Goal: Task Accomplishment & Management: Manage account settings

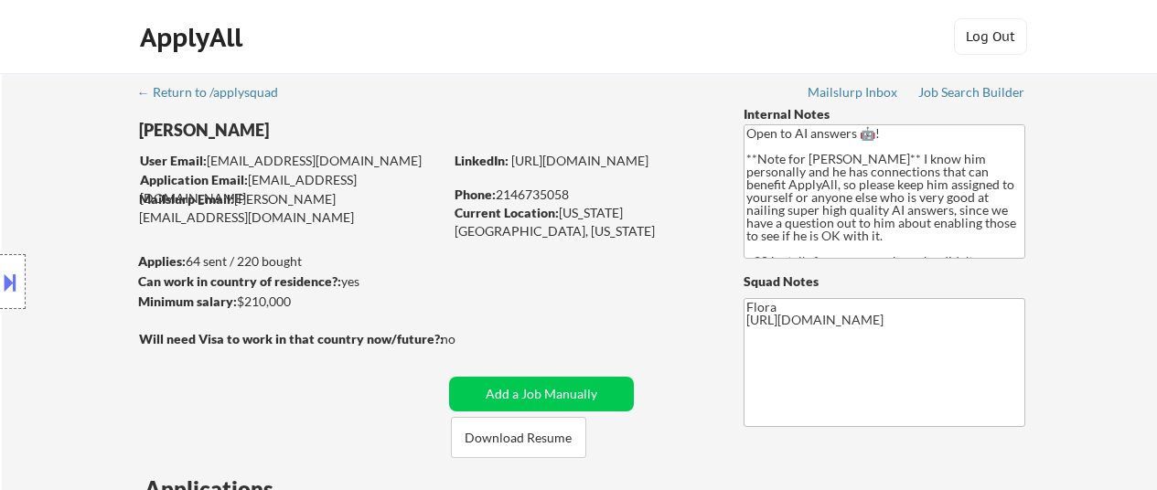
select select ""pending""
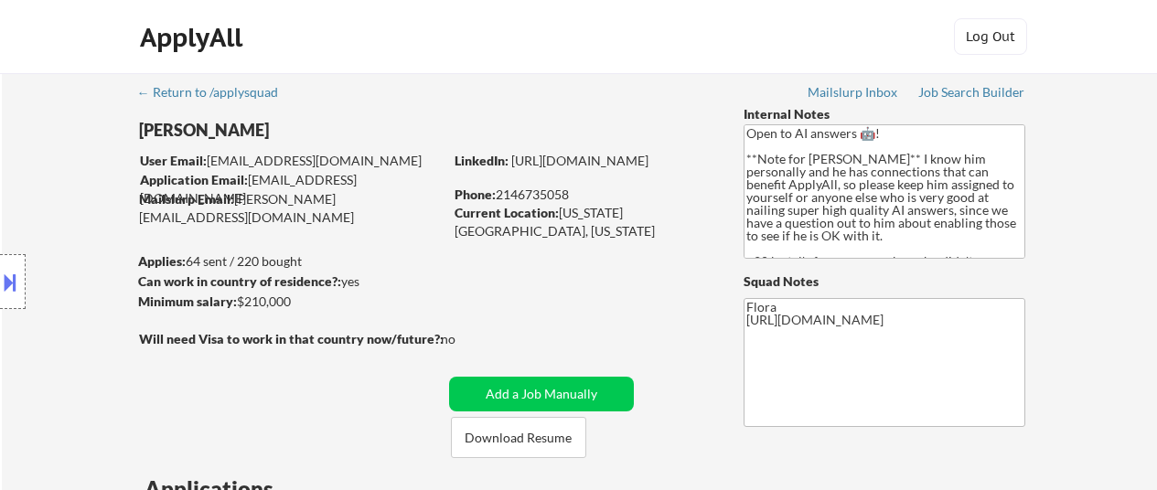
select select ""pending""
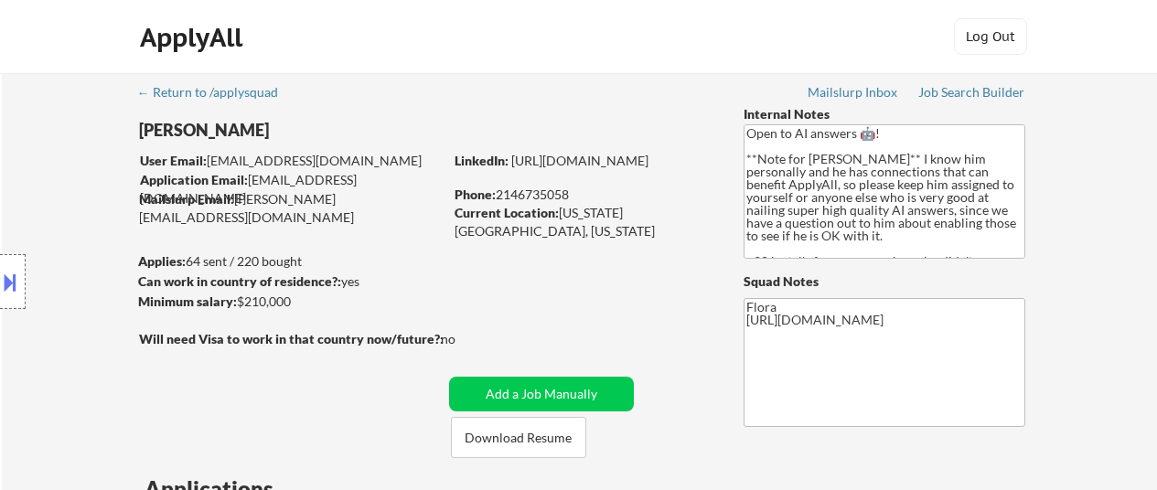
select select ""pending""
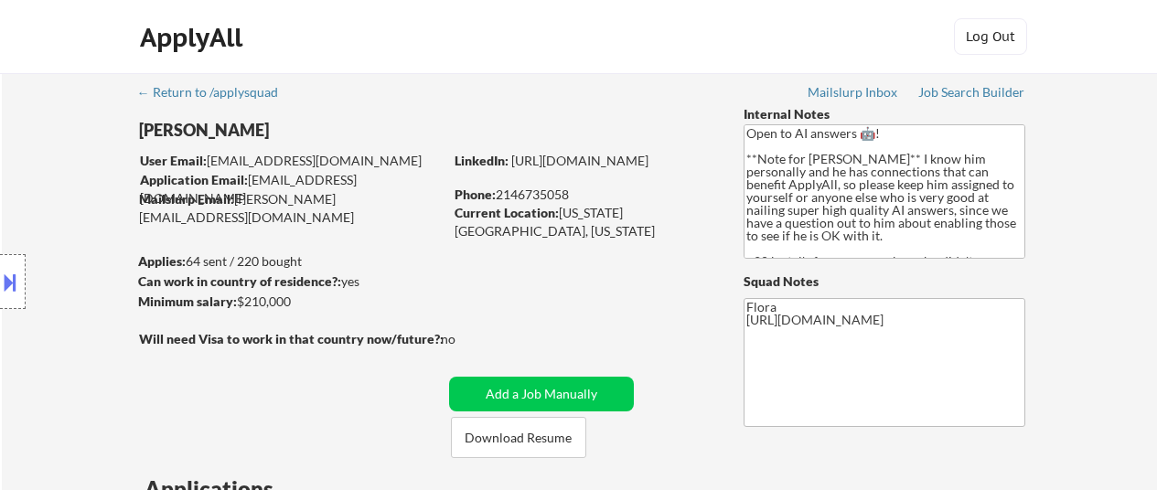
select select ""pending""
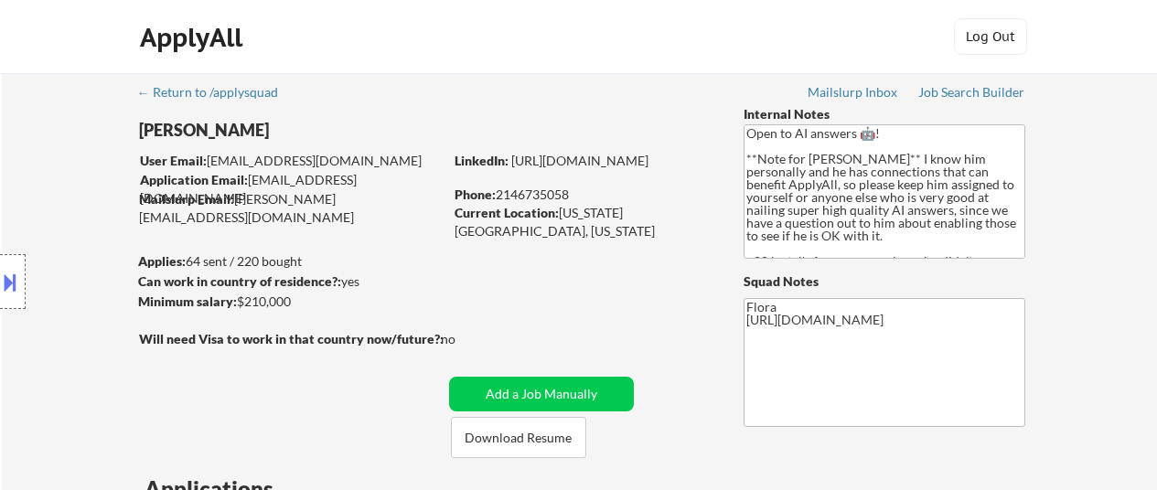
select select ""pending""
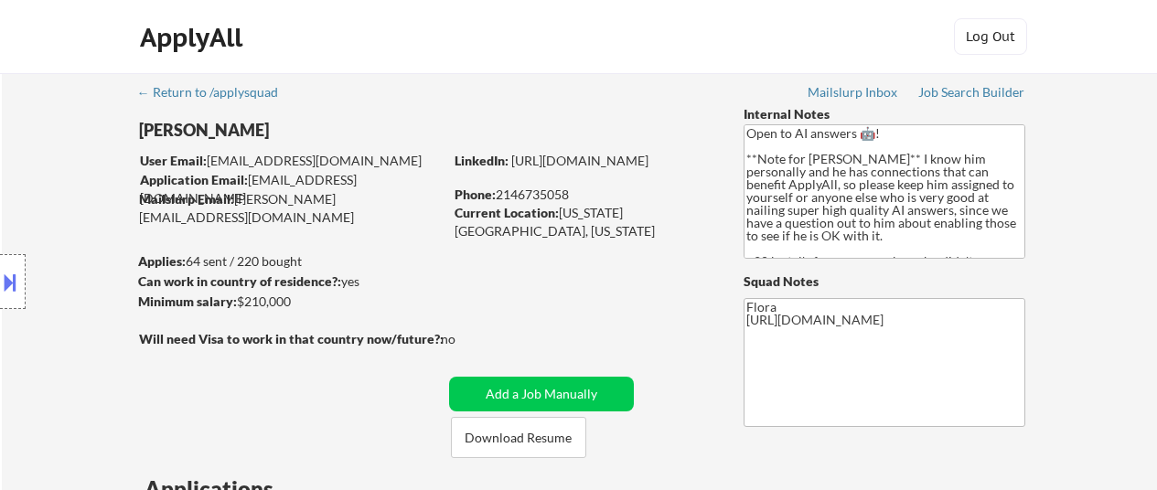
select select ""pending""
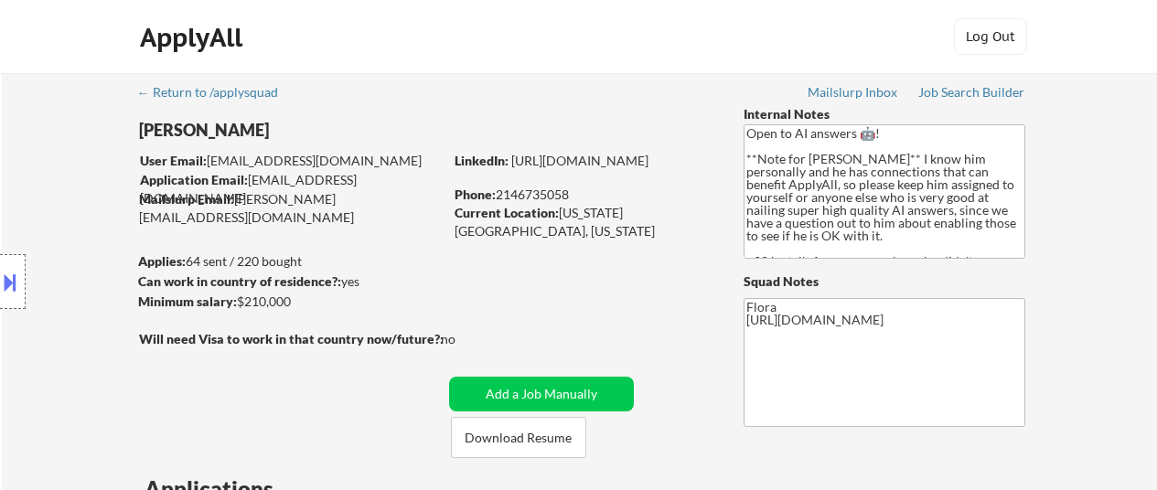
select select ""pending""
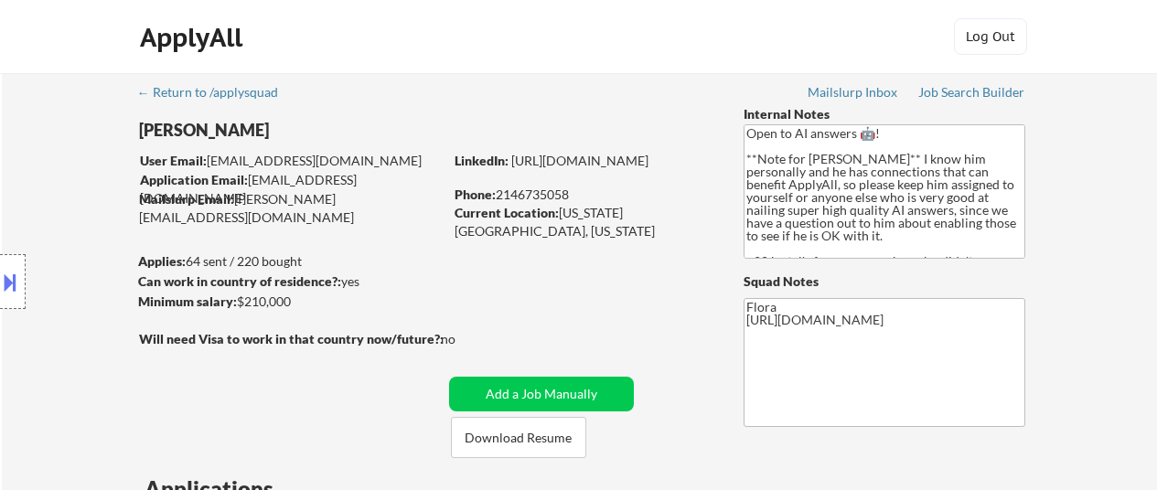
select select ""pending""
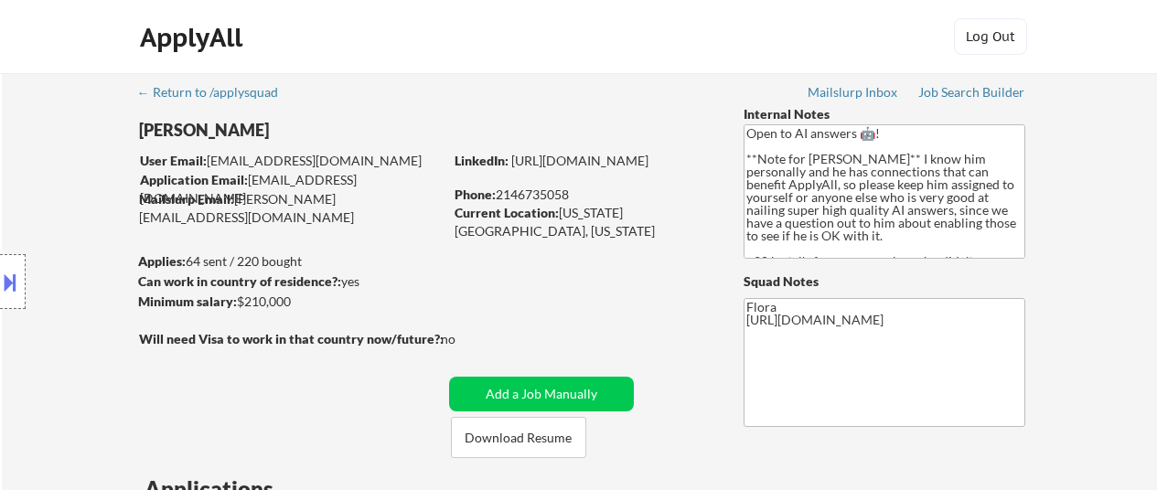
select select ""pending""
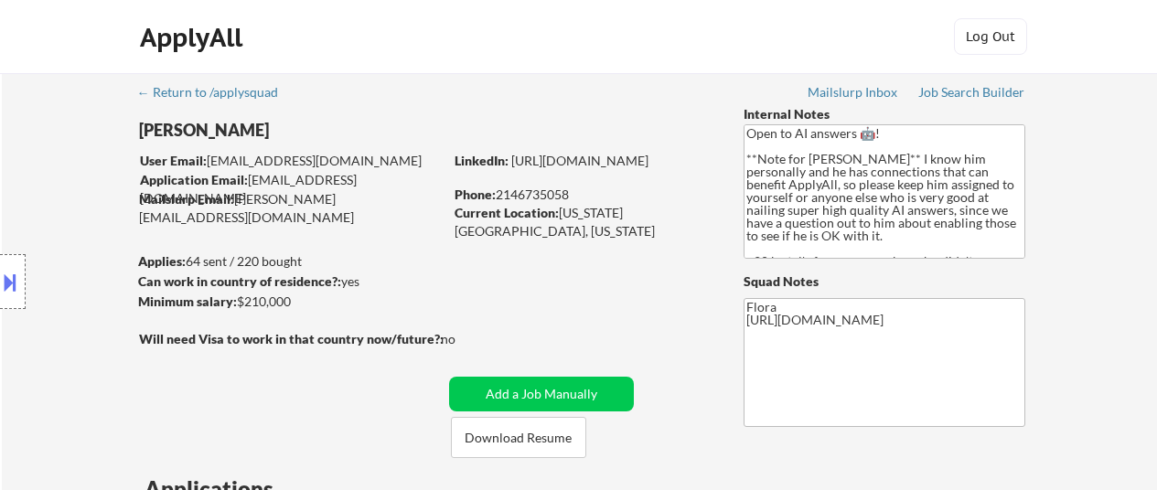
select select ""pending""
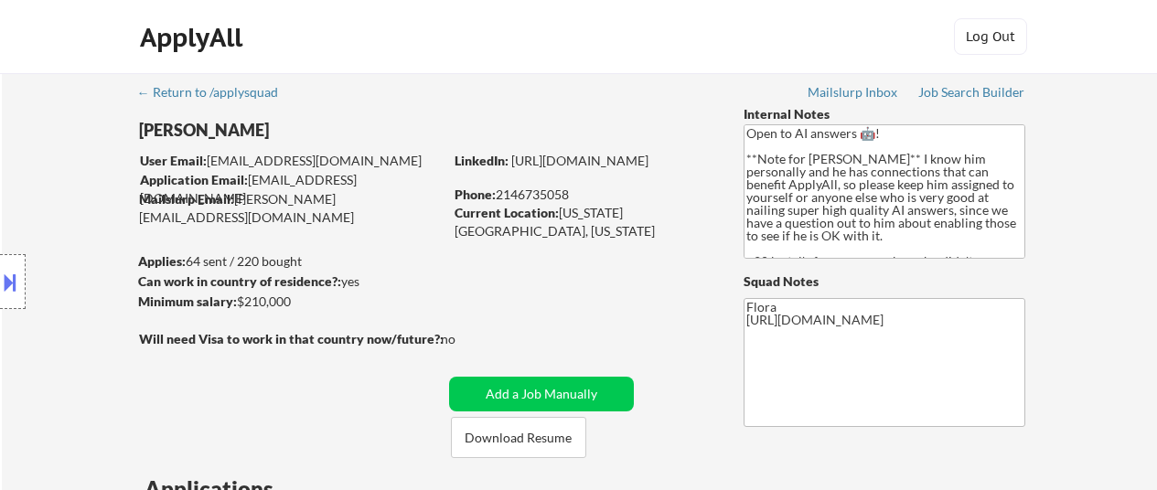
select select ""pending""
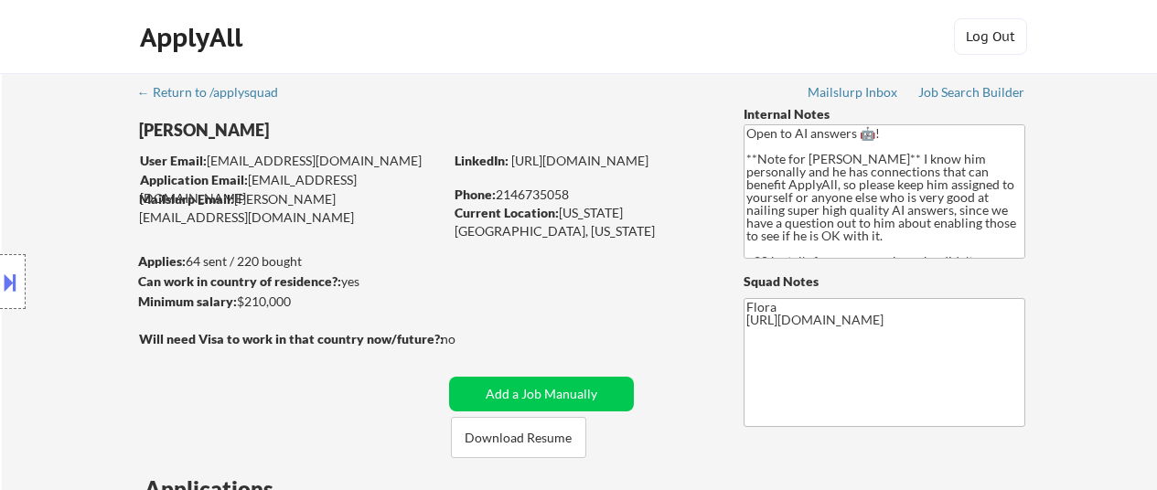
select select ""pending""
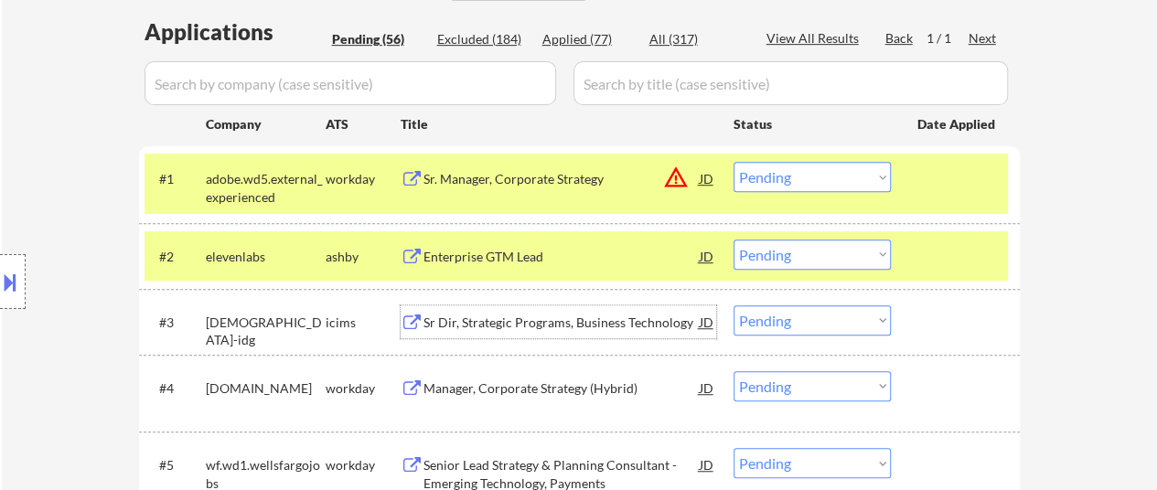
click at [837, 249] on select "Choose an option... Pending Applied Excluded (Questions) Excluded (Expired) Exc…" at bounding box center [811, 255] width 157 height 30
click at [733, 240] on select "Choose an option... Pending Applied Excluded (Questions) Excluded (Expired) Exc…" at bounding box center [811, 255] width 157 height 30
select select ""pending""
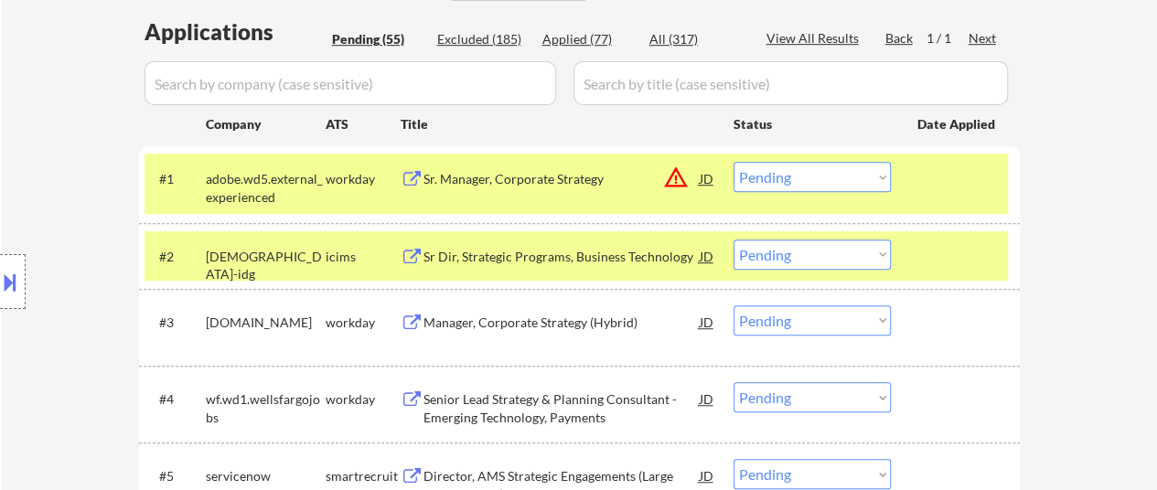
click at [514, 248] on div "Sr Dir, Strategic Programs, Business Technology" at bounding box center [561, 257] width 276 height 18
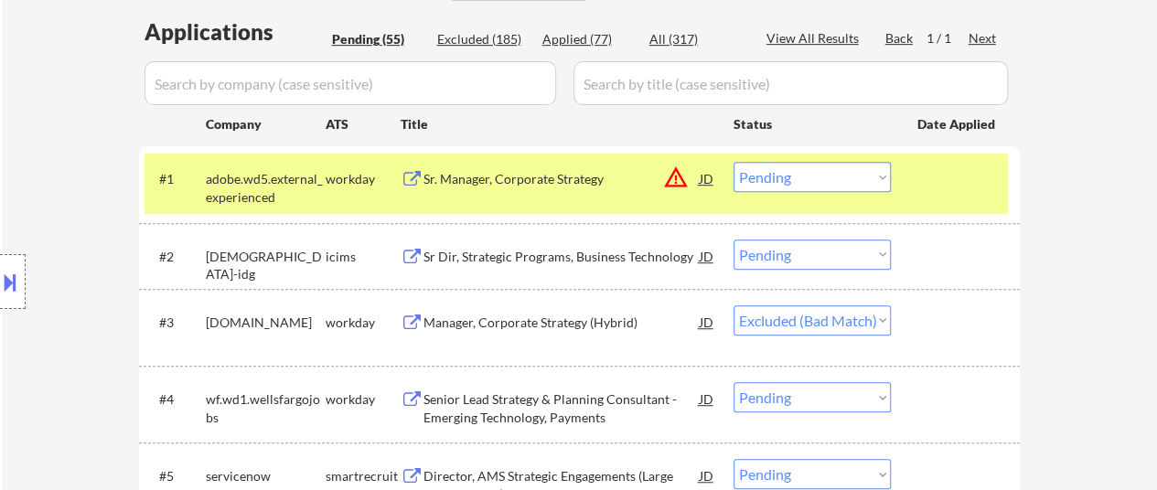
select select ""pending""
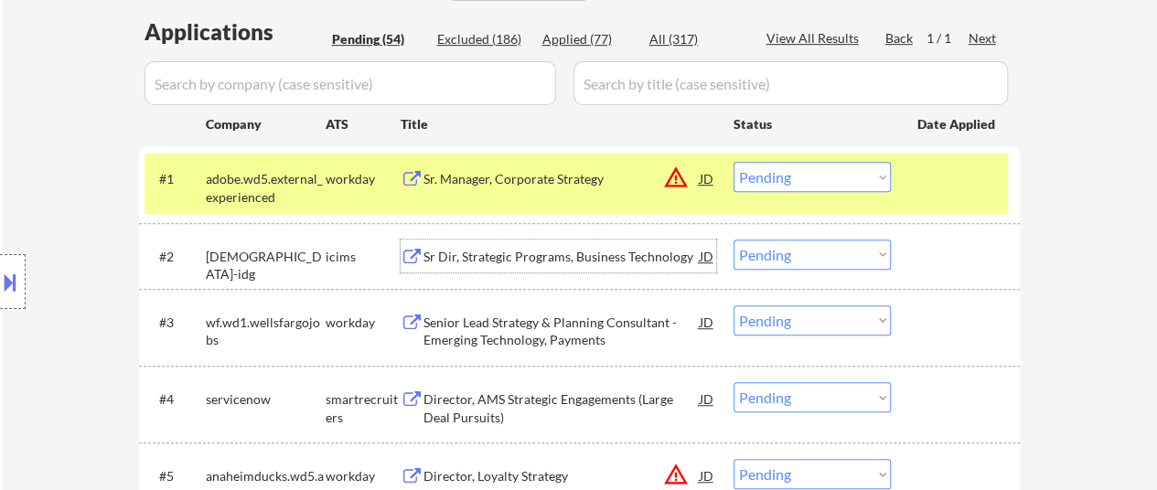
click at [570, 389] on div "Director, AMS Strategic Engagements (Large Deal Pursuits)" at bounding box center [561, 404] width 276 height 44
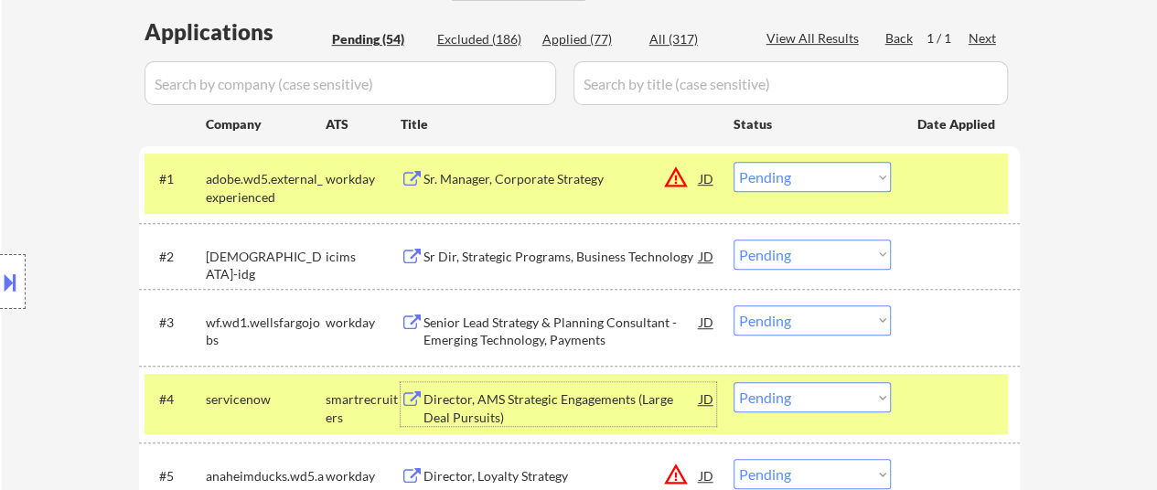
click at [805, 246] on select "Choose an option... Pending Applied Excluded (Questions) Excluded (Expired) Exc…" at bounding box center [811, 255] width 157 height 30
click at [733, 240] on select "Choose an option... Pending Applied Excluded (Questions) Excluded (Expired) Exc…" at bounding box center [811, 255] width 157 height 30
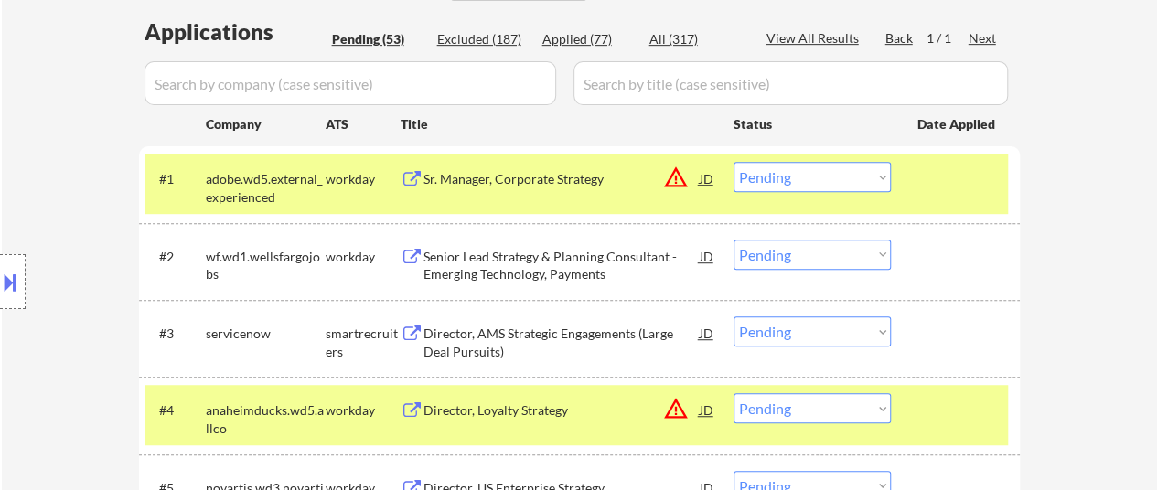
click at [556, 252] on div "Senior Lead Strategy & Planning Consultant - Emerging Technology, Payments" at bounding box center [561, 266] width 276 height 36
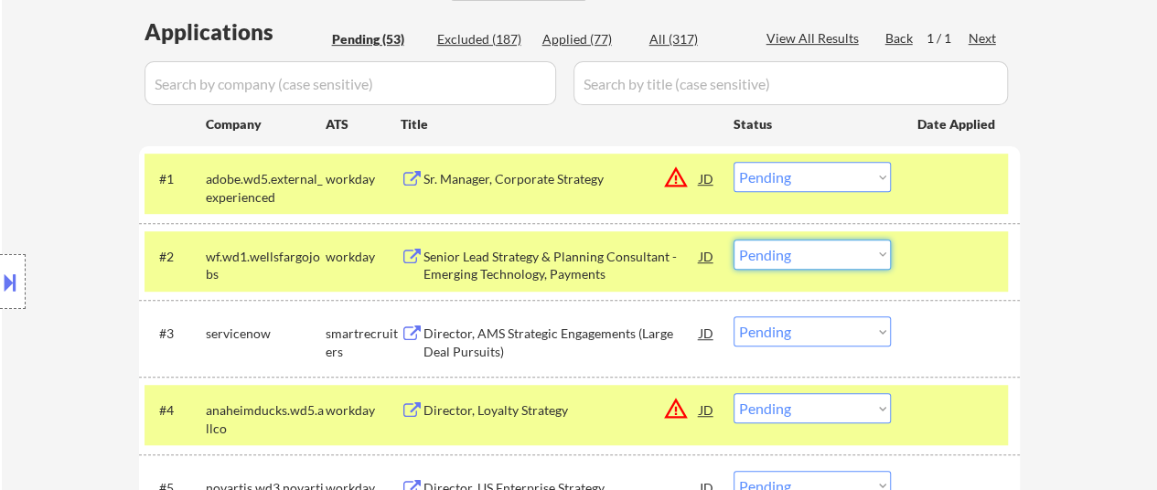
click at [819, 261] on select "Choose an option... Pending Applied Excluded (Questions) Excluded (Expired) Exc…" at bounding box center [811, 255] width 157 height 30
click at [733, 240] on select "Choose an option... Pending Applied Excluded (Questions) Excluded (Expired) Exc…" at bounding box center [811, 255] width 157 height 30
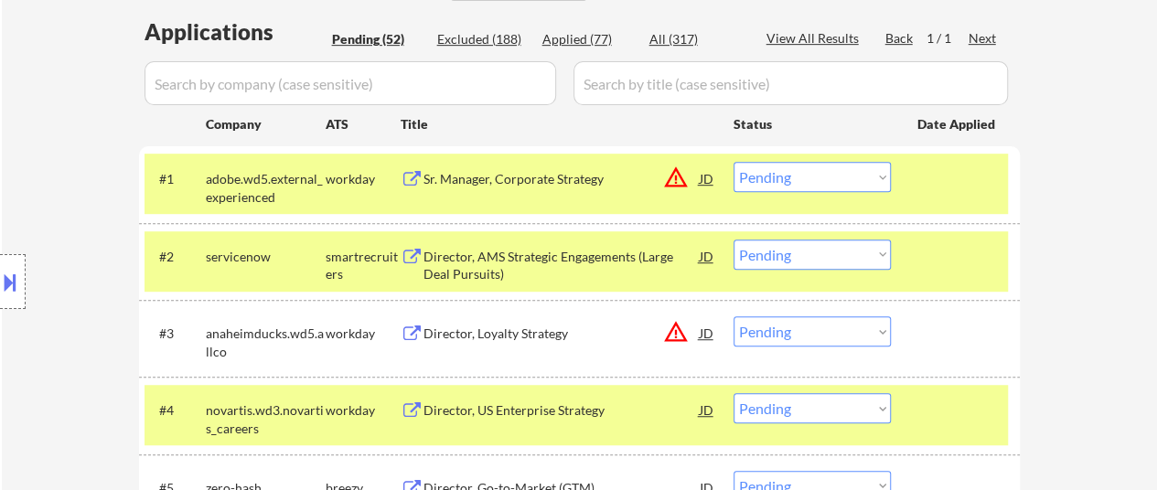
click at [836, 252] on select "Choose an option... Pending Applied Excluded (Questions) Excluded (Expired) Exc…" at bounding box center [811, 255] width 157 height 30
click at [733, 240] on select "Choose an option... Pending Applied Excluded (Questions) Excluded (Expired) Exc…" at bounding box center [811, 255] width 157 height 30
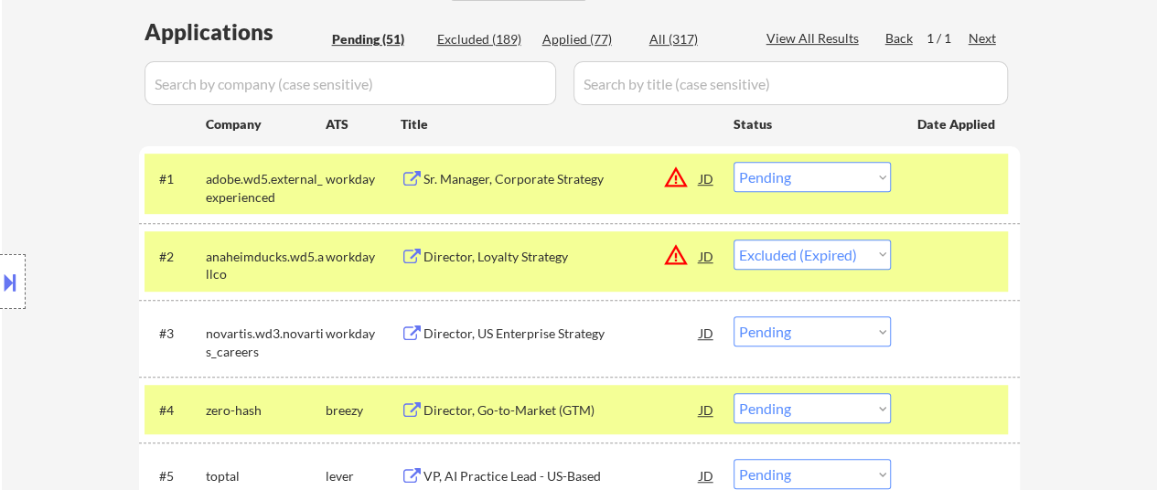
select select ""pending""
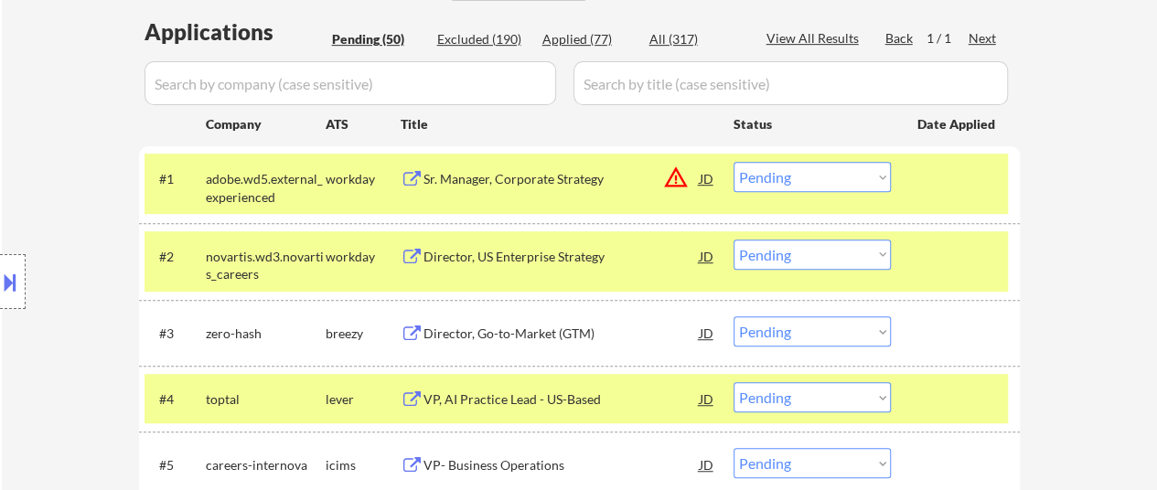
click at [557, 328] on div "Director, Go-to-Market (GTM)" at bounding box center [561, 334] width 276 height 18
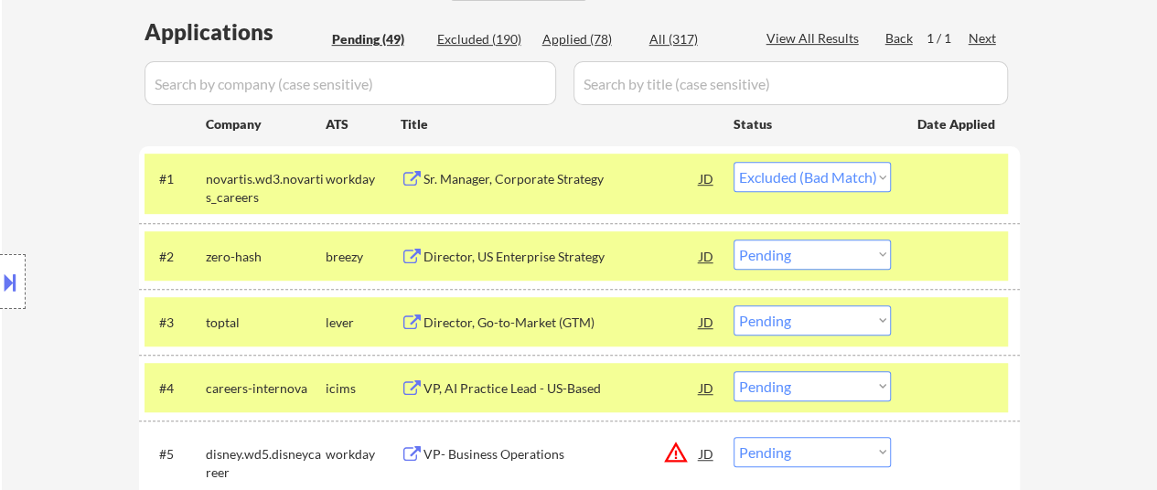
select select ""pending""
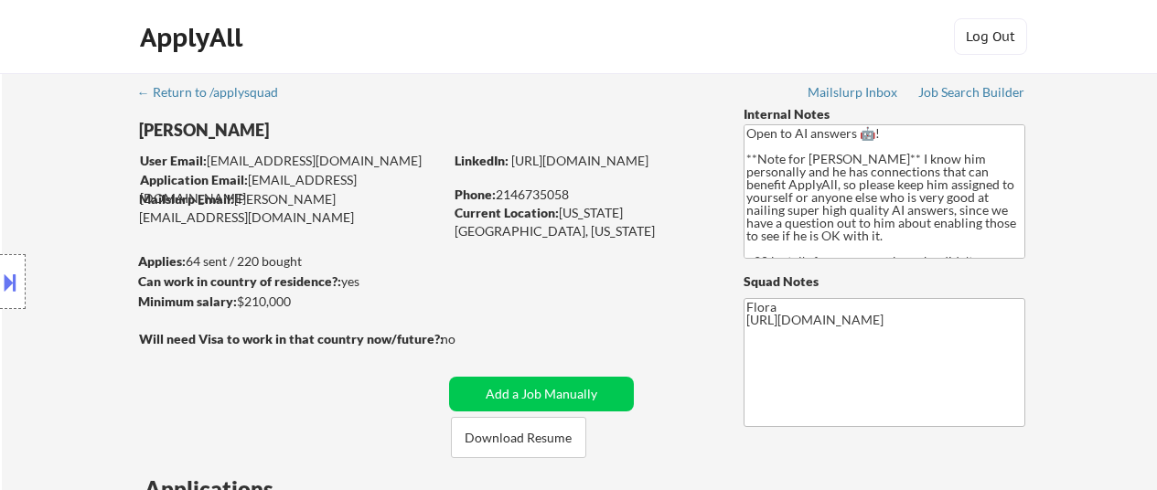
select select ""pending""
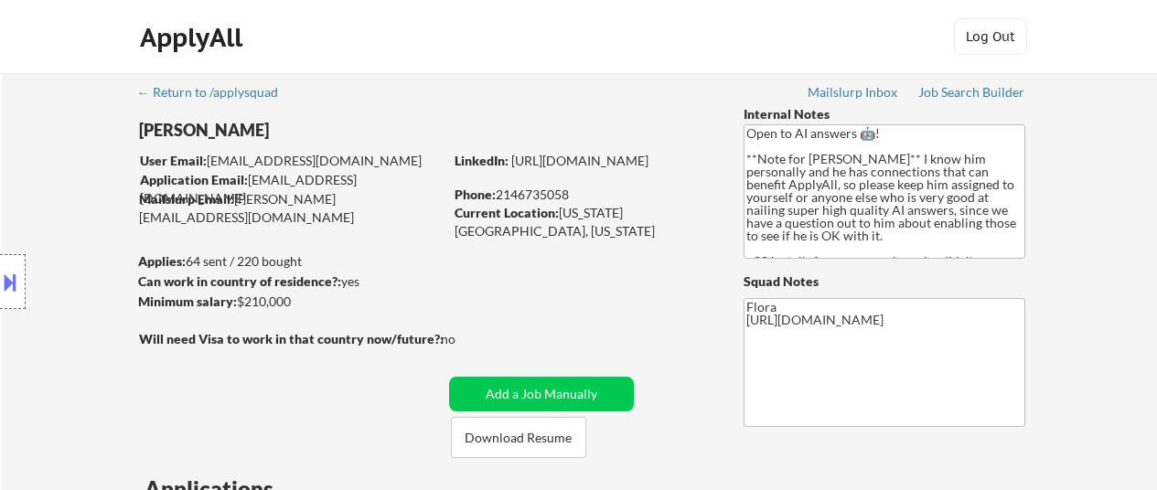
select select ""pending""
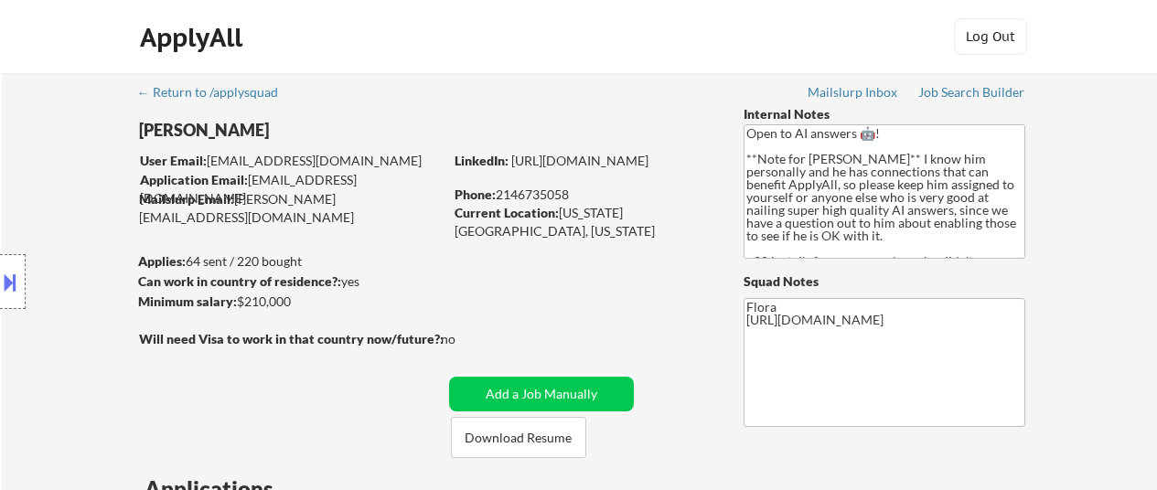
select select ""pending""
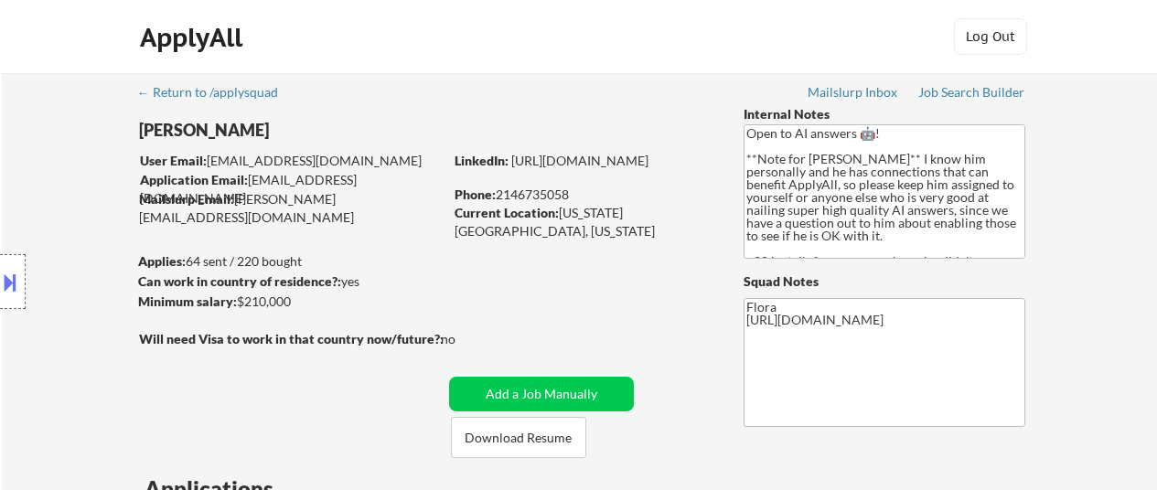
select select ""pending""
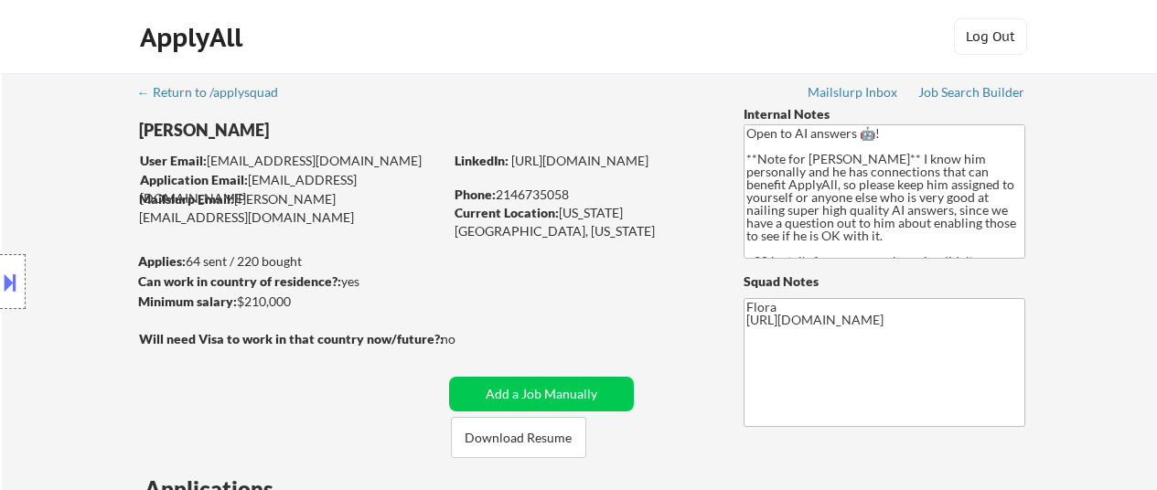
select select ""pending""
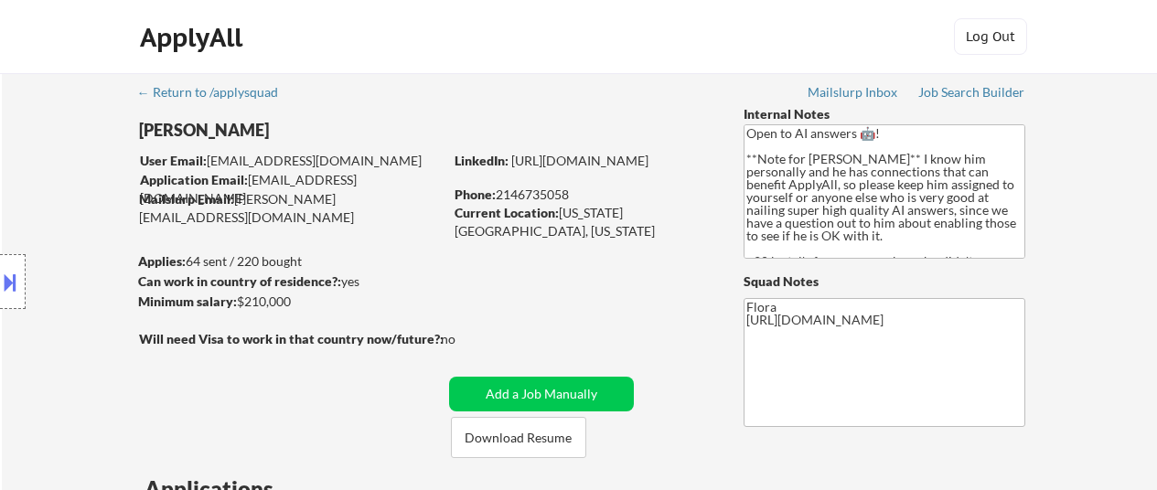
select select ""pending""
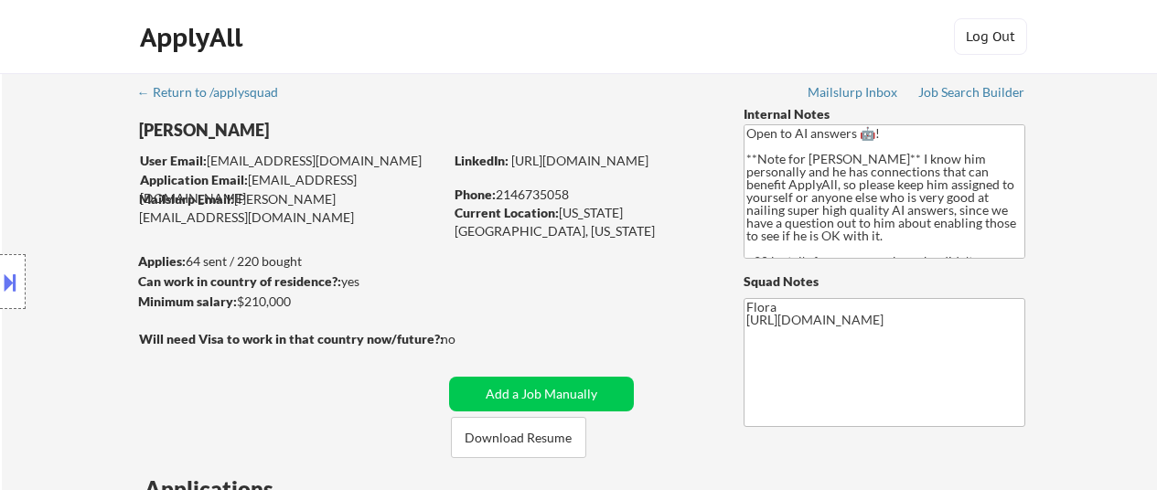
select select ""pending""
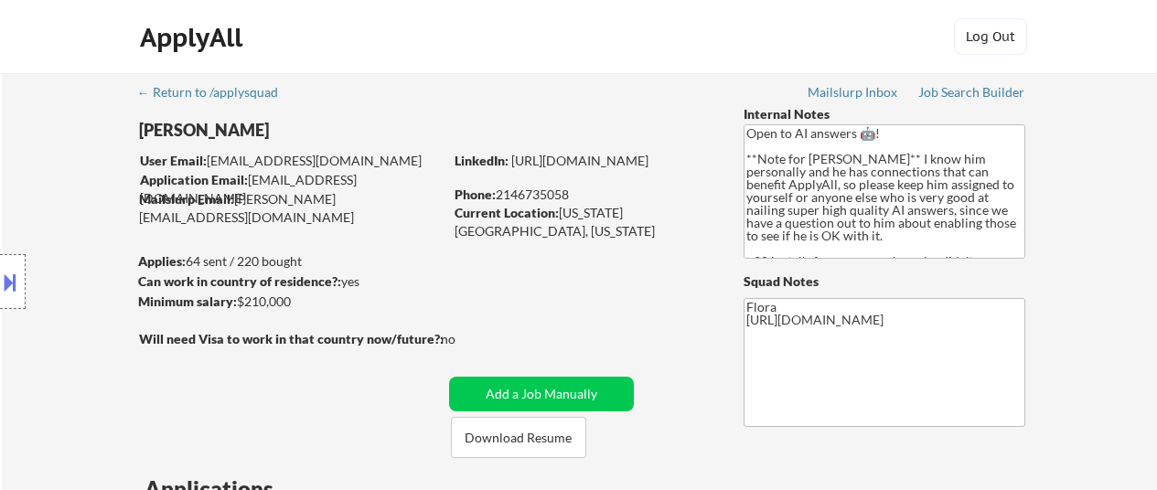
select select ""pending""
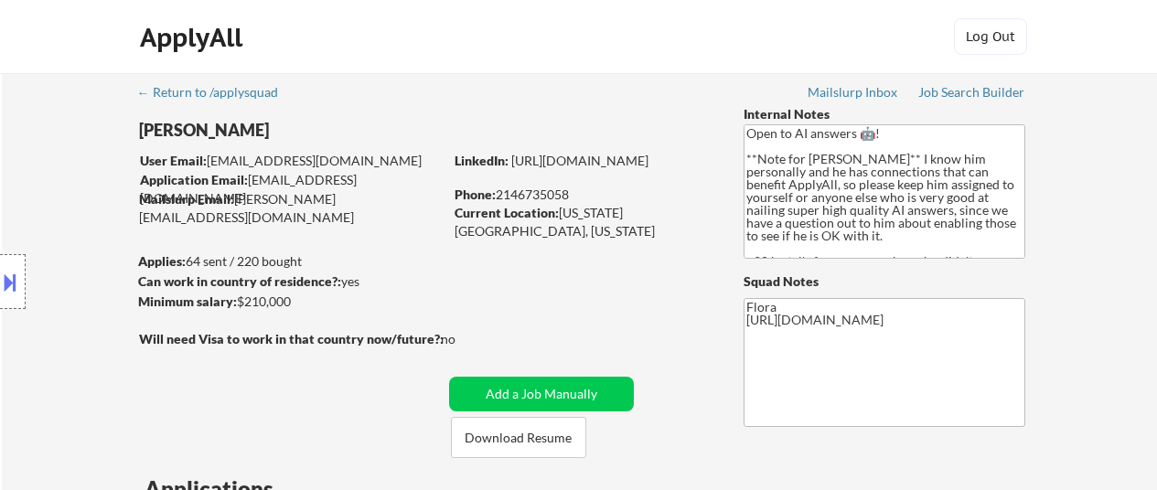
select select ""pending""
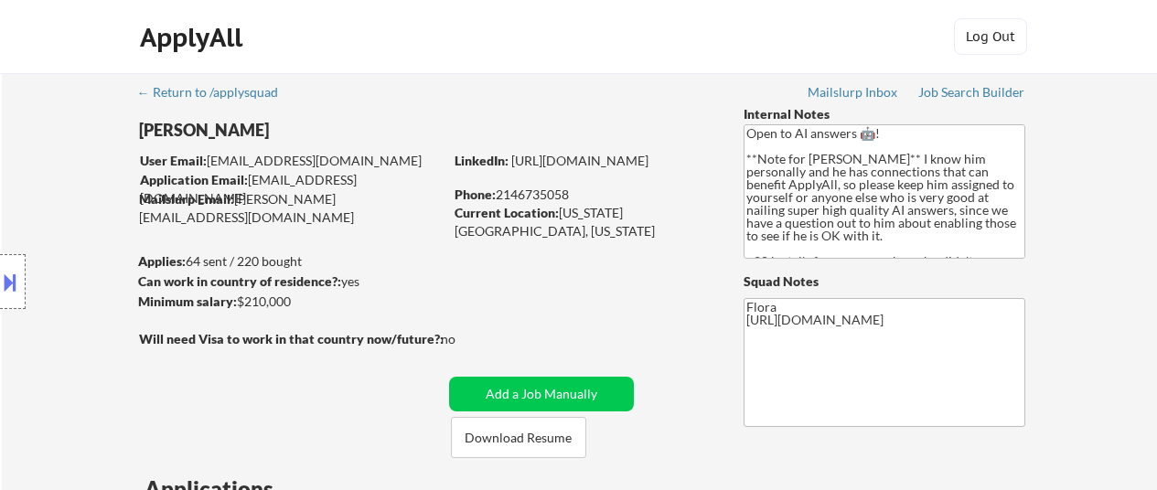
select select ""pending""
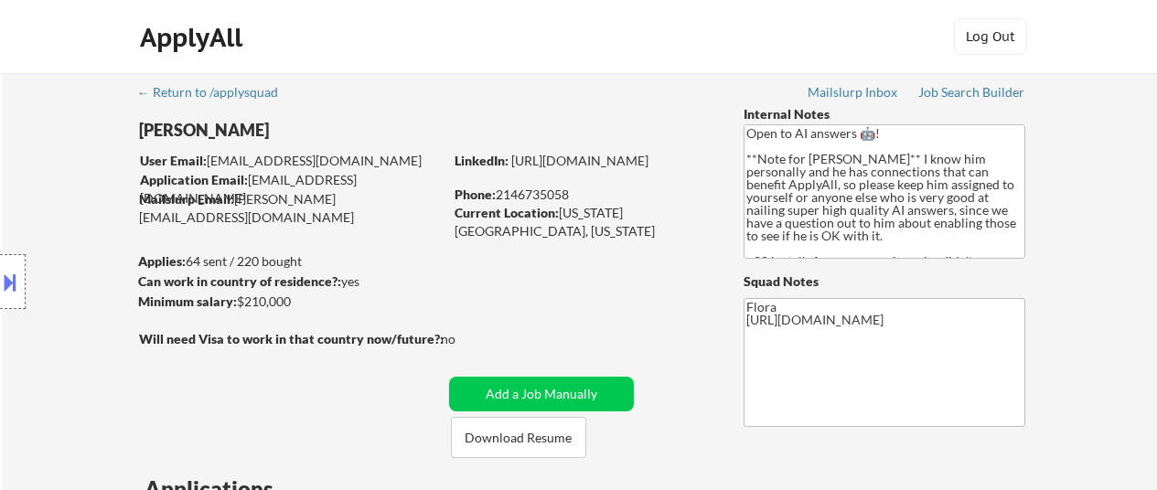
select select ""pending""
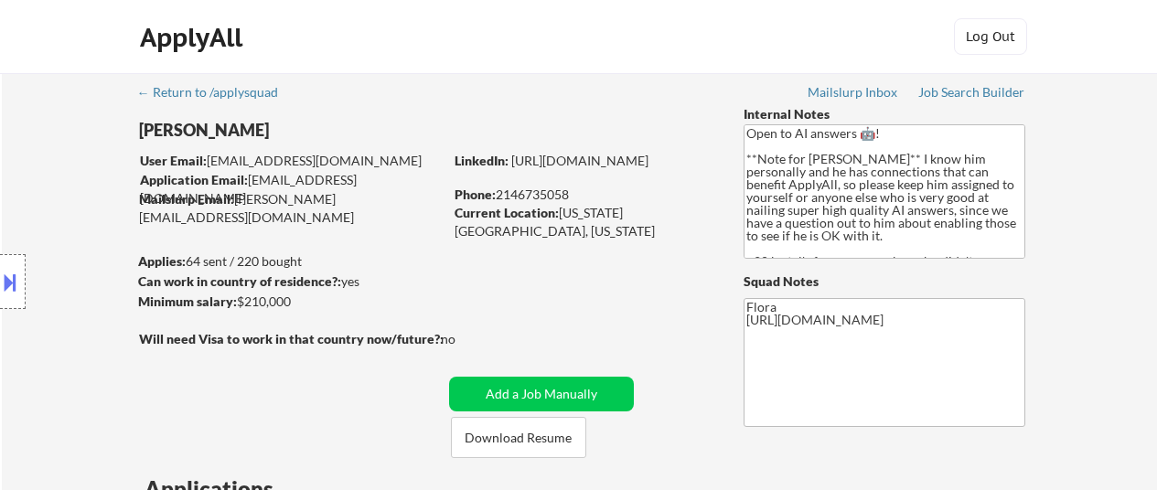
scroll to position [366, 0]
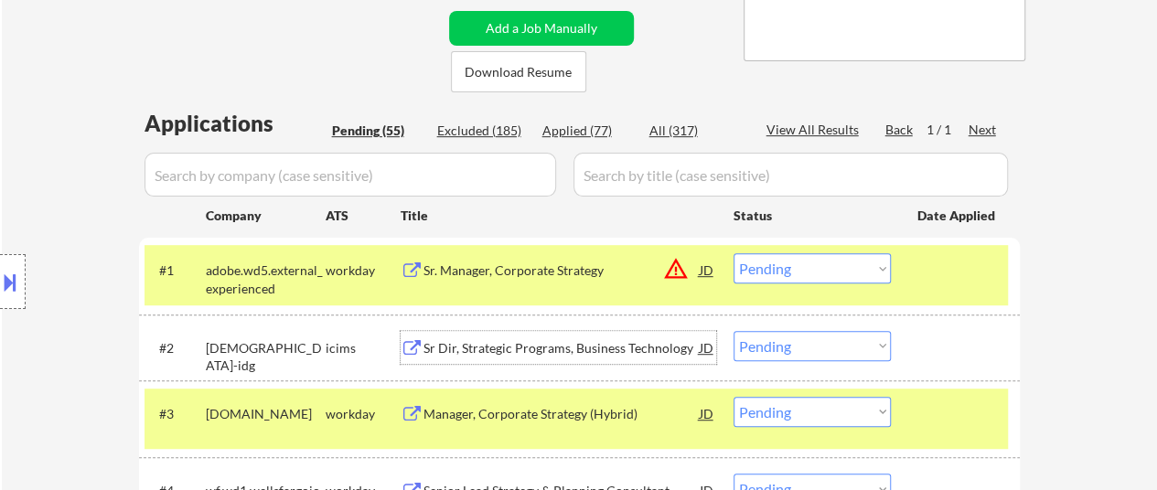
click at [541, 400] on div "Manager, Corporate Strategy (Hybrid)" at bounding box center [561, 413] width 276 height 33
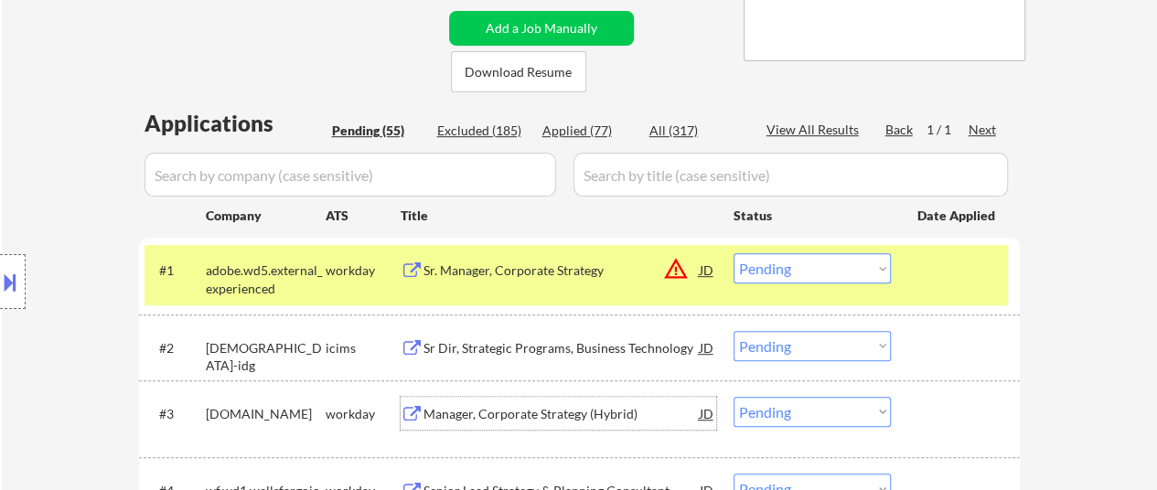
click at [530, 275] on div "Sr. Manager, Corporate Strategy" at bounding box center [561, 271] width 276 height 18
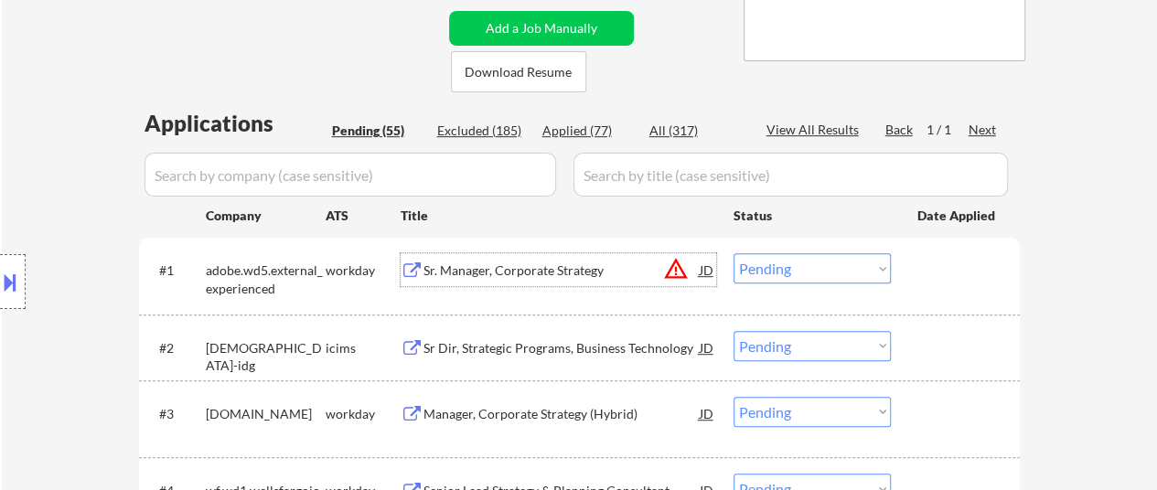
click at [784, 414] on select "Choose an option... Pending Applied Excluded (Questions) Excluded (Expired) Exc…" at bounding box center [811, 412] width 157 height 30
click at [733, 397] on select "Choose an option... Pending Applied Excluded (Questions) Excluded (Expired) Exc…" at bounding box center [811, 412] width 157 height 30
select select ""pending""
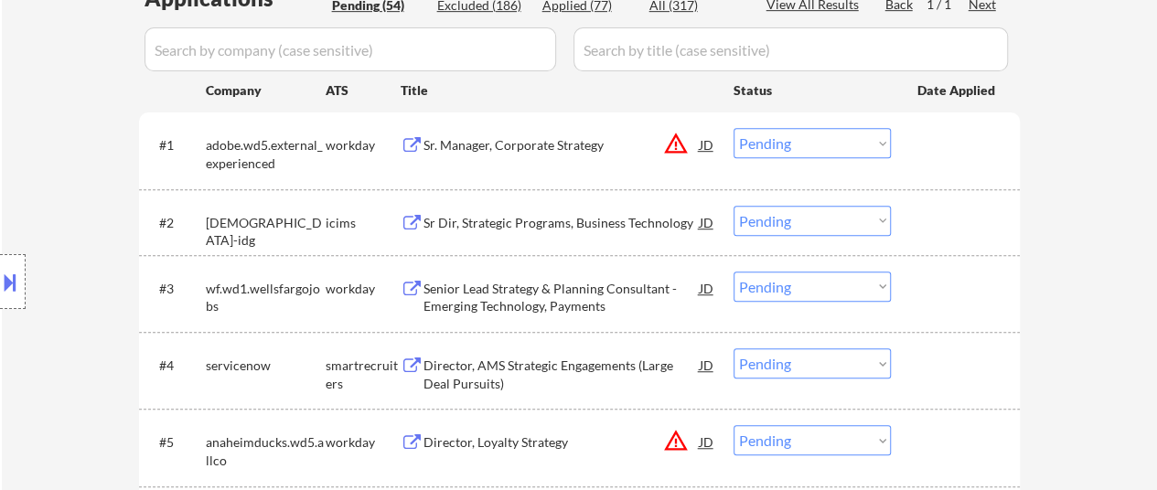
scroll to position [549, 0]
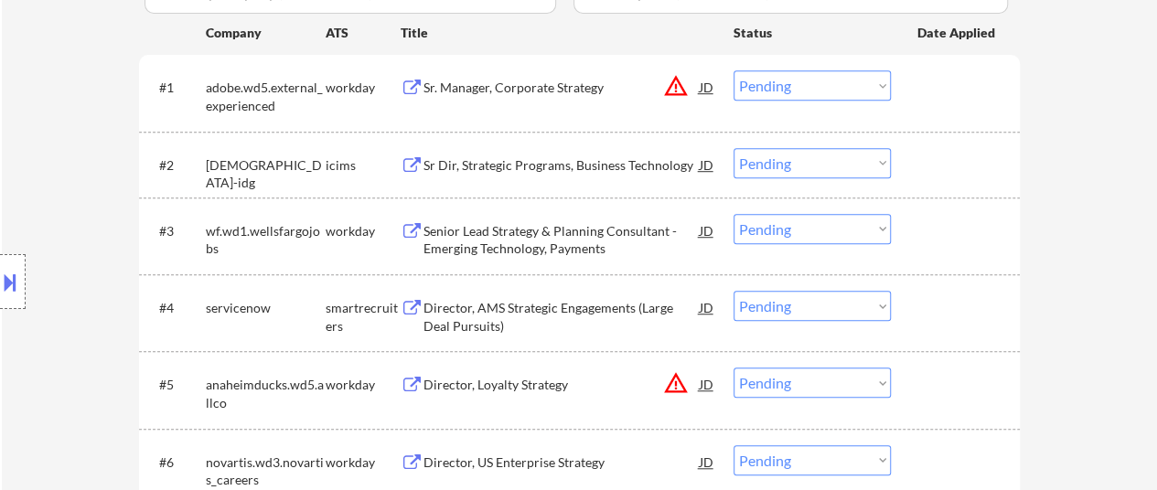
click at [530, 239] on div "Senior Lead Strategy & Planning Consultant - Emerging Technology, Payments" at bounding box center [561, 240] width 276 height 36
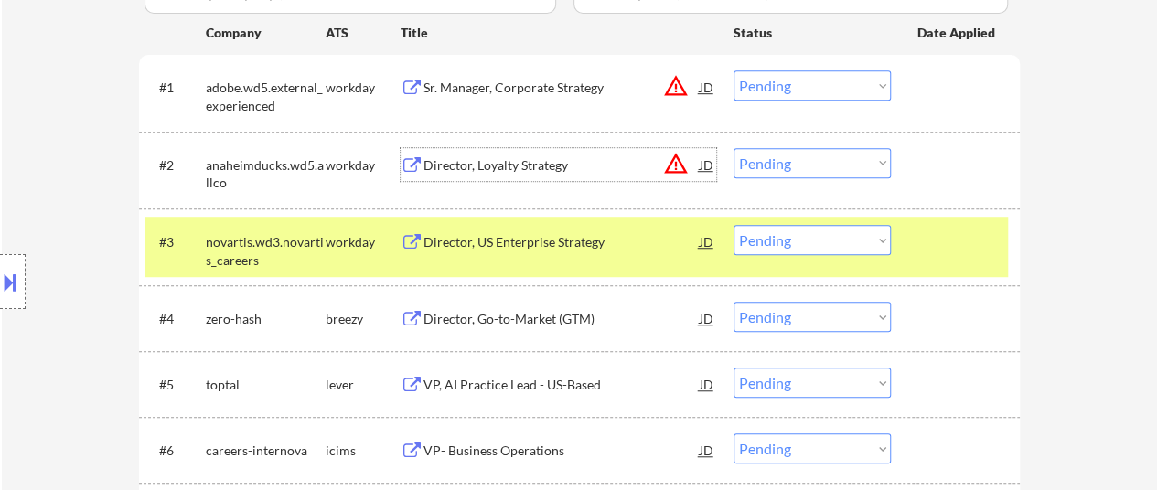
click at [525, 166] on div "Director, Loyalty Strategy" at bounding box center [561, 165] width 276 height 18
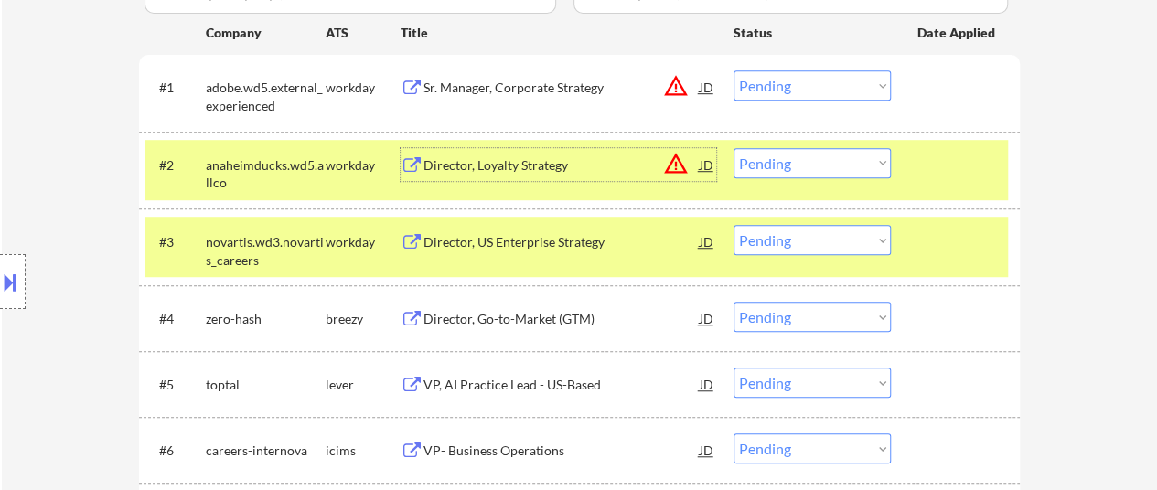
click at [796, 163] on select "Choose an option... Pending Applied Excluded (Questions) Excluded (Expired) Exc…" at bounding box center [811, 163] width 157 height 30
click at [733, 148] on select "Choose an option... Pending Applied Excluded (Questions) Excluded (Expired) Exc…" at bounding box center [811, 163] width 157 height 30
click at [574, 241] on div "Director, US Enterprise Strategy" at bounding box center [561, 242] width 276 height 18
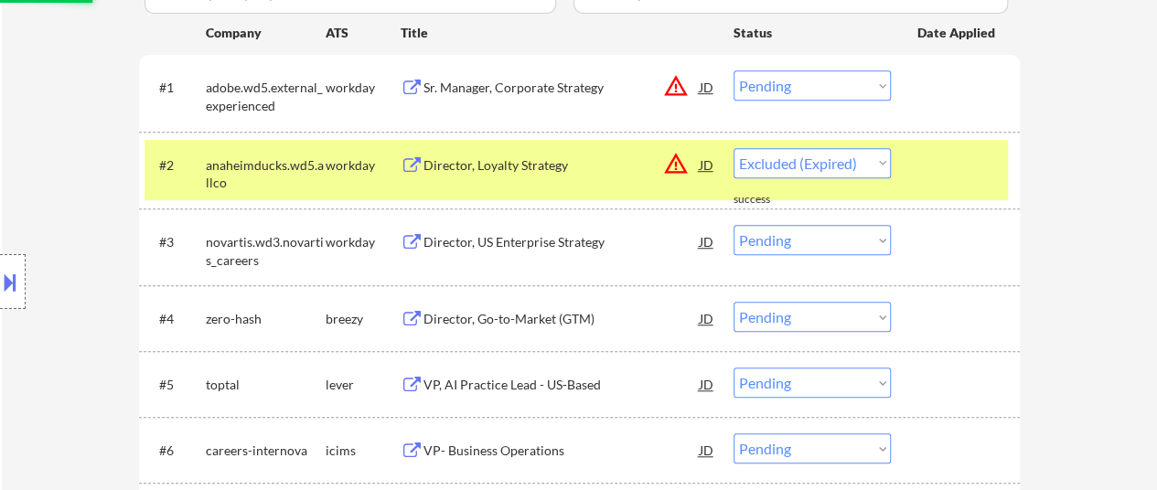
select select ""pending""
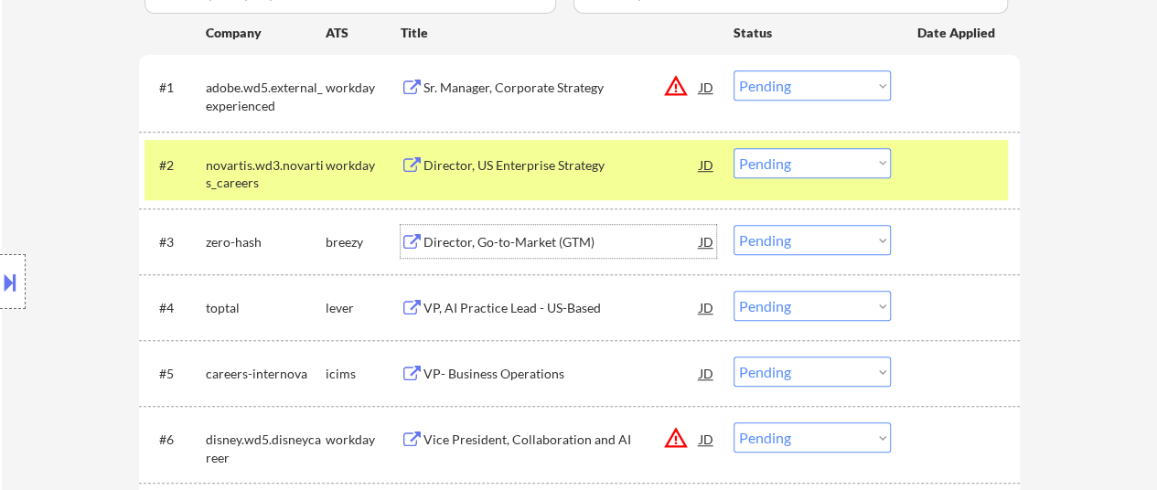
click at [786, 91] on select "Choose an option... Pending Applied Excluded (Questions) Excluded (Expired) Exc…" at bounding box center [811, 85] width 157 height 30
click at [733, 70] on select "Choose an option... Pending Applied Excluded (Questions) Excluded (Expired) Exc…" at bounding box center [811, 85] width 157 height 30
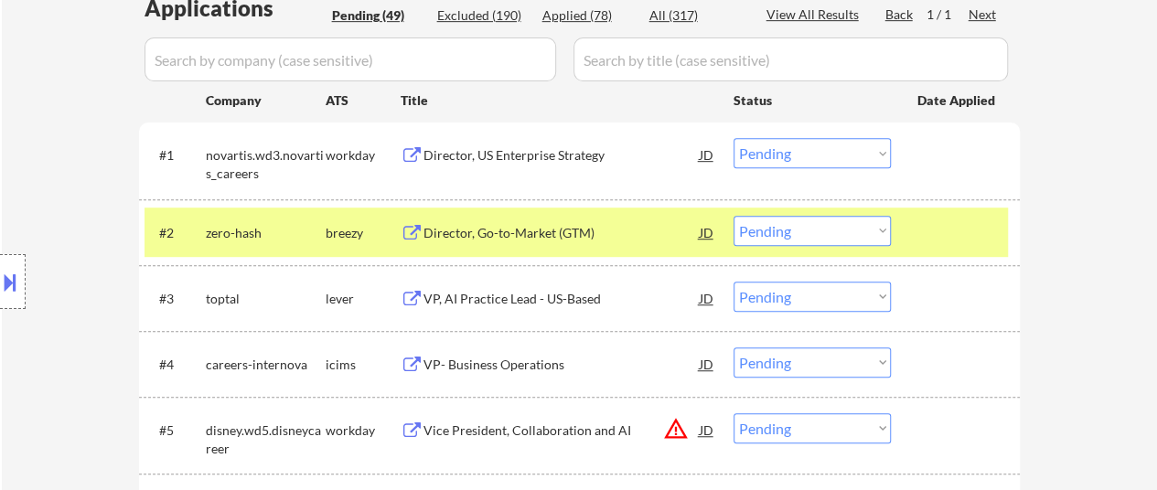
scroll to position [457, 0]
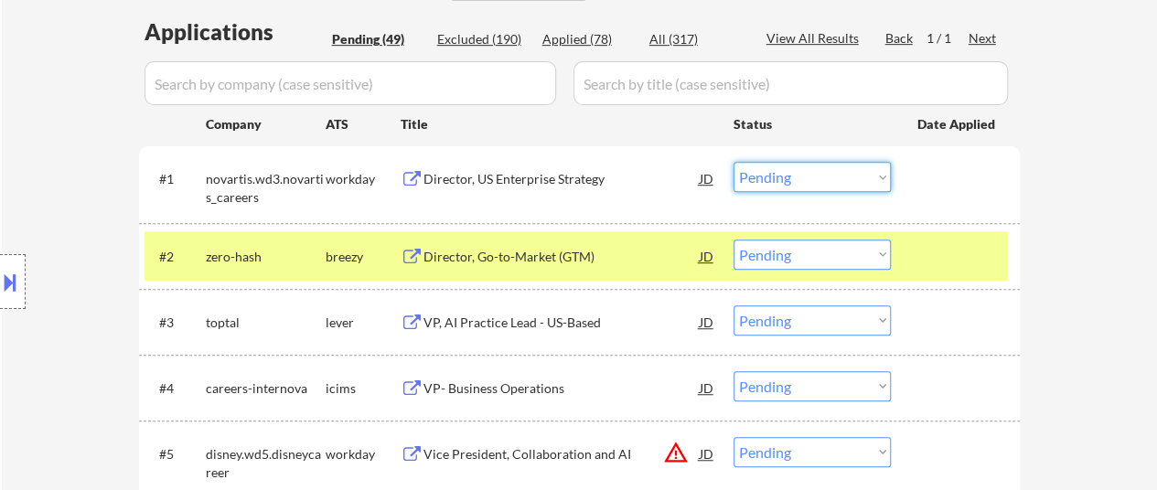
click at [821, 185] on select "Choose an option... Pending Applied Excluded (Questions) Excluded (Expired) Exc…" at bounding box center [811, 177] width 157 height 30
click at [733, 162] on select "Choose an option... Pending Applied Excluded (Questions) Excluded (Expired) Exc…" at bounding box center [811, 177] width 157 height 30
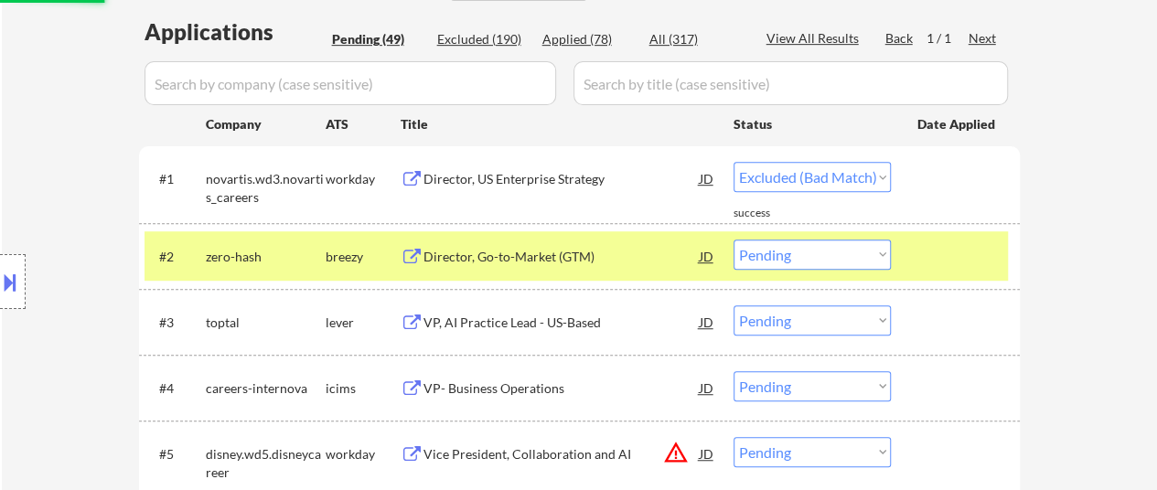
select select ""pending""
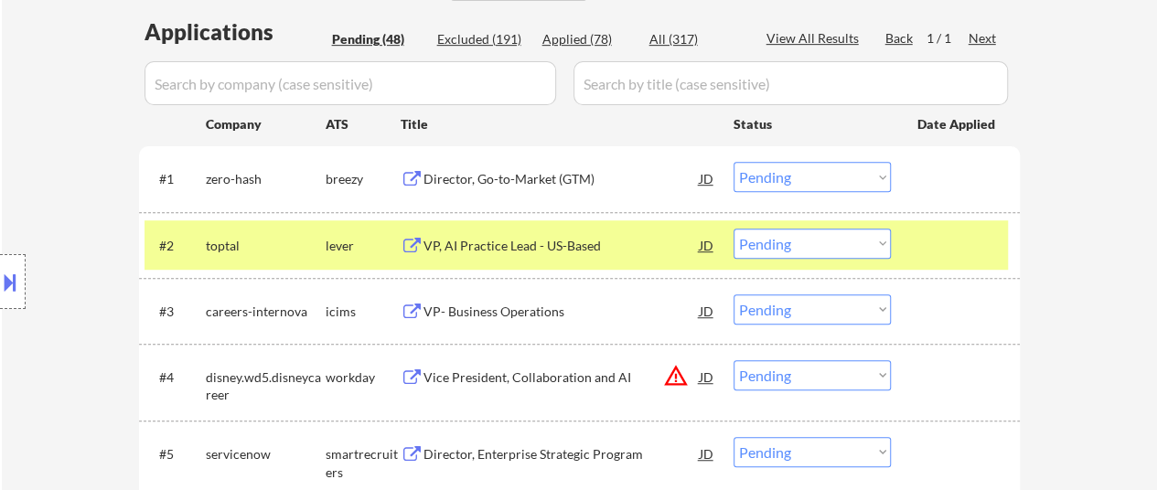
click at [964, 246] on div at bounding box center [957, 245] width 80 height 33
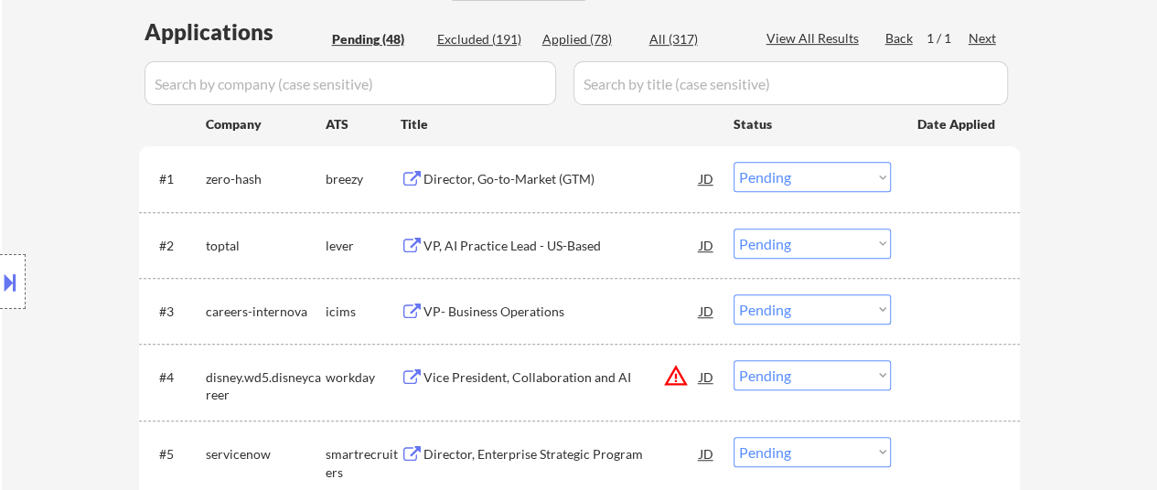
click at [503, 238] on div "VP, AI Practice Lead - US-Based" at bounding box center [561, 246] width 276 height 18
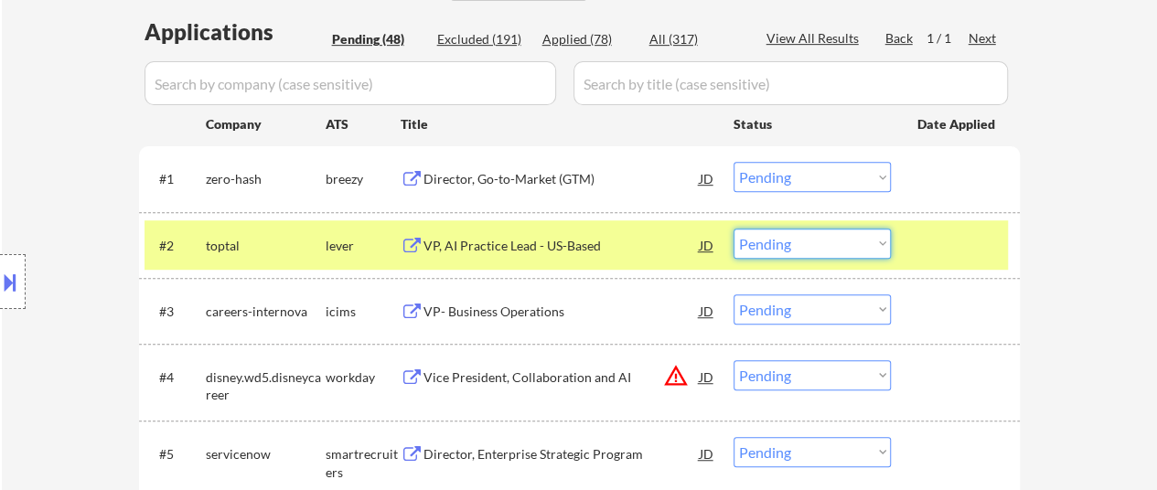
click at [825, 241] on select "Choose an option... Pending Applied Excluded (Questions) Excluded (Expired) Exc…" at bounding box center [811, 244] width 157 height 30
click at [733, 229] on select "Choose an option... Pending Applied Excluded (Questions) Excluded (Expired) Exc…" at bounding box center [811, 244] width 157 height 30
select select ""pending""
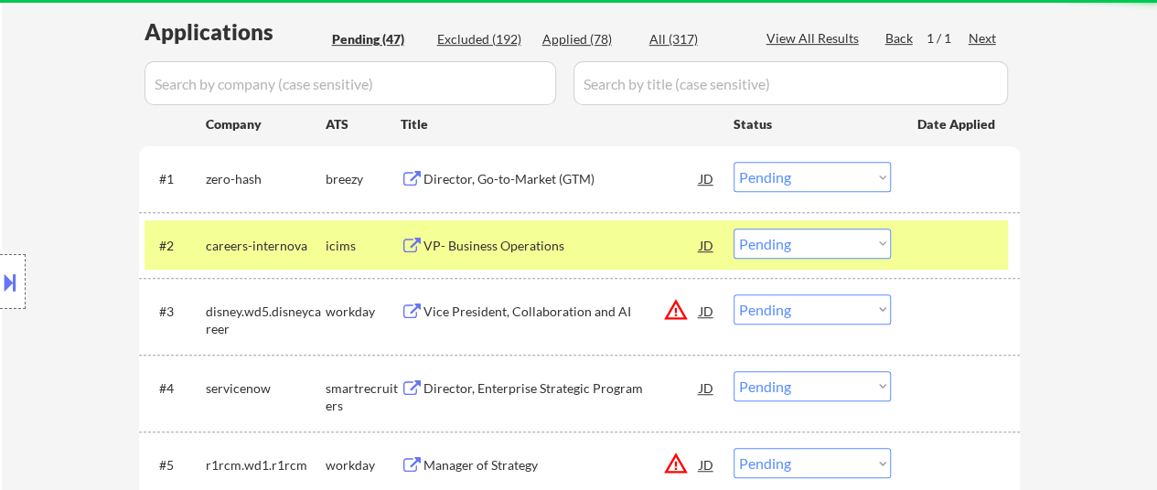
click at [953, 237] on div at bounding box center [957, 245] width 80 height 33
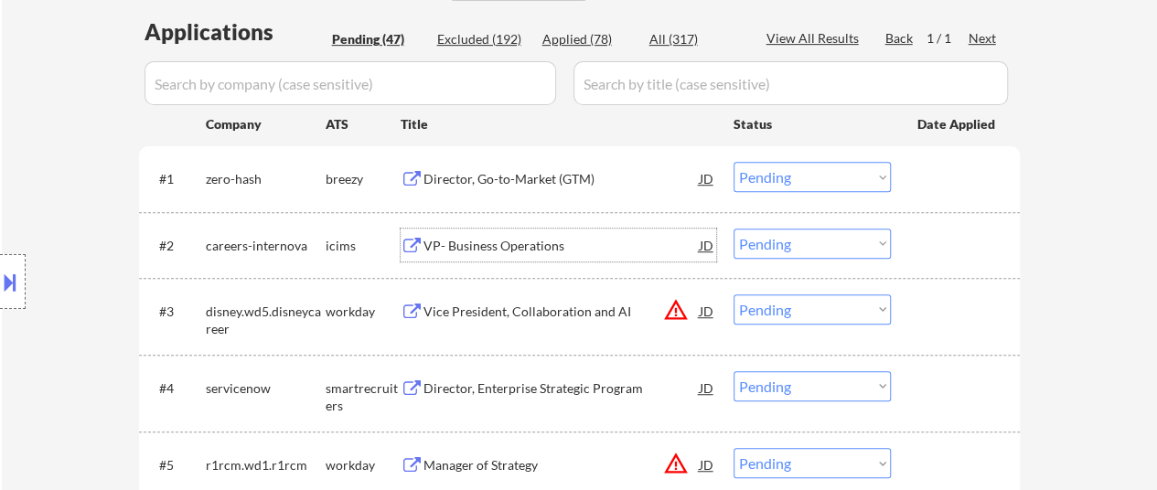
click at [527, 253] on div "VP- Business Operations" at bounding box center [561, 246] width 276 height 18
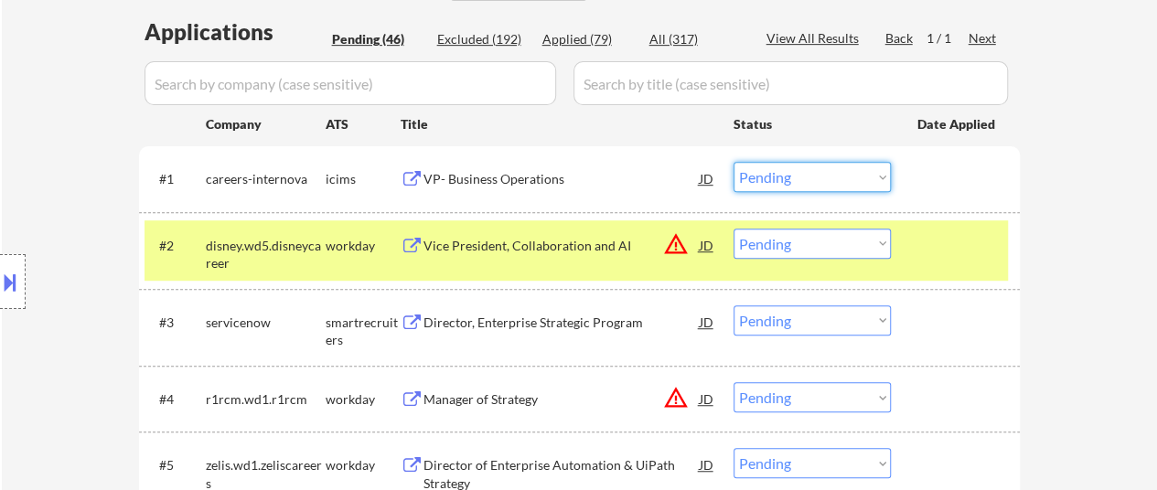
click at [847, 168] on select "Choose an option... Pending Applied Excluded (Questions) Excluded (Expired) Exc…" at bounding box center [811, 177] width 157 height 30
click at [733, 162] on select "Choose an option... Pending Applied Excluded (Questions) Excluded (Expired) Exc…" at bounding box center [811, 177] width 157 height 30
select select ""pending""
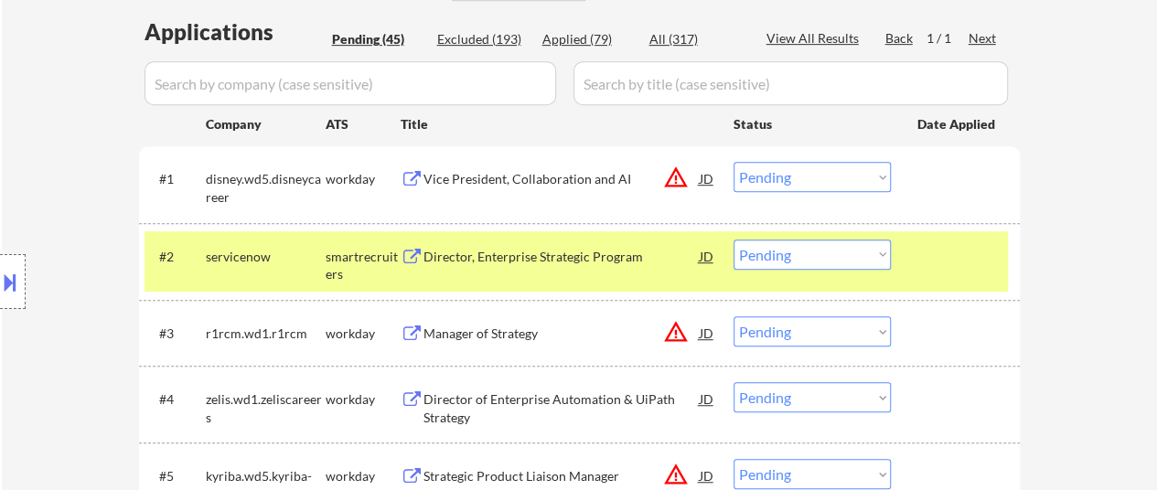
click at [937, 254] on div at bounding box center [957, 256] width 80 height 33
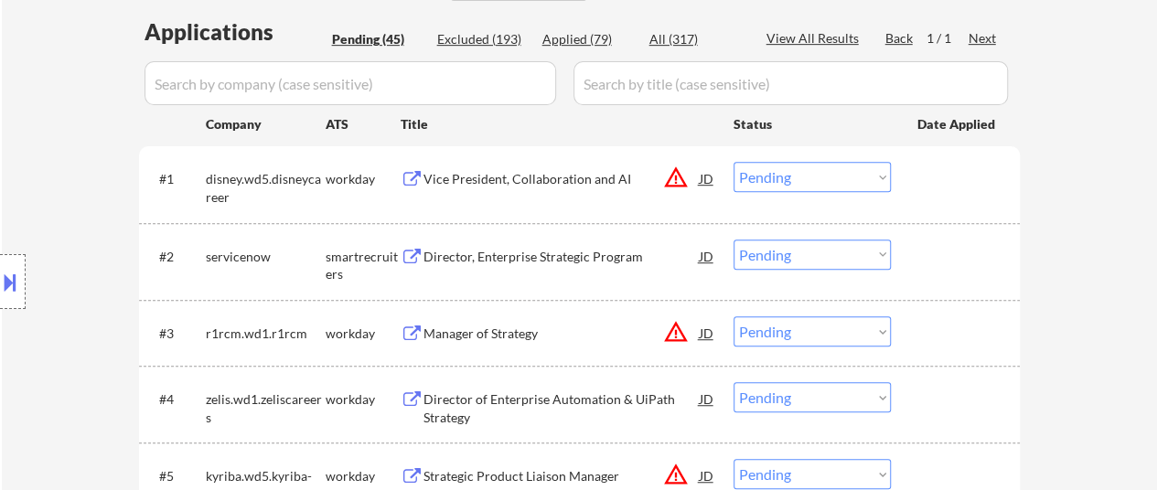
click at [493, 164] on div "Vice President, Collaboration and AI" at bounding box center [561, 178] width 276 height 33
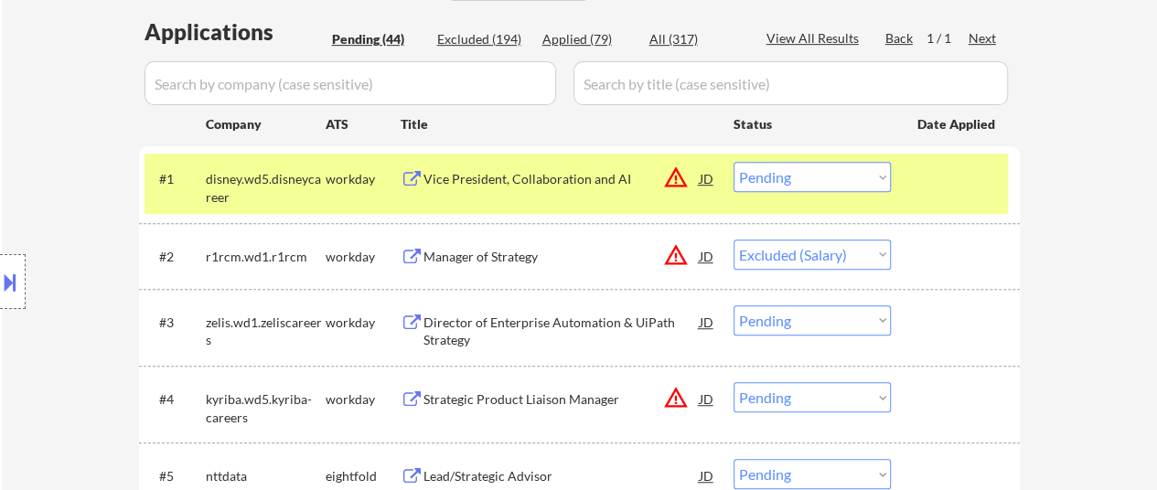
select select ""pending""
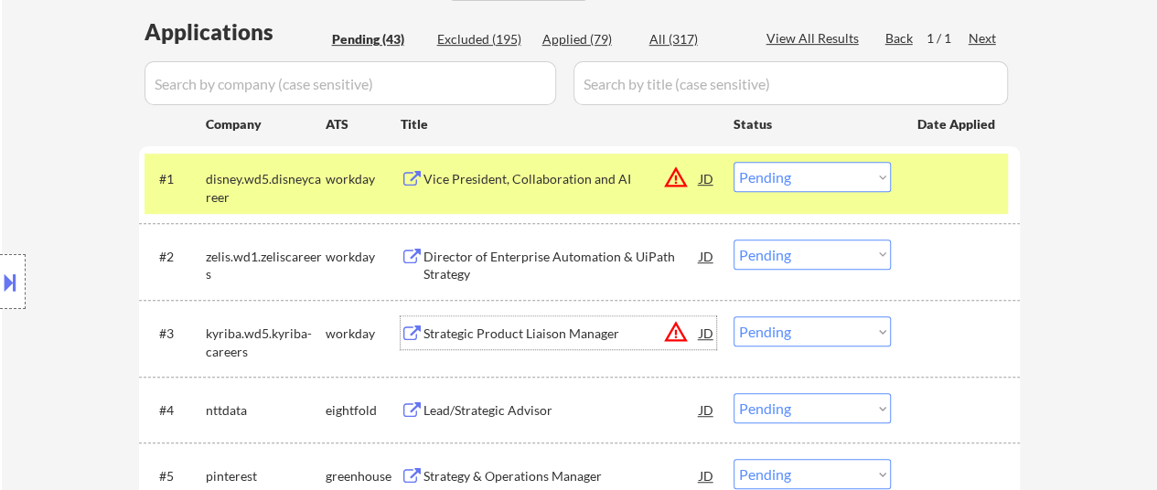
click at [514, 336] on div "Strategic Product Liaison Manager" at bounding box center [561, 334] width 276 height 18
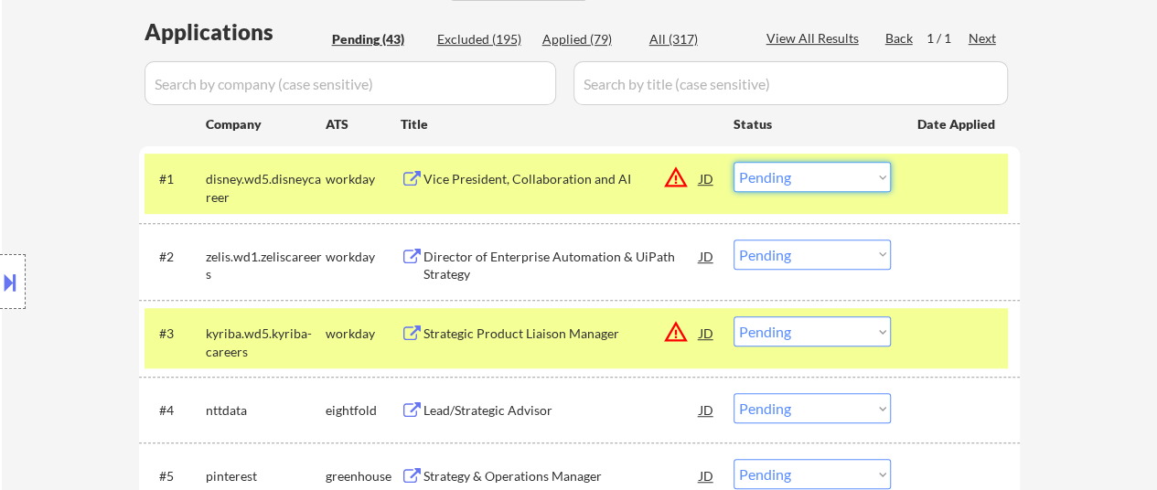
click at [803, 171] on select "Choose an option... Pending Applied Excluded (Questions) Excluded (Expired) Exc…" at bounding box center [811, 177] width 157 height 30
click at [733, 162] on select "Choose an option... Pending Applied Excluded (Questions) Excluded (Expired) Exc…" at bounding box center [811, 177] width 157 height 30
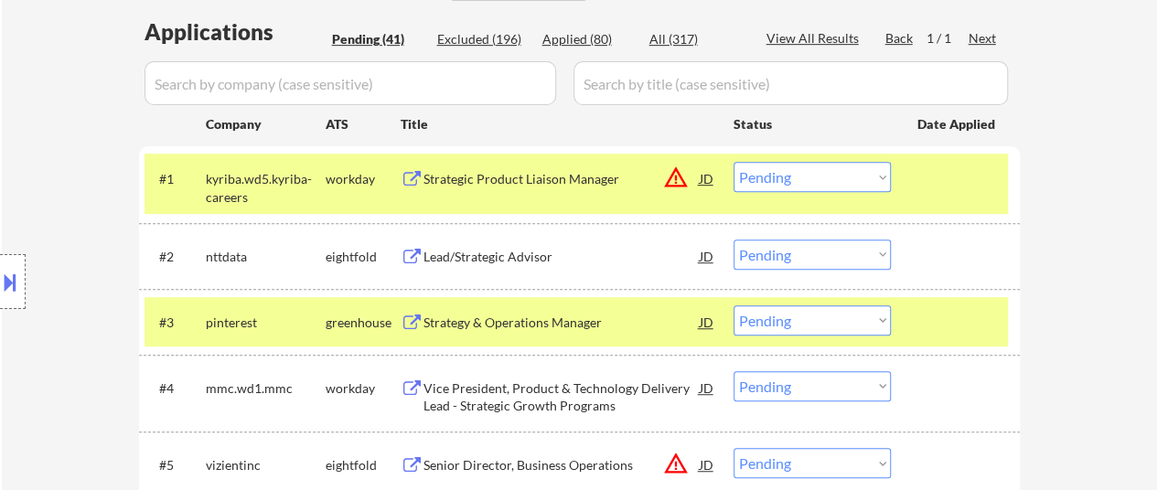
click at [861, 166] on select "Choose an option... Pending Applied Excluded (Questions) Excluded (Expired) Exc…" at bounding box center [811, 177] width 157 height 30
click at [733, 162] on select "Choose an option... Pending Applied Excluded (Questions) Excluded (Expired) Exc…" at bounding box center [811, 177] width 157 height 30
select select ""pending""
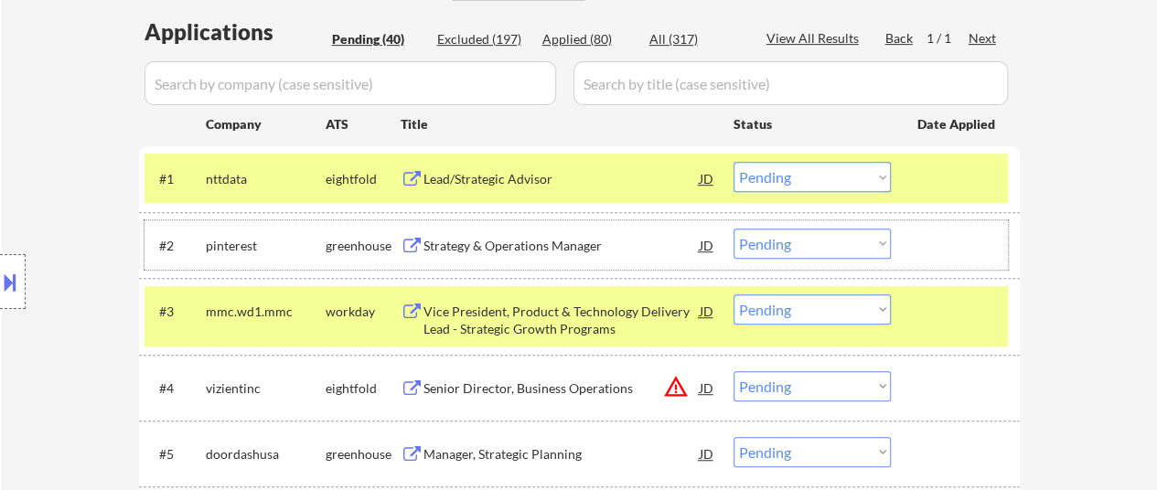
click at [585, 226] on div "#2 pinterest greenhouse Strategy & Operations Manager JD warning_amber Choose a…" at bounding box center [575, 244] width 863 height 49
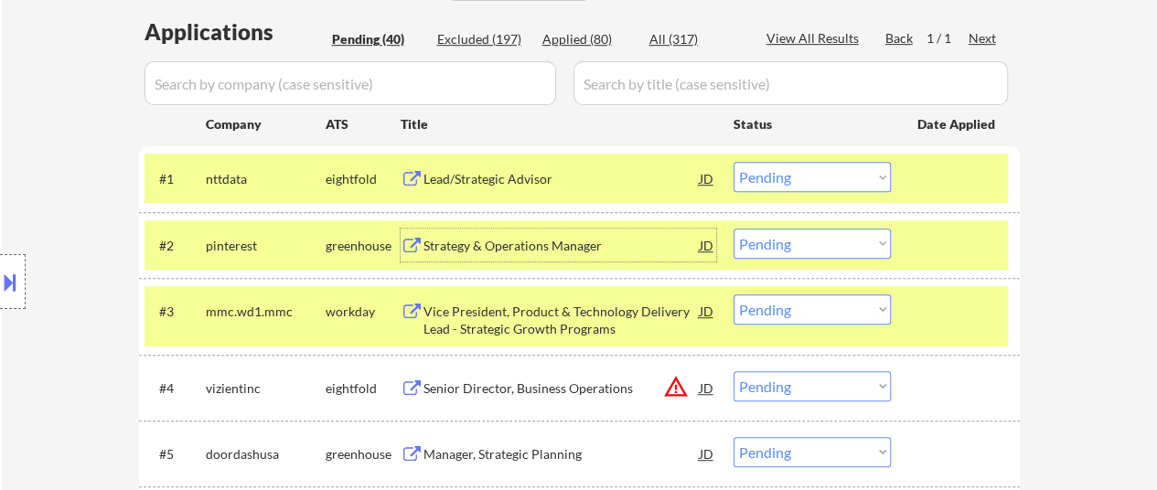
click at [585, 250] on div "Strategy & Operations Manager" at bounding box center [561, 246] width 276 height 18
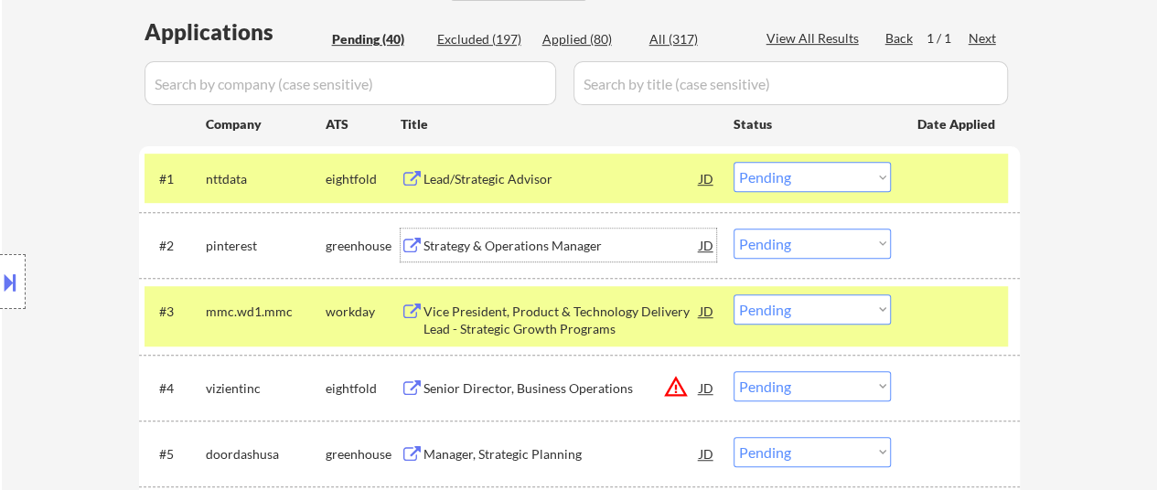
click at [798, 242] on select "Choose an option... Pending Applied Excluded (Questions) Excluded (Expired) Exc…" at bounding box center [811, 244] width 157 height 30
click at [733, 229] on select "Choose an option... Pending Applied Excluded (Questions) Excluded (Expired) Exc…" at bounding box center [811, 244] width 157 height 30
select select ""pending""
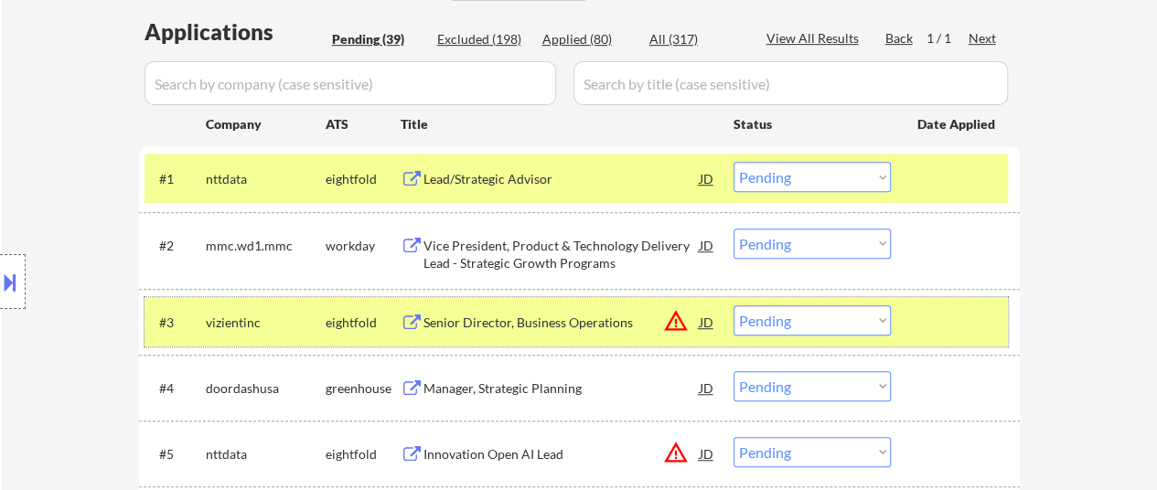
drag, startPoint x: 906, startPoint y: 316, endPoint x: 798, endPoint y: 316, distance: 107.9
click at [907, 315] on div "#3 vizientinc eightfold Senior Director, Business Operations JD warning_amber C…" at bounding box center [575, 321] width 863 height 49
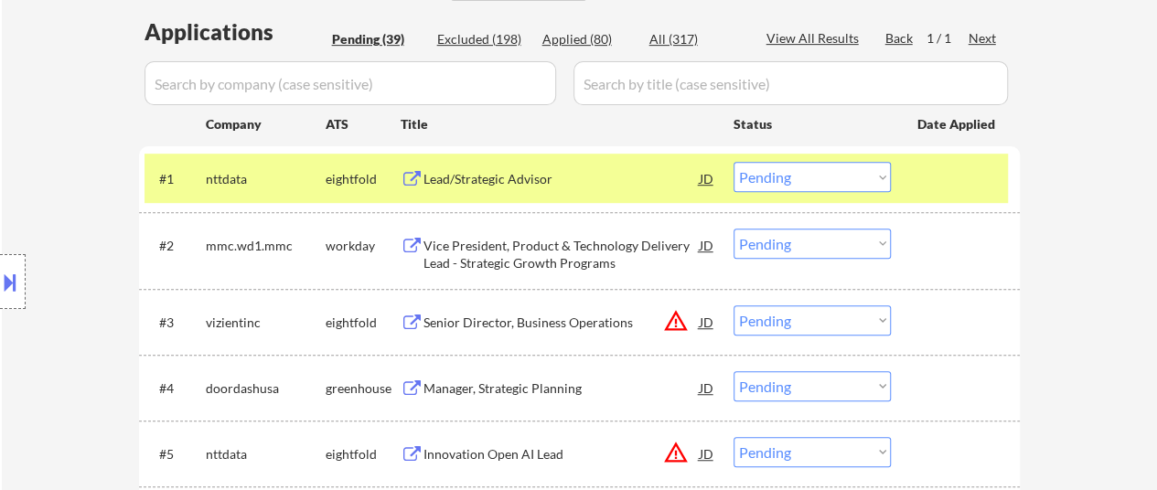
click at [586, 249] on div "Vice President, Product & Technology Delivery Lead - Strategic Growth Programs" at bounding box center [561, 255] width 276 height 36
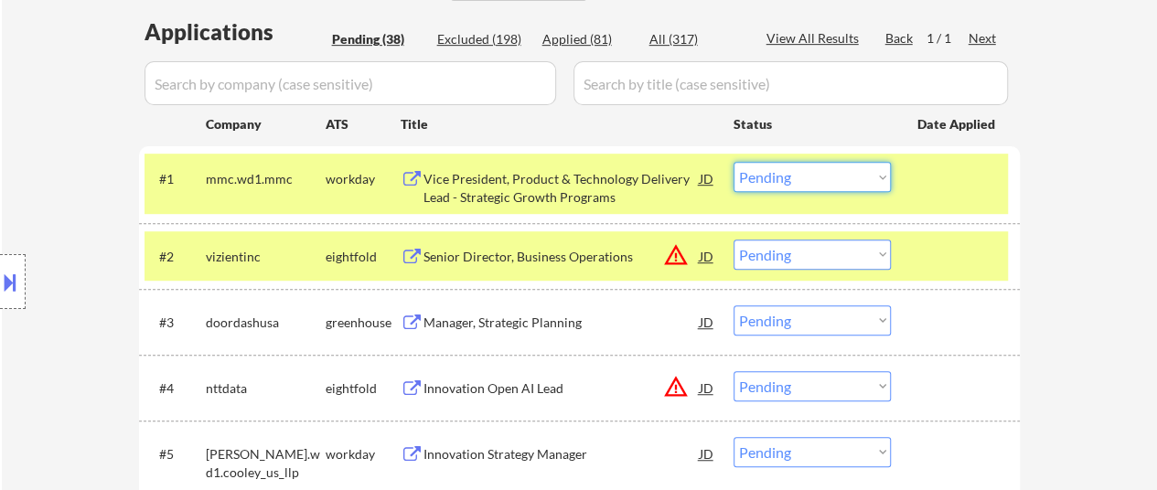
click at [795, 188] on select "Choose an option... Pending Applied Excluded (Questions) Excluded (Expired) Exc…" at bounding box center [811, 177] width 157 height 30
click at [733, 162] on select "Choose an option... Pending Applied Excluded (Questions) Excluded (Expired) Exc…" at bounding box center [811, 177] width 157 height 30
select select ""pending""
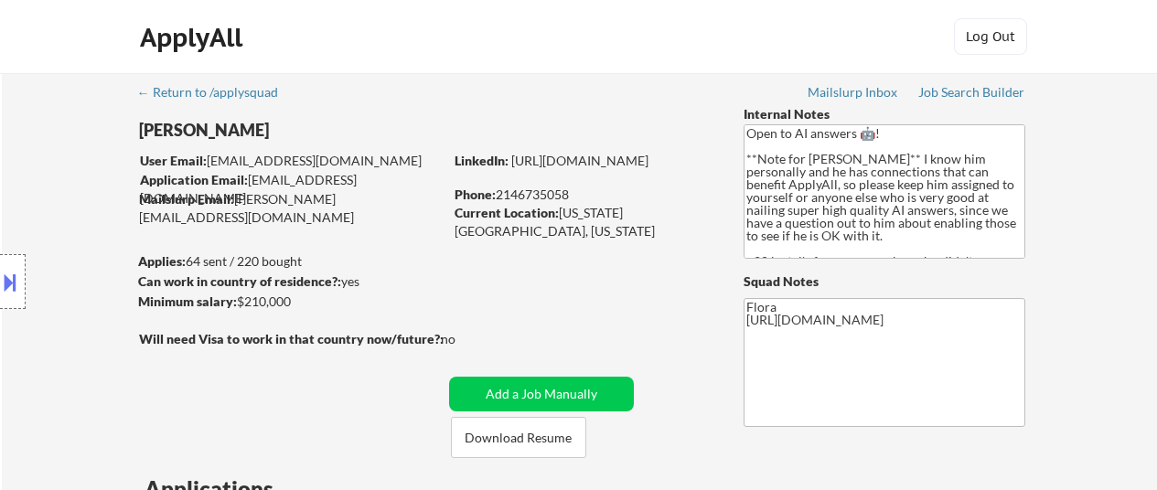
select select ""applied""
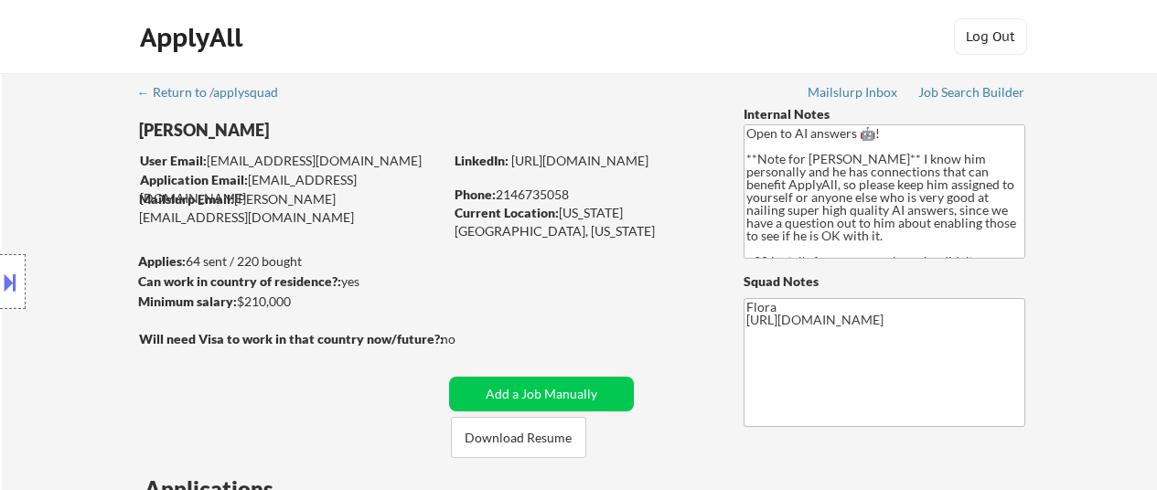
select select ""applied""
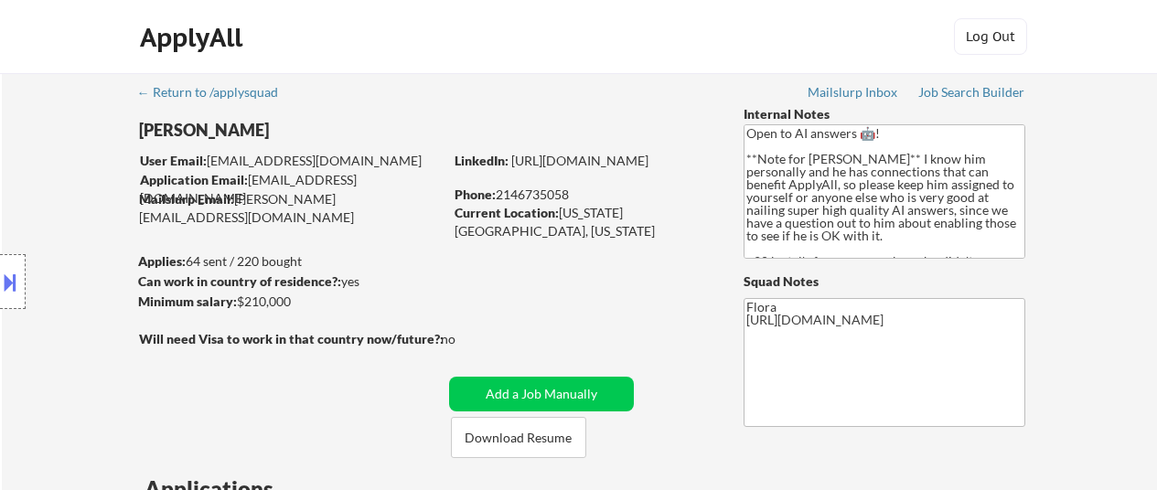
select select ""applied""
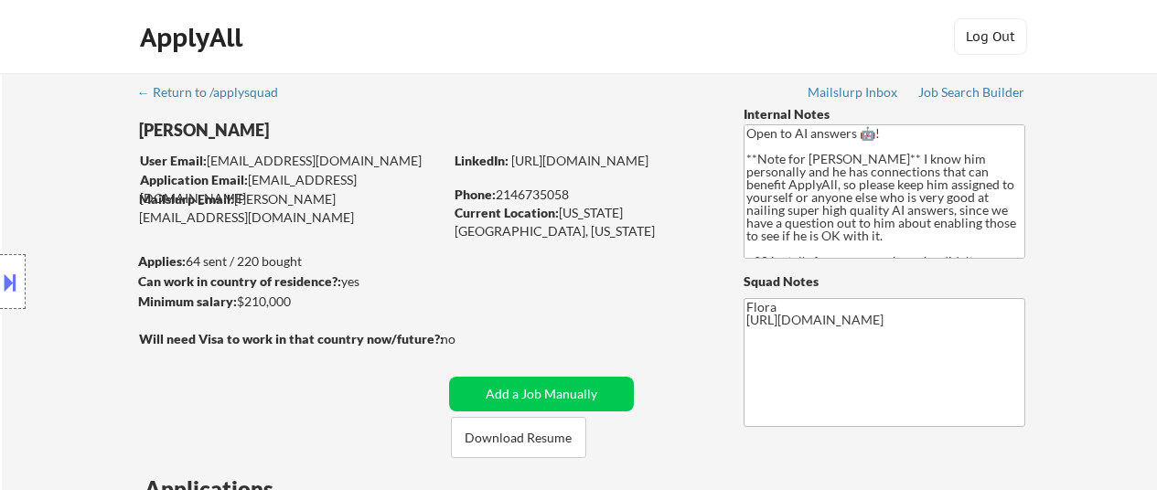
select select ""applied""
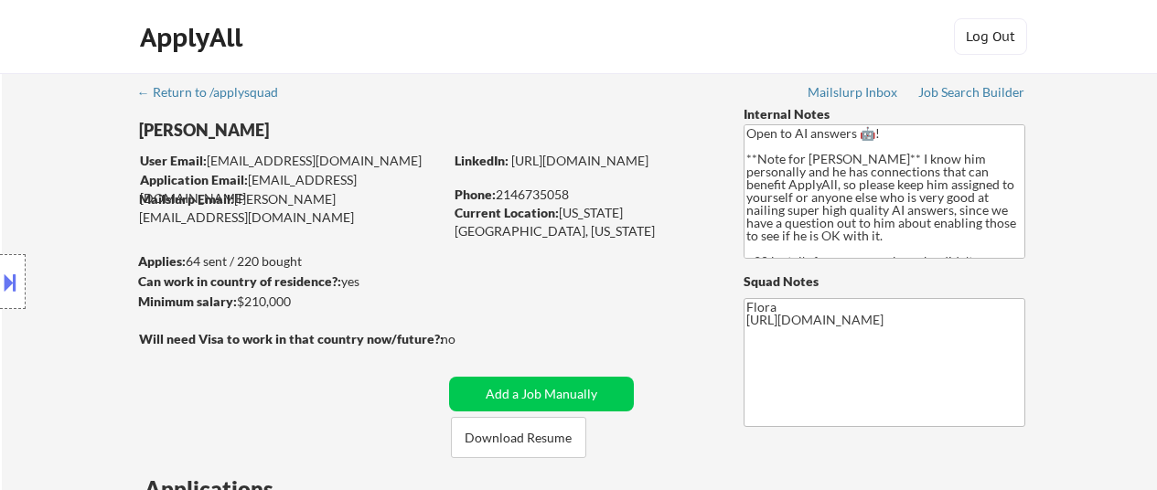
select select ""applied""
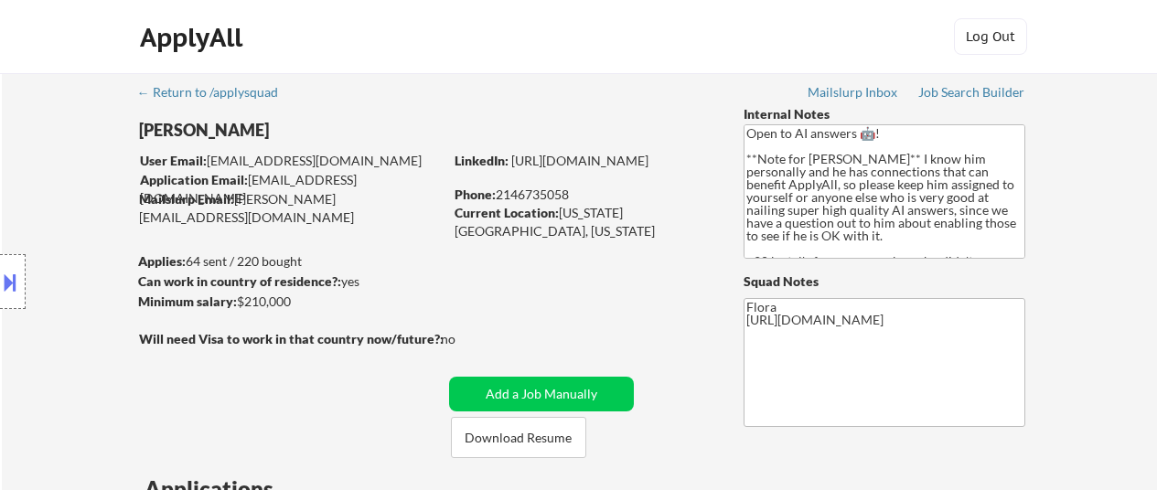
select select ""applied""
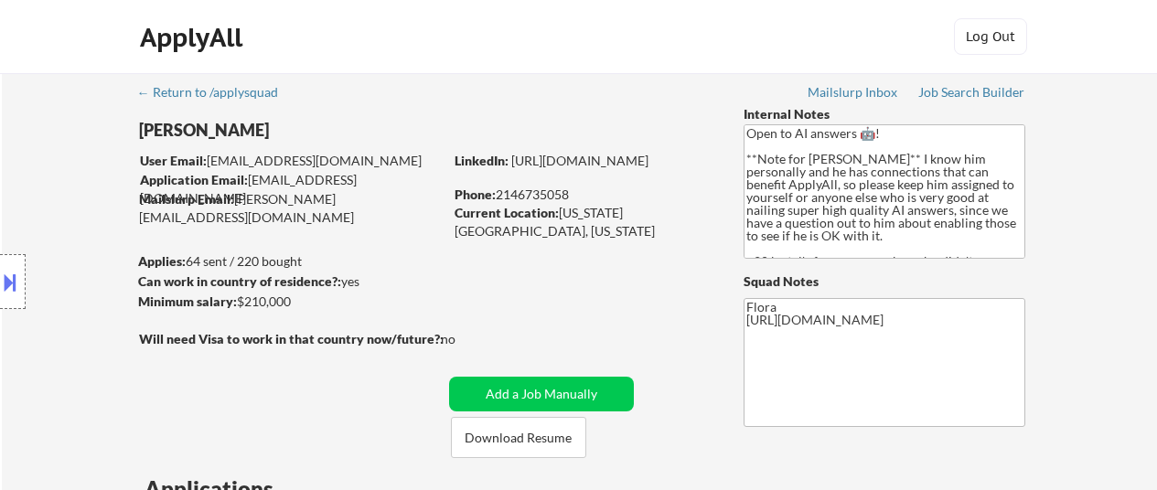
select select ""applied""
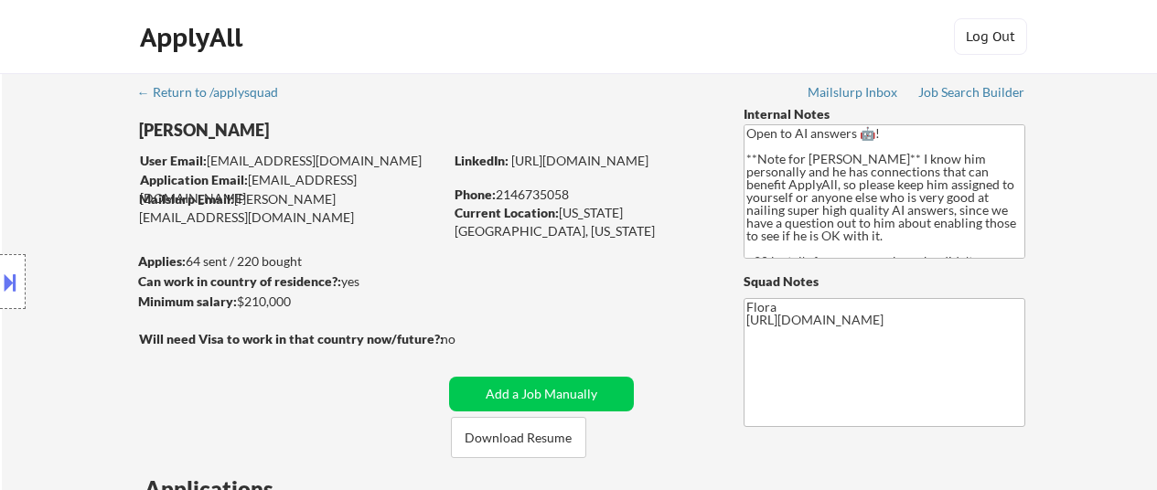
select select ""applied""
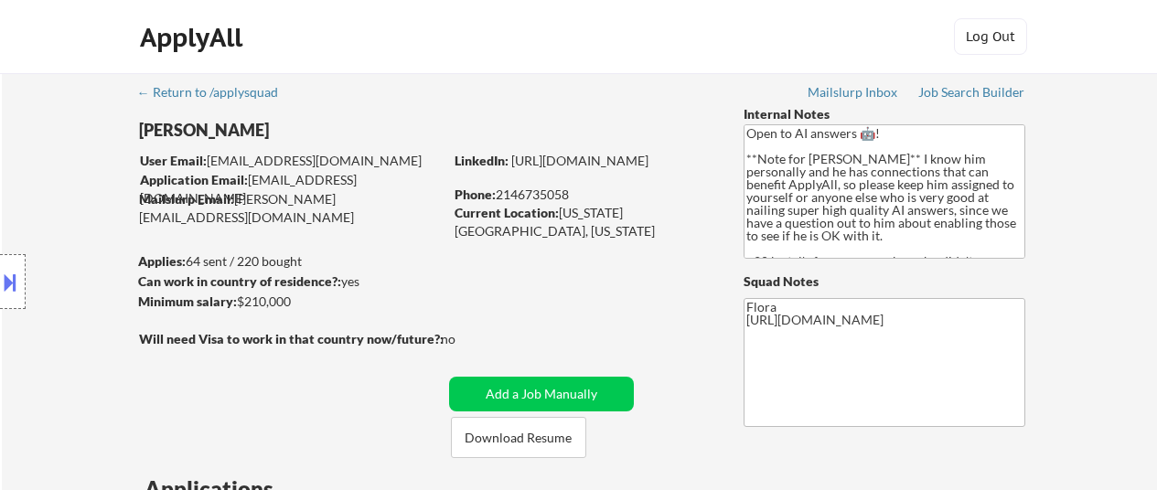
select select ""applied""
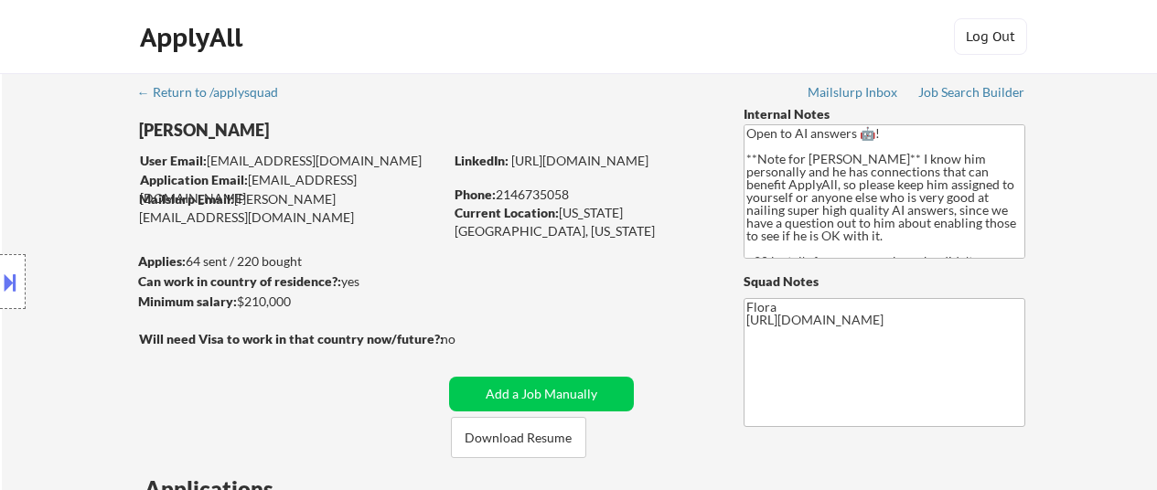
select select ""applied""
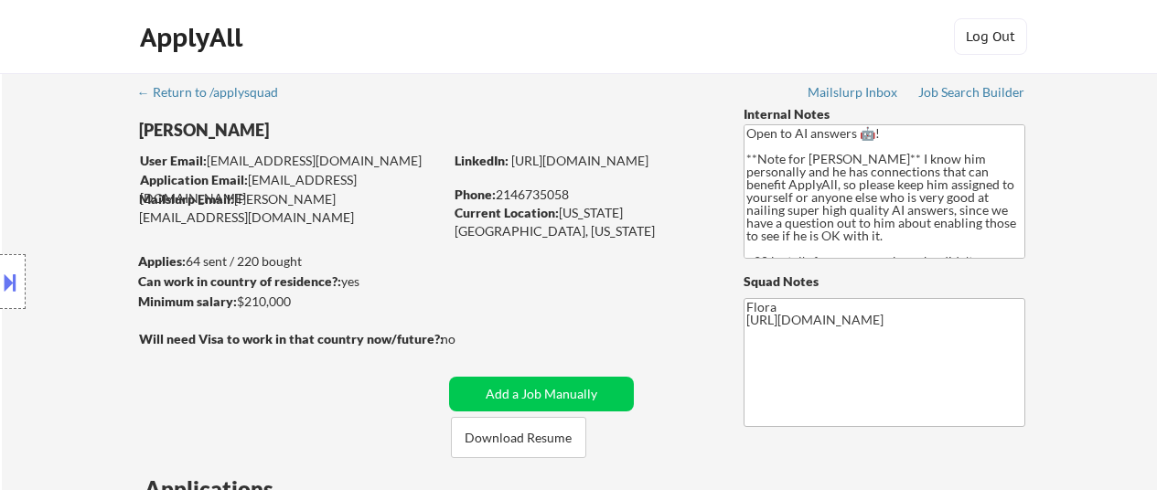
select select ""applied""
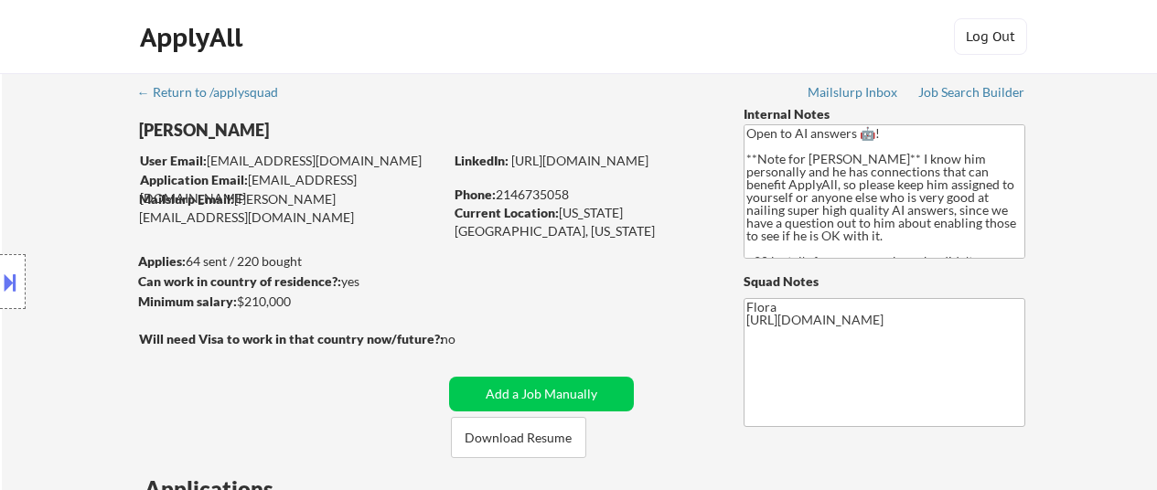
select select ""applied""
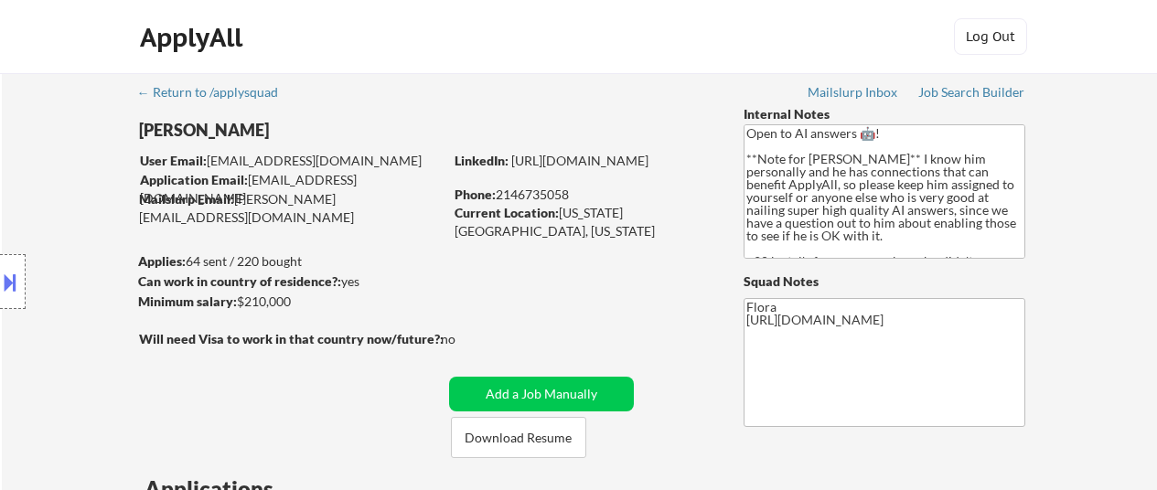
select select ""applied""
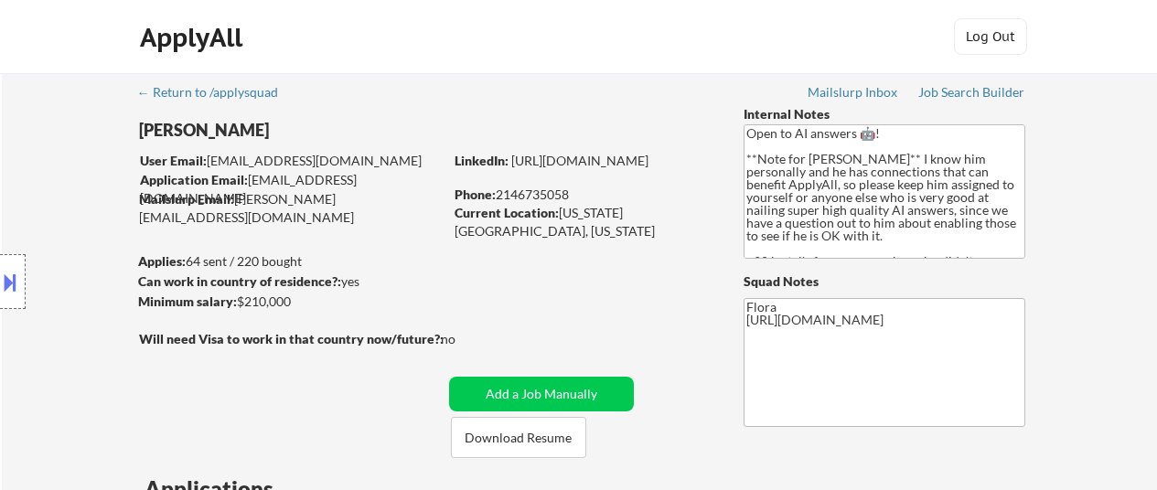
select select ""applied""
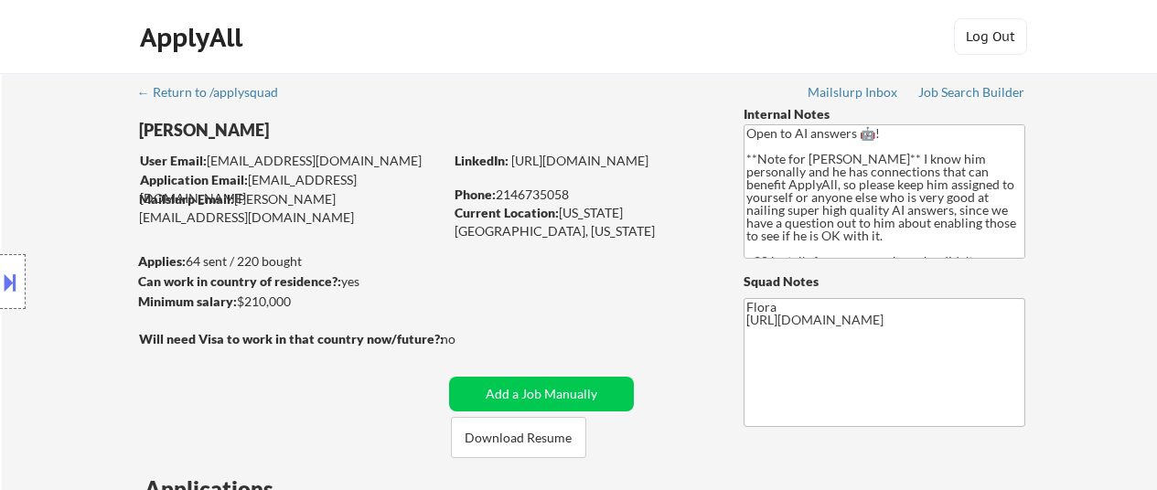
select select ""applied""
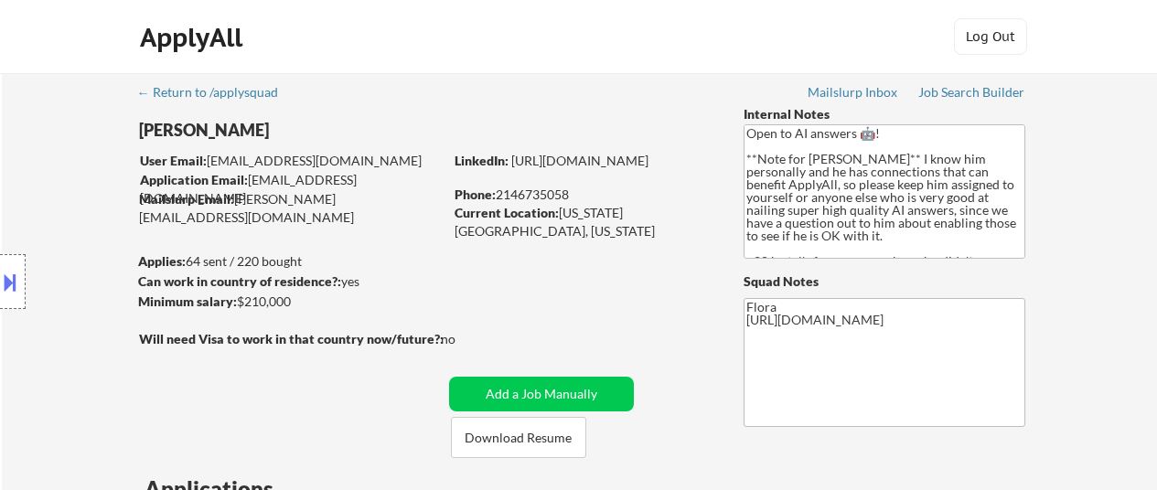
select select ""applied""
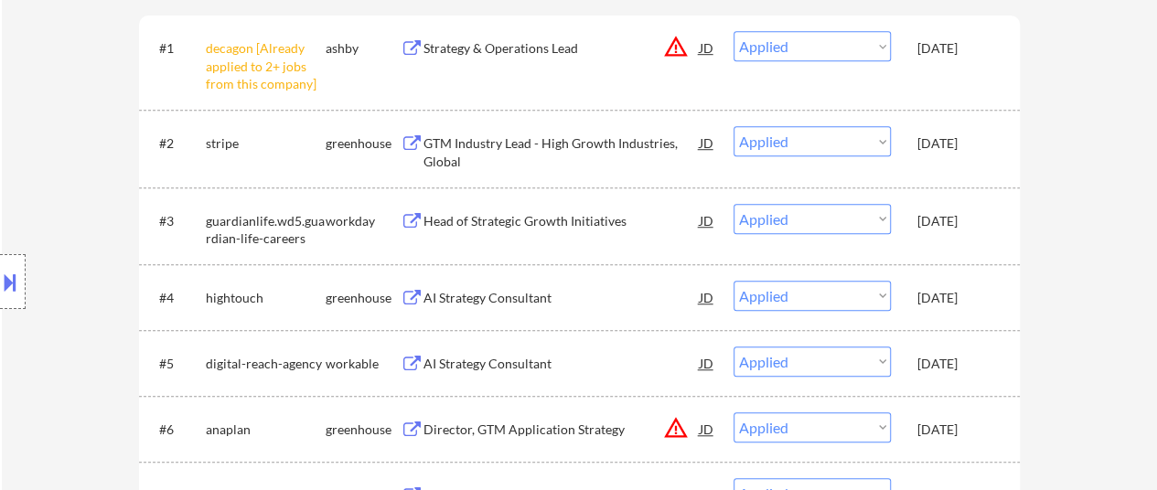
scroll to position [549, 0]
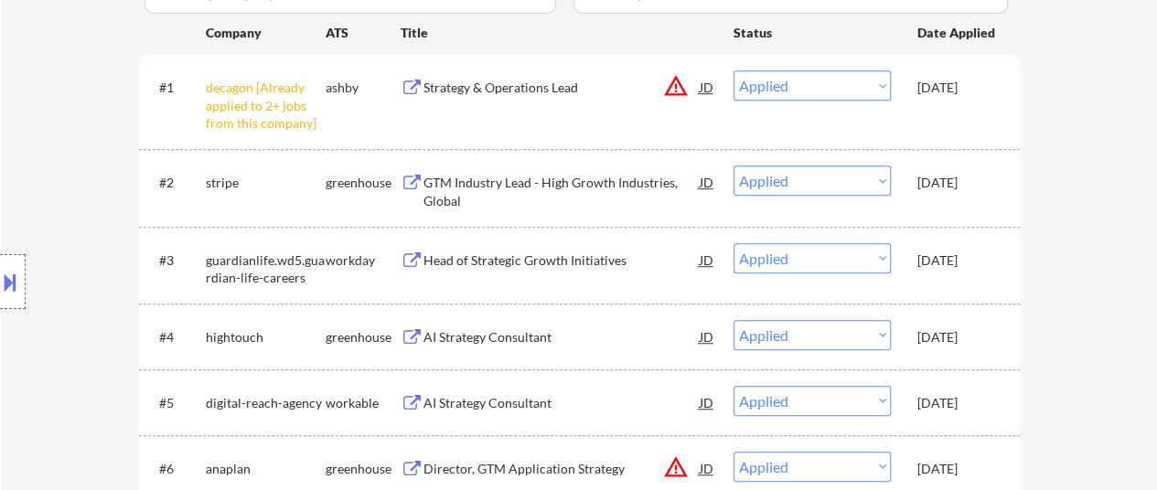
select select ""applied""
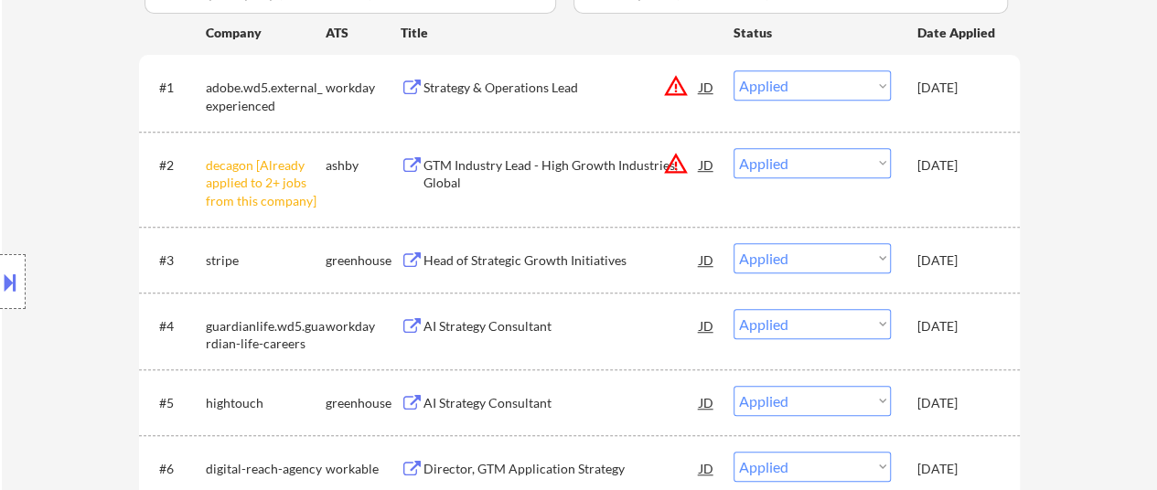
select select ""applied""
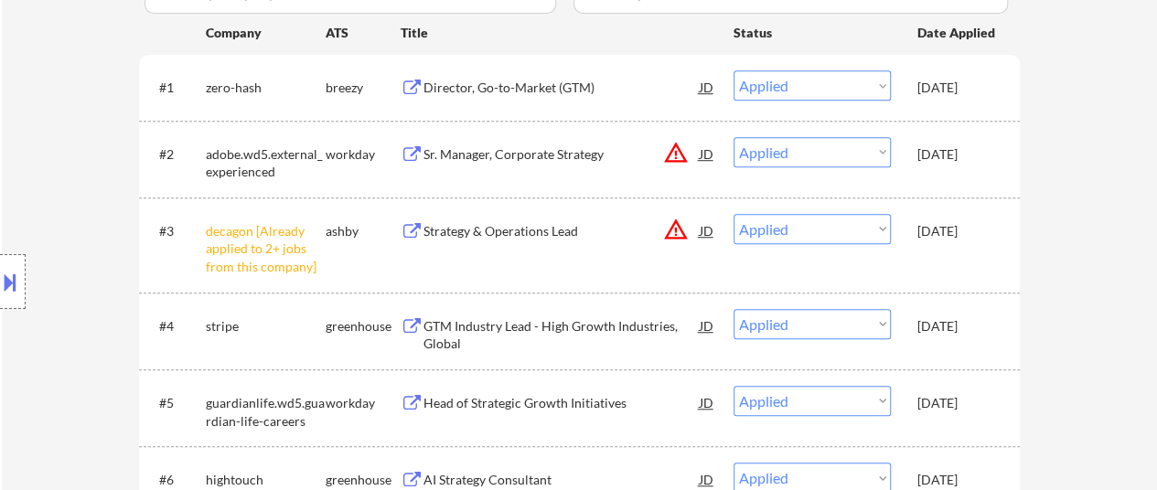
select select ""applied""
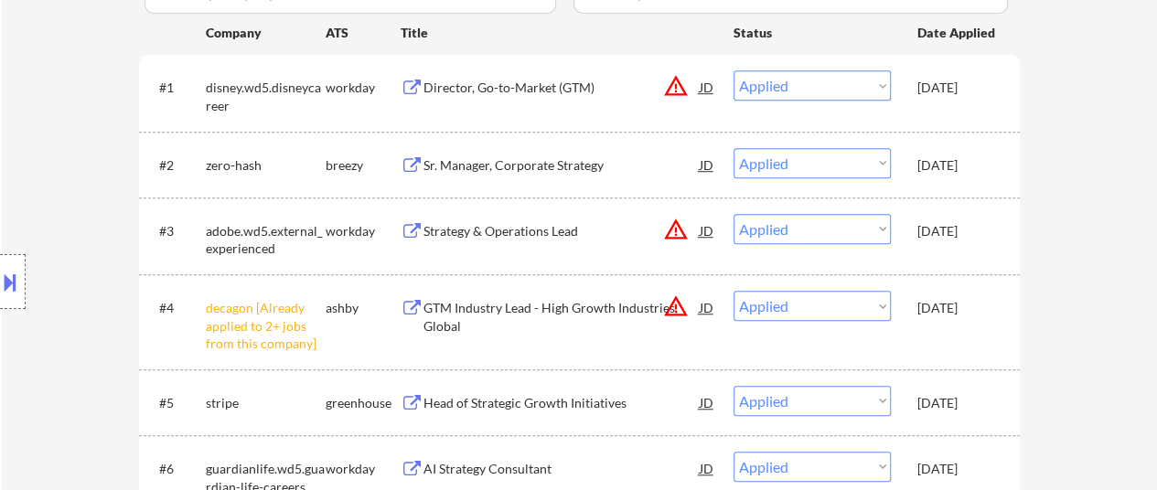
select select ""applied""
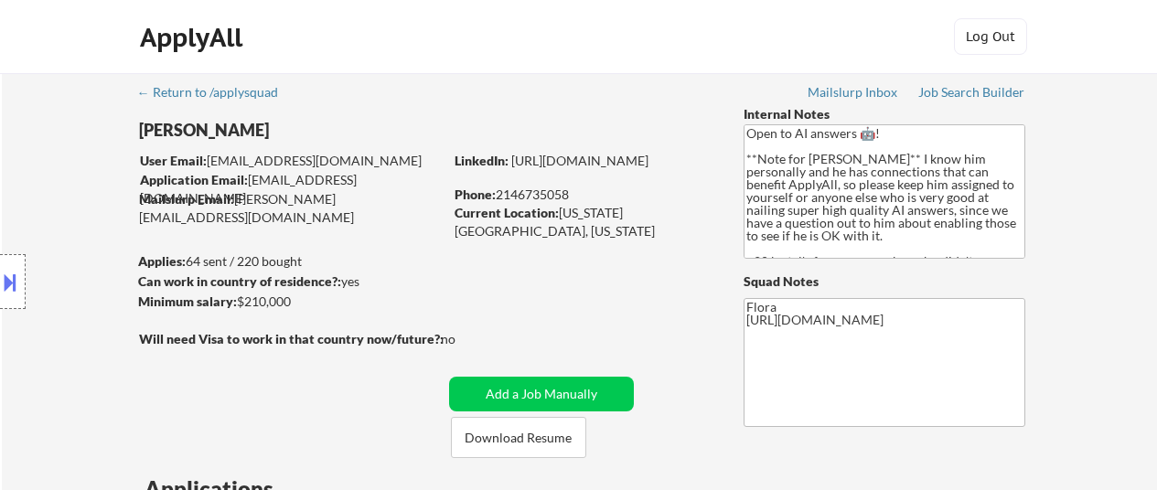
select select ""pending""
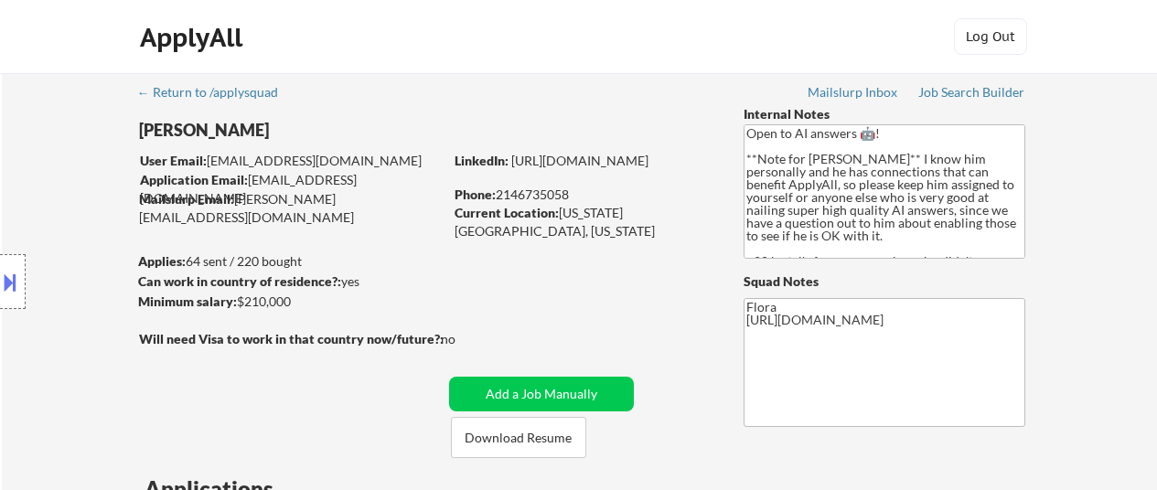
select select ""pending""
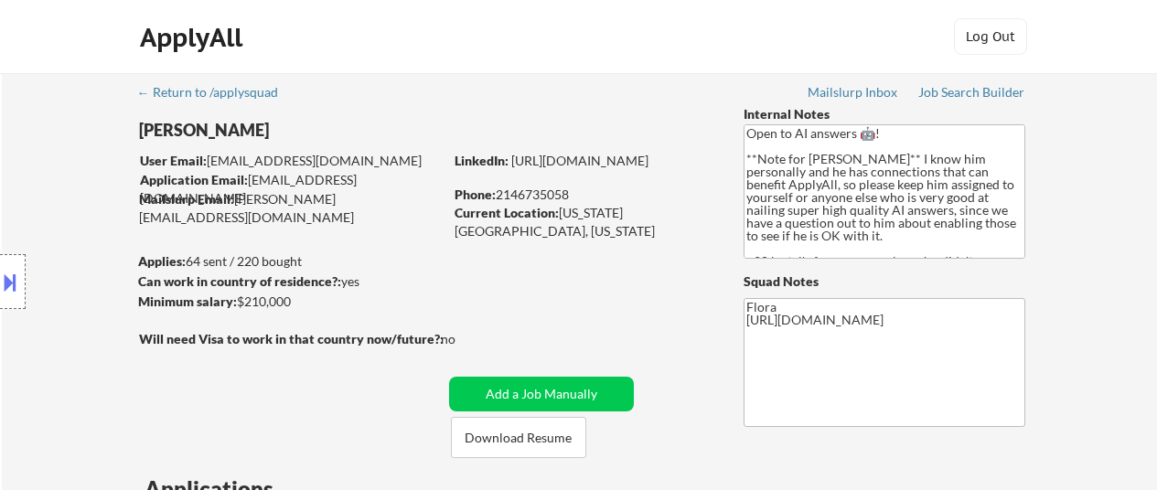
select select ""pending""
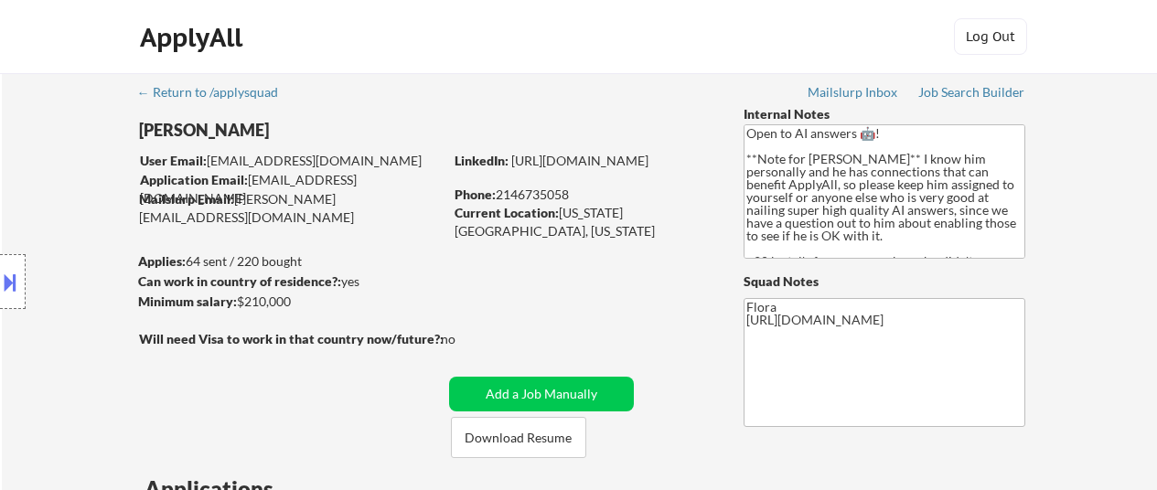
select select ""pending""
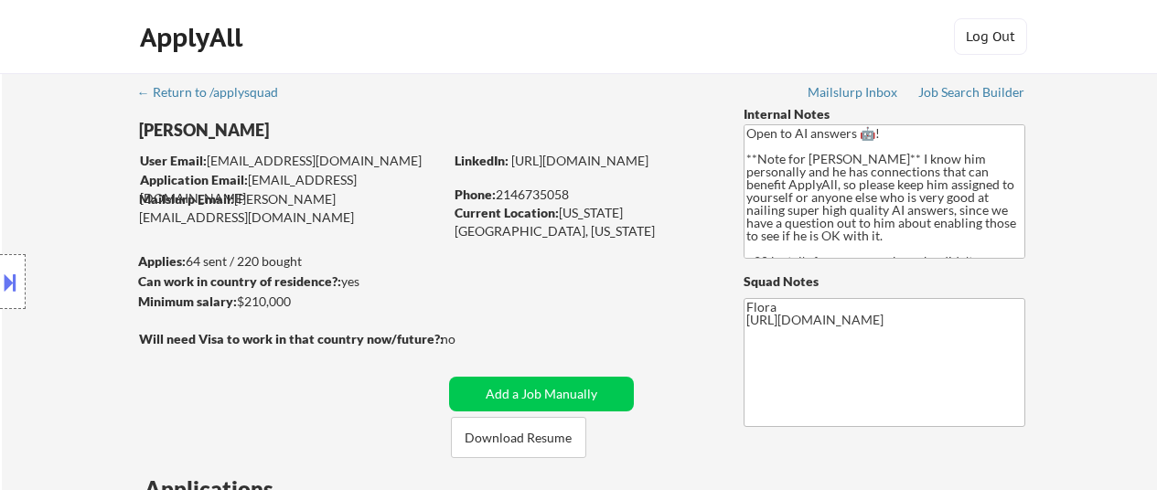
select select ""pending""
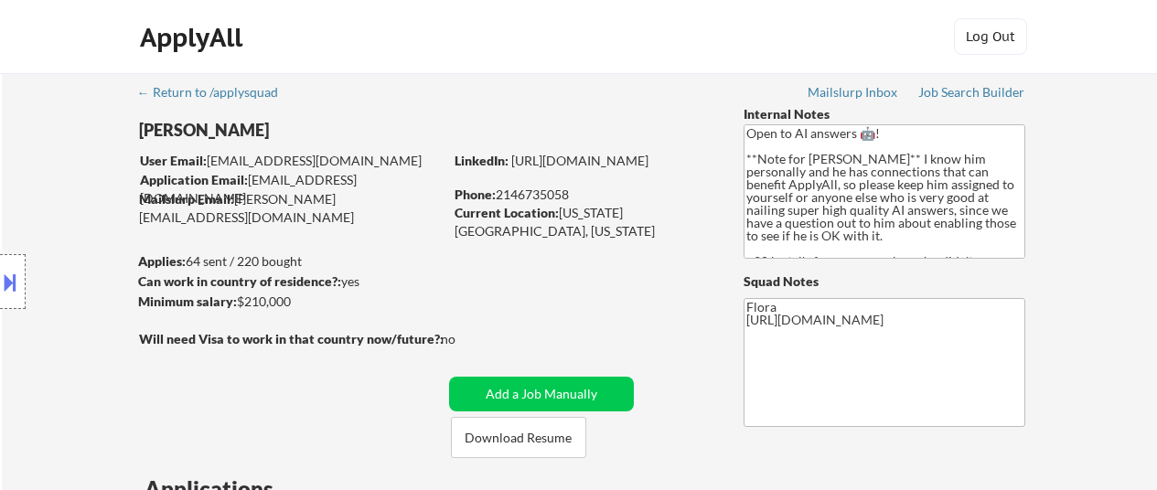
select select ""pending""
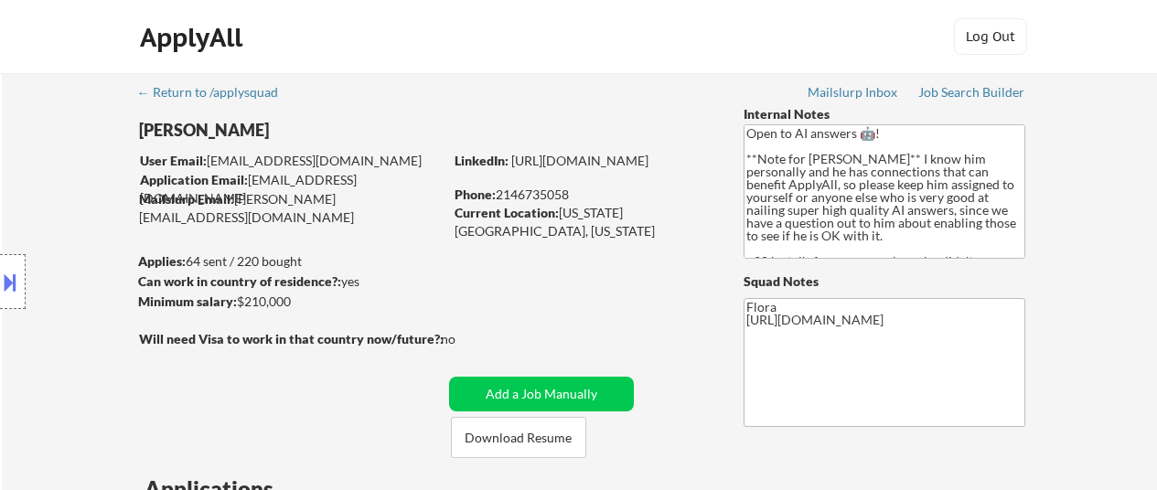
select select ""pending""
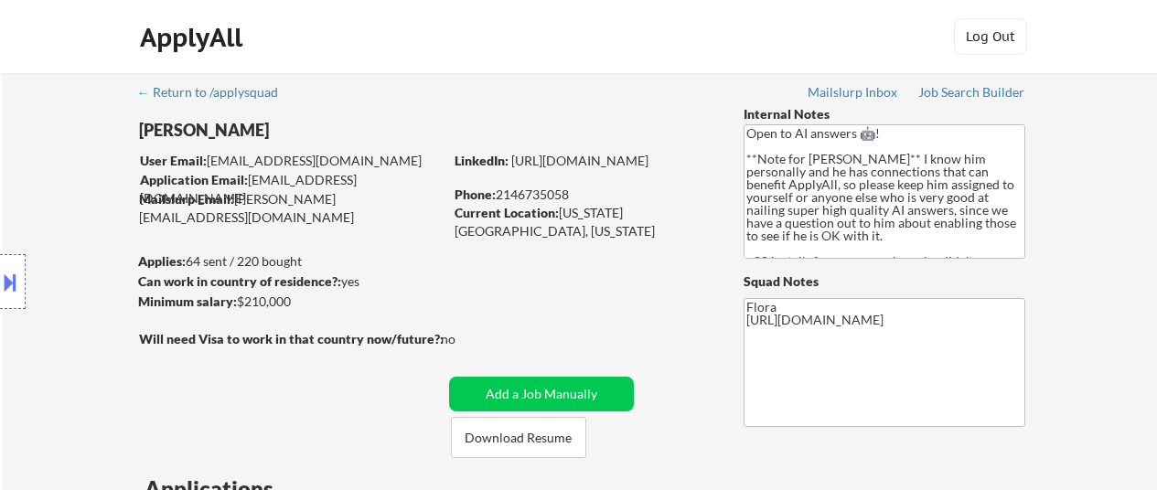
select select ""pending""
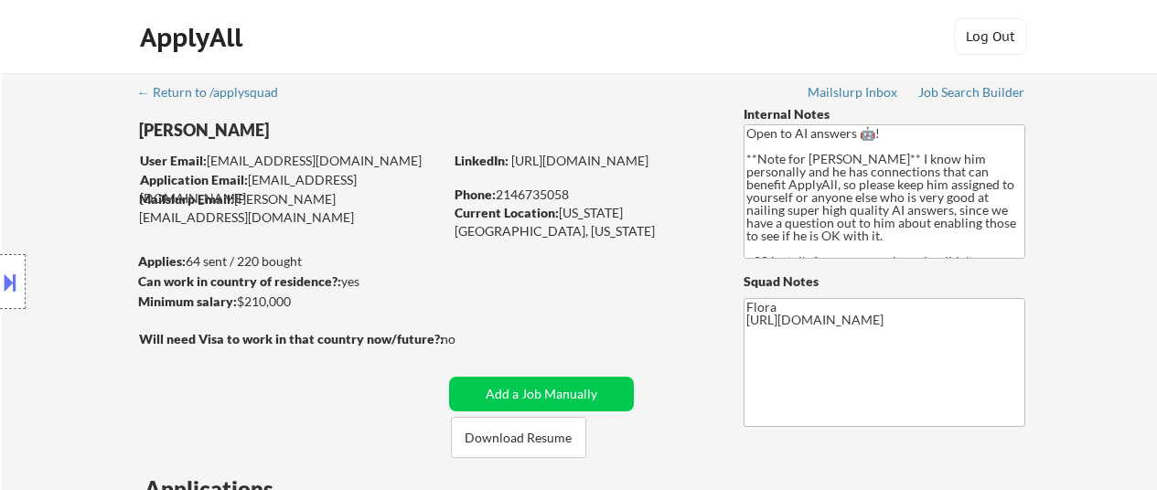
select select ""pending""
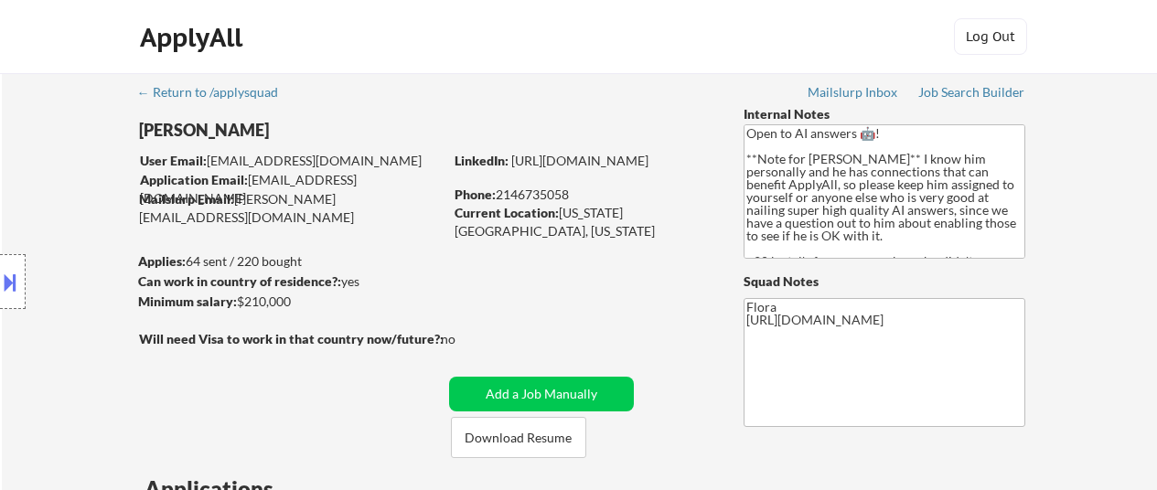
select select ""pending""
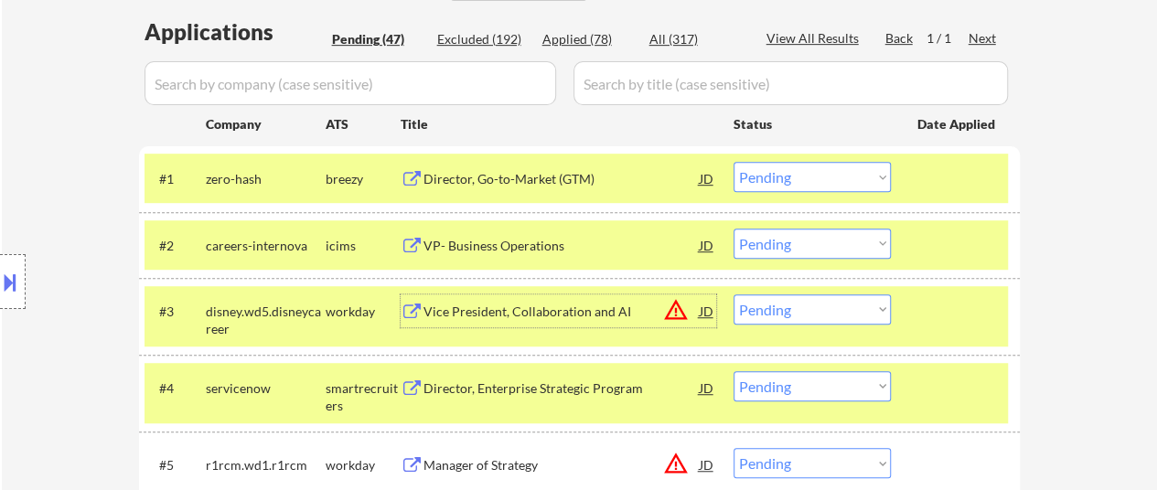
drag, startPoint x: 776, startPoint y: 170, endPoint x: 774, endPoint y: 185, distance: 14.9
click at [776, 170] on select "Choose an option... Pending Applied Excluded (Questions) Excluded (Expired) Exc…" at bounding box center [811, 177] width 157 height 30
click at [733, 162] on select "Choose an option... Pending Applied Excluded (Questions) Excluded (Expired) Exc…" at bounding box center [811, 177] width 157 height 30
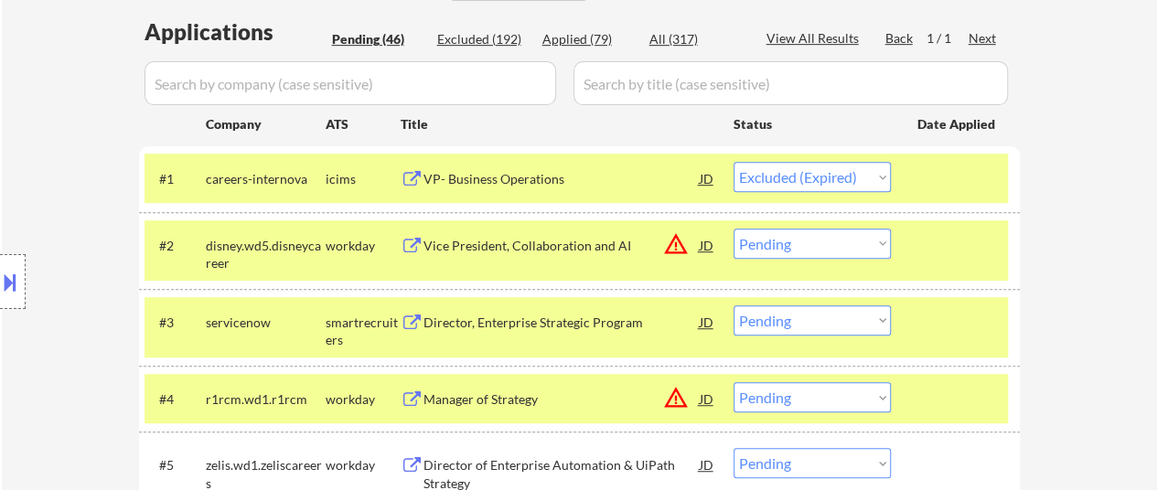
select select ""pending""
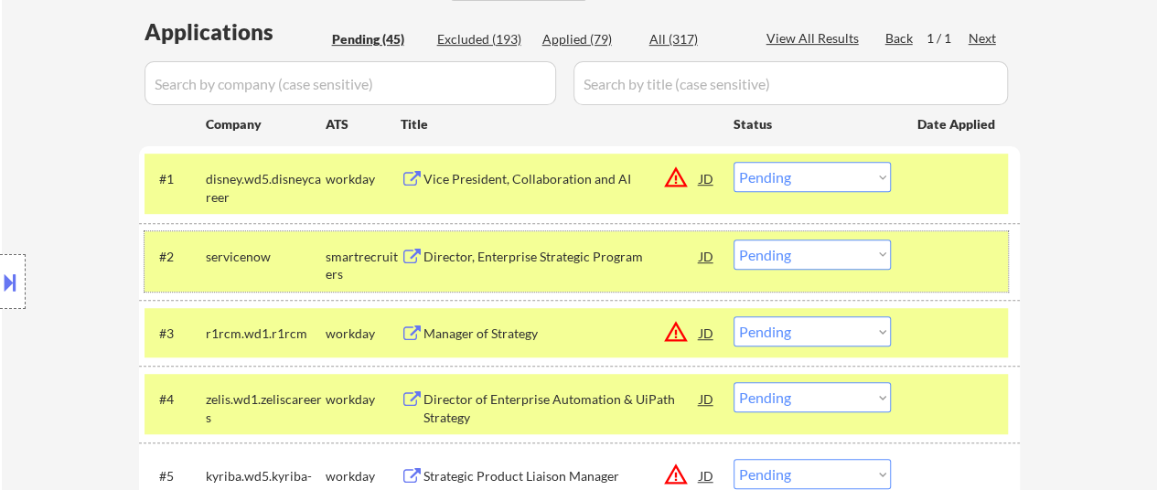
drag, startPoint x: 927, startPoint y: 249, endPoint x: 931, endPoint y: 259, distance: 10.7
click at [927, 249] on div at bounding box center [957, 256] width 80 height 33
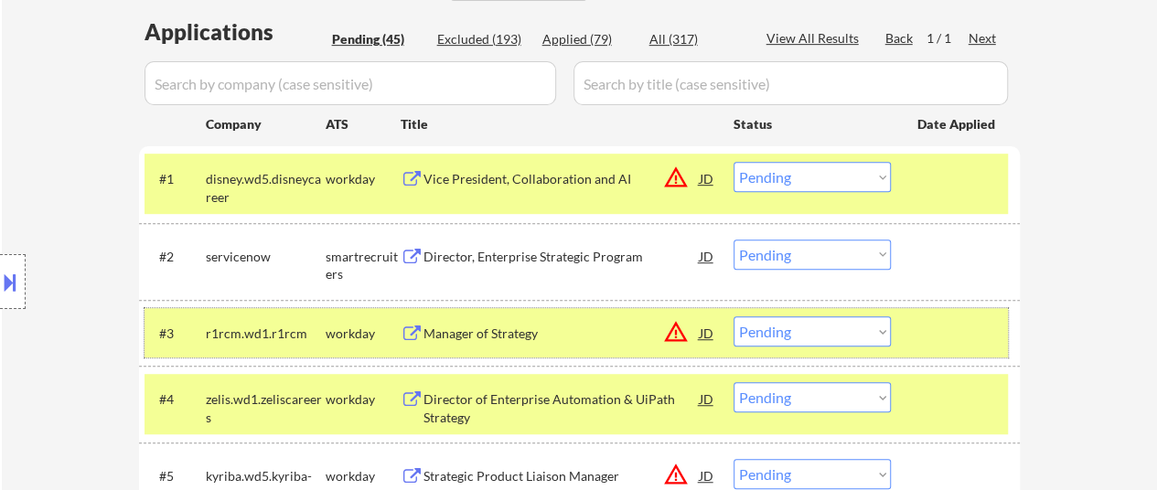
click at [932, 326] on div at bounding box center [957, 332] width 80 height 33
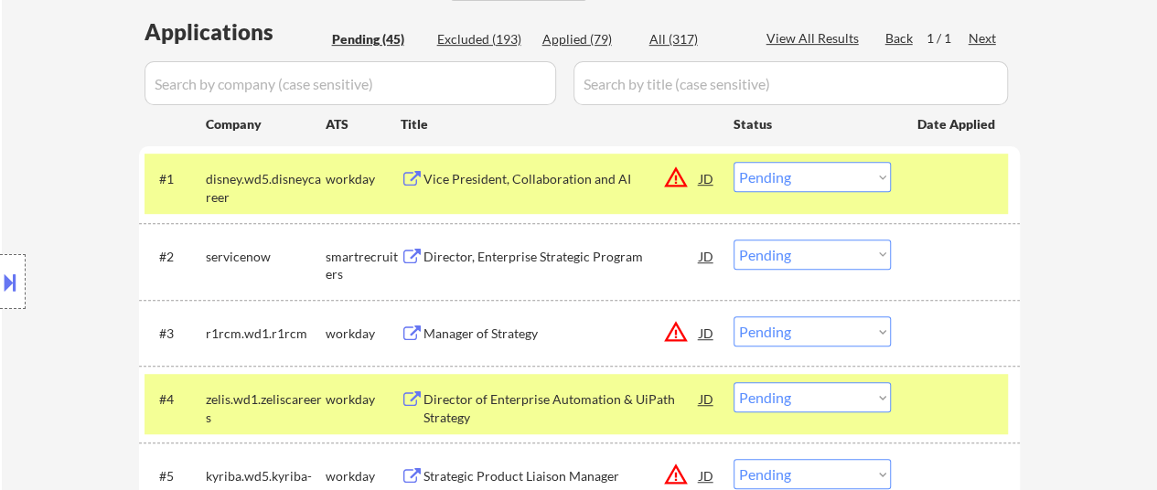
drag, startPoint x: 934, startPoint y: 401, endPoint x: 932, endPoint y: 391, distance: 11.1
click at [934, 397] on div at bounding box center [957, 398] width 80 height 33
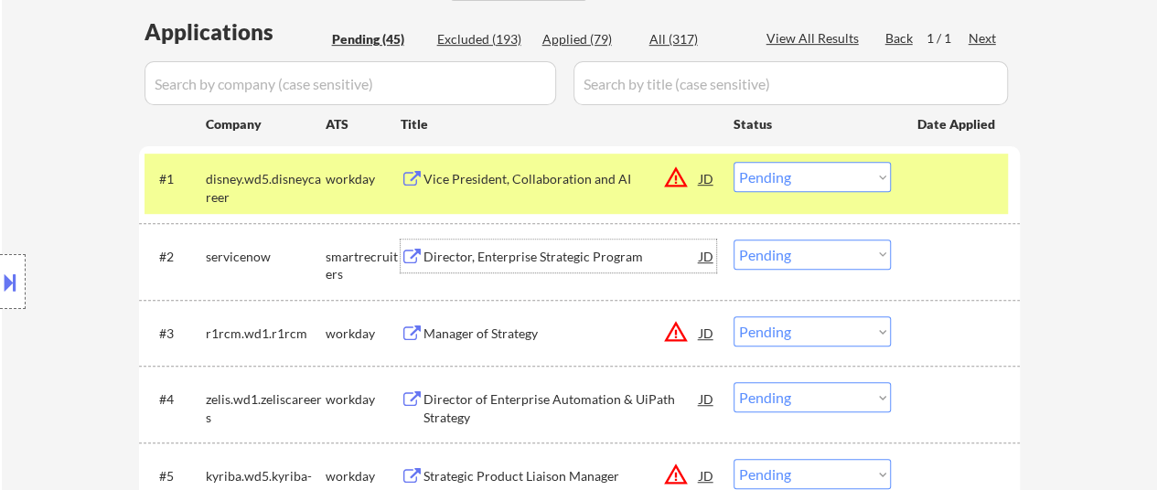
click at [488, 257] on div "Director, Enterprise Strategic Program" at bounding box center [561, 257] width 276 height 18
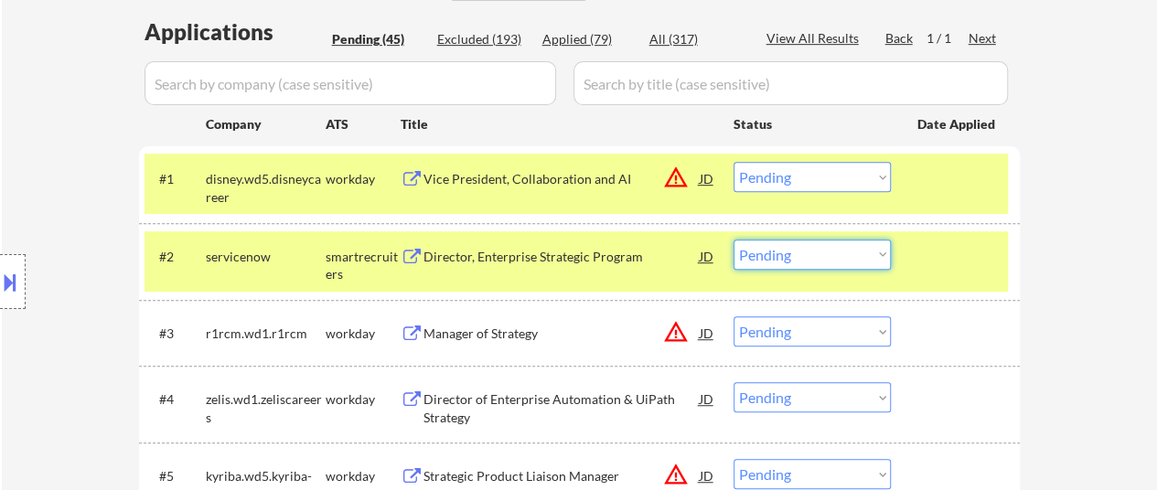
click at [845, 255] on select "Choose an option... Pending Applied Excluded (Questions) Excluded (Expired) Exc…" at bounding box center [811, 255] width 157 height 30
click at [733, 240] on select "Choose an option... Pending Applied Excluded (Questions) Excluded (Expired) Exc…" at bounding box center [811, 255] width 157 height 30
click at [513, 345] on div "Manager of Strategy" at bounding box center [561, 332] width 276 height 33
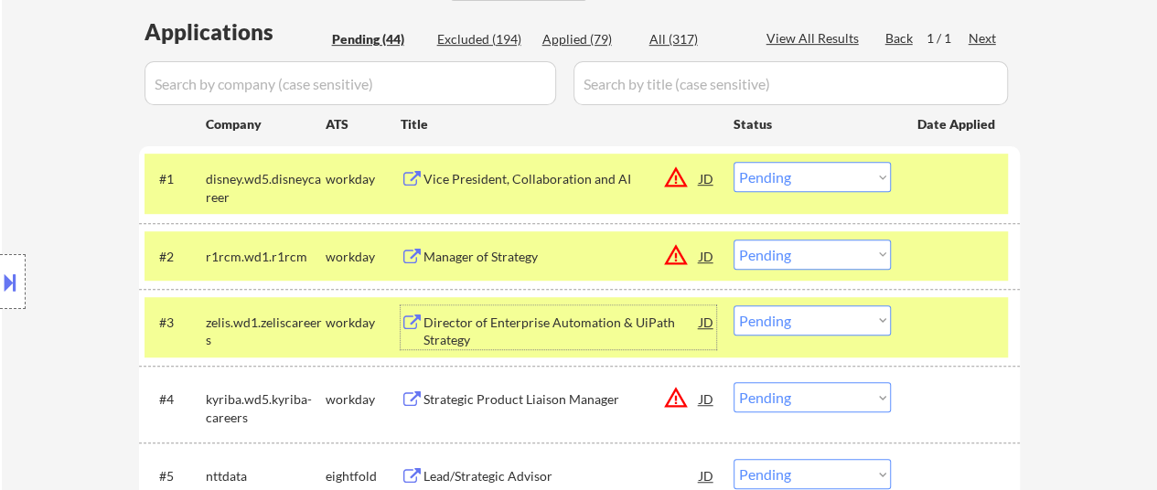
click at [868, 256] on select "Choose an option... Pending Applied Excluded (Questions) Excluded (Expired) Exc…" at bounding box center [811, 255] width 157 height 30
click at [733, 240] on select "Choose an option... Pending Applied Excluded (Questions) Excluded (Expired) Exc…" at bounding box center [811, 255] width 157 height 30
select select ""pending""
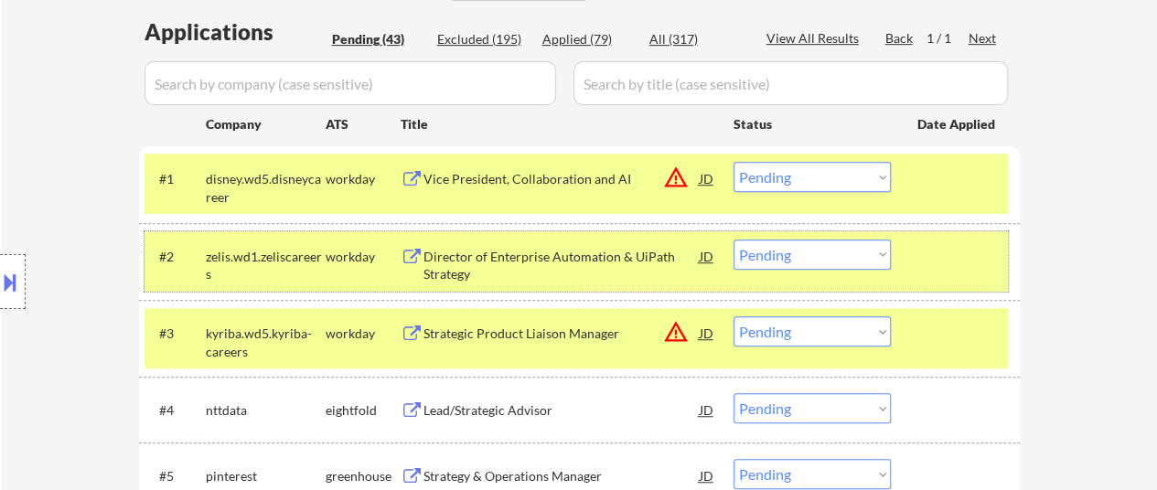
click at [920, 283] on div "#2 zelis.wd1.zeliscareers workday Director of Enterprise Automation & UiPath St…" at bounding box center [575, 261] width 863 height 60
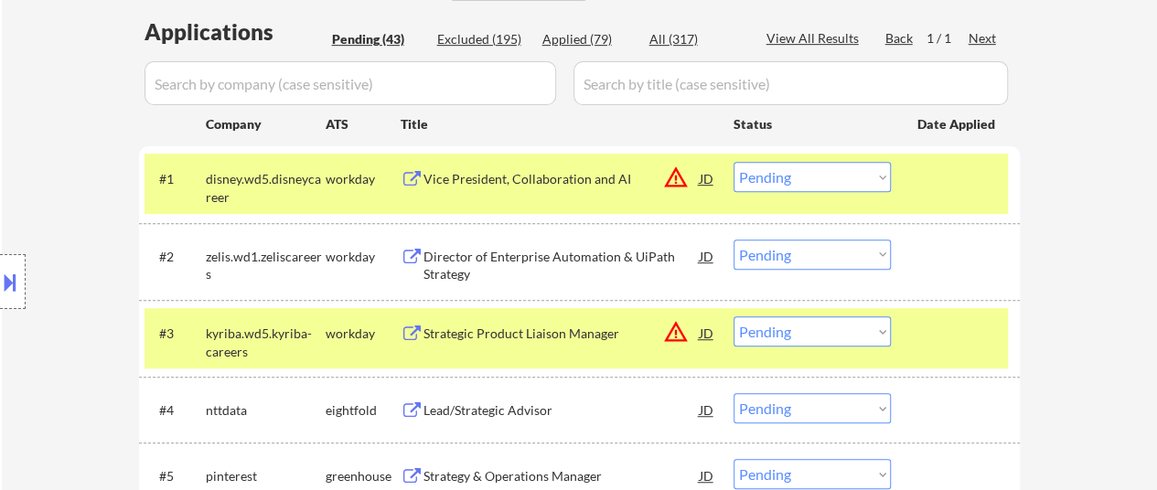
click at [953, 326] on div at bounding box center [957, 332] width 80 height 33
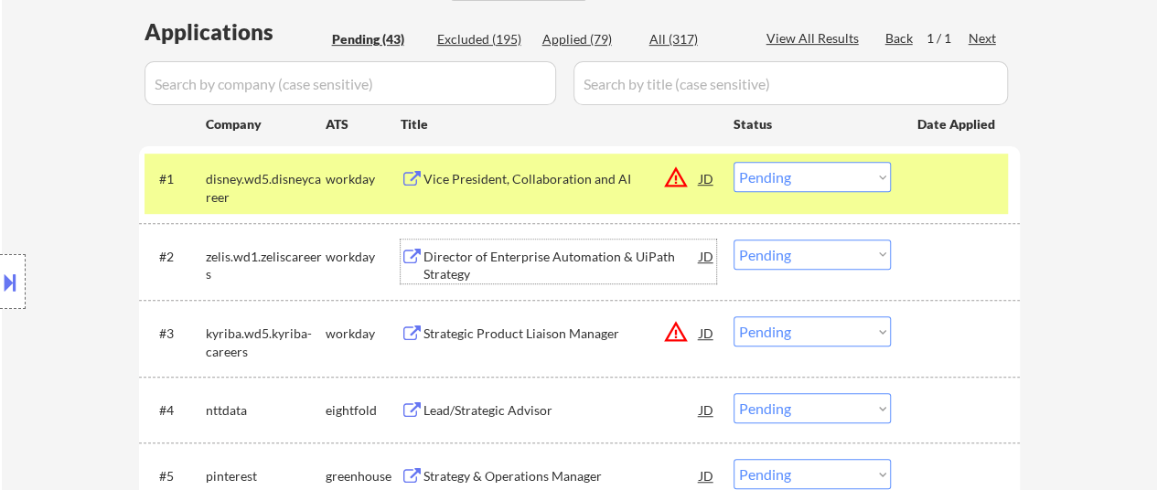
click at [454, 259] on div "Director of Enterprise Automation & UiPath Strategy" at bounding box center [561, 266] width 276 height 36
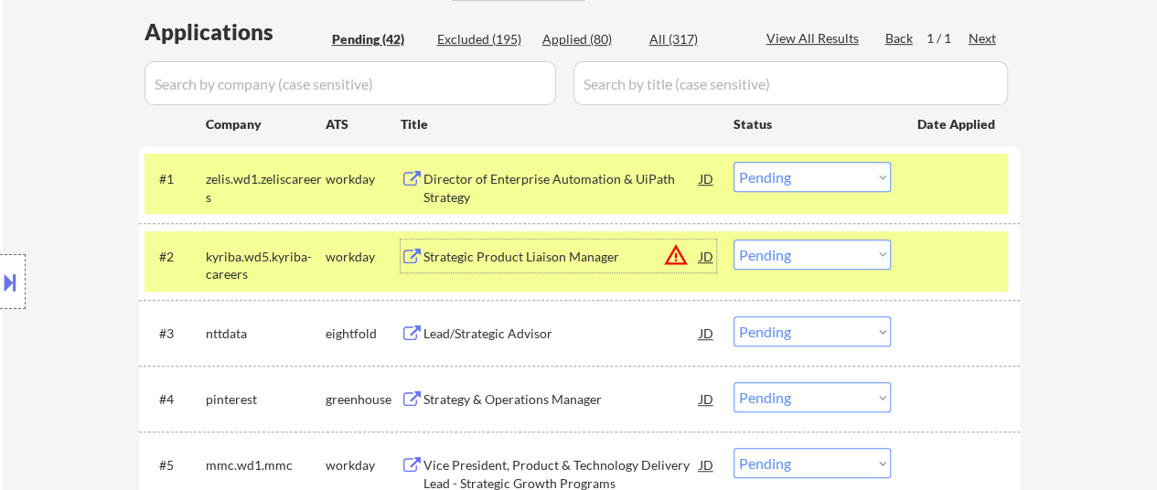
click at [852, 171] on select "Choose an option... Pending Applied Excluded (Questions) Excluded (Expired) Exc…" at bounding box center [811, 177] width 157 height 30
click at [733, 162] on select "Choose an option... Pending Applied Excluded (Questions) Excluded (Expired) Exc…" at bounding box center [811, 177] width 157 height 30
click at [551, 348] on div "Lead/Strategic Advisor" at bounding box center [561, 332] width 276 height 33
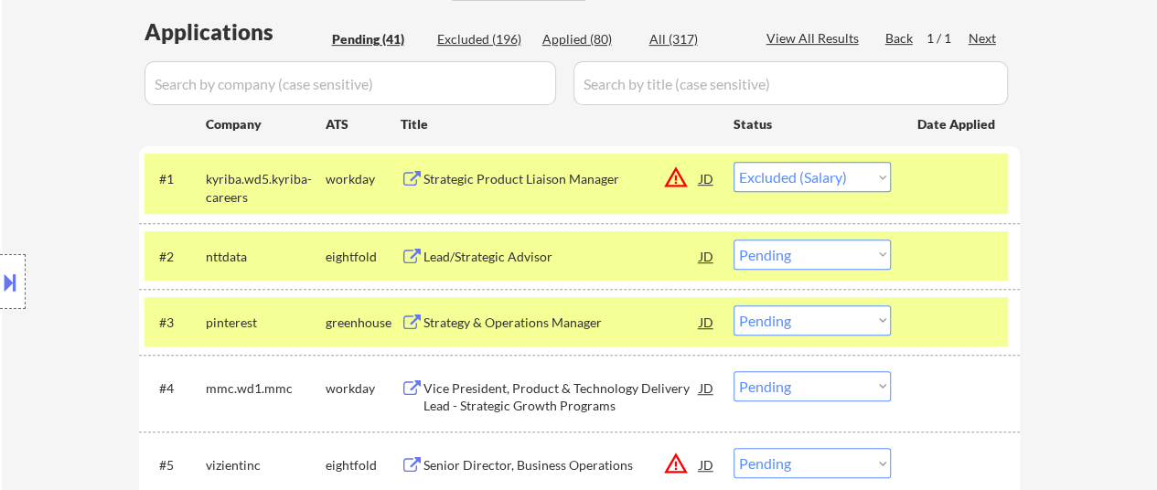
select select ""pending""
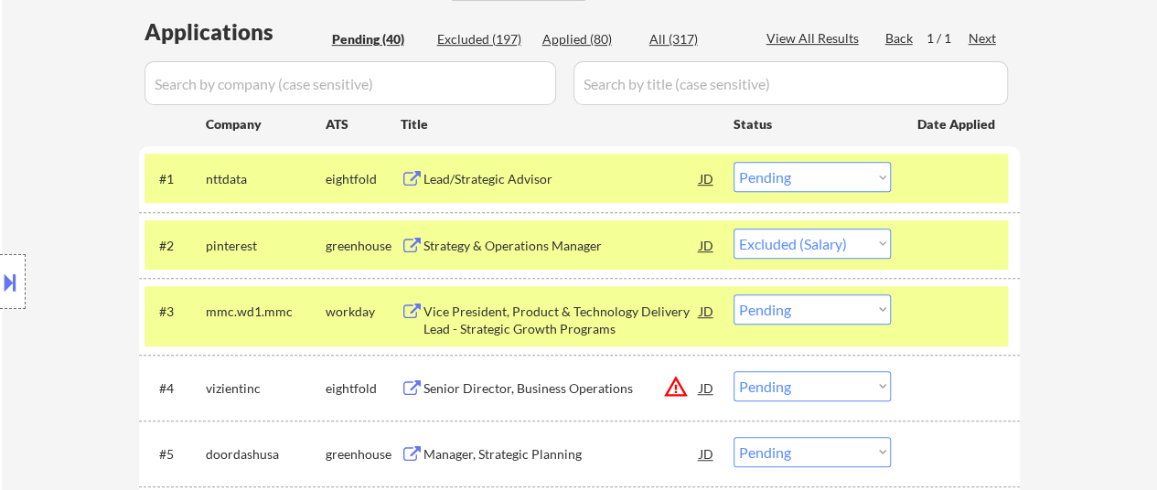
select select ""pending""
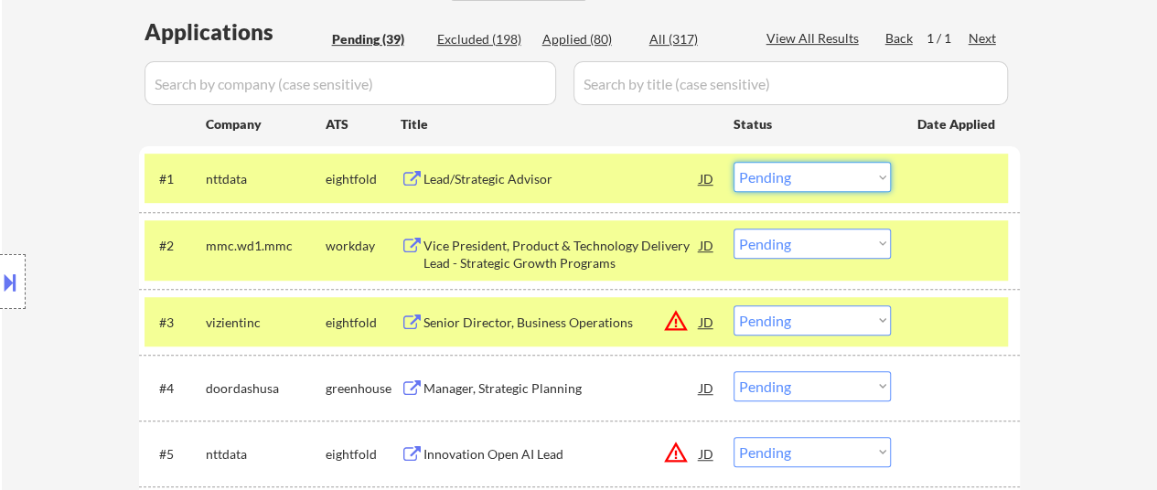
click at [808, 165] on select "Choose an option... Pending Applied Excluded (Questions) Excluded (Expired) Exc…" at bounding box center [811, 177] width 157 height 30
click at [733, 162] on select "Choose an option... Pending Applied Excluded (Questions) Excluded (Expired) Exc…" at bounding box center [811, 177] width 157 height 30
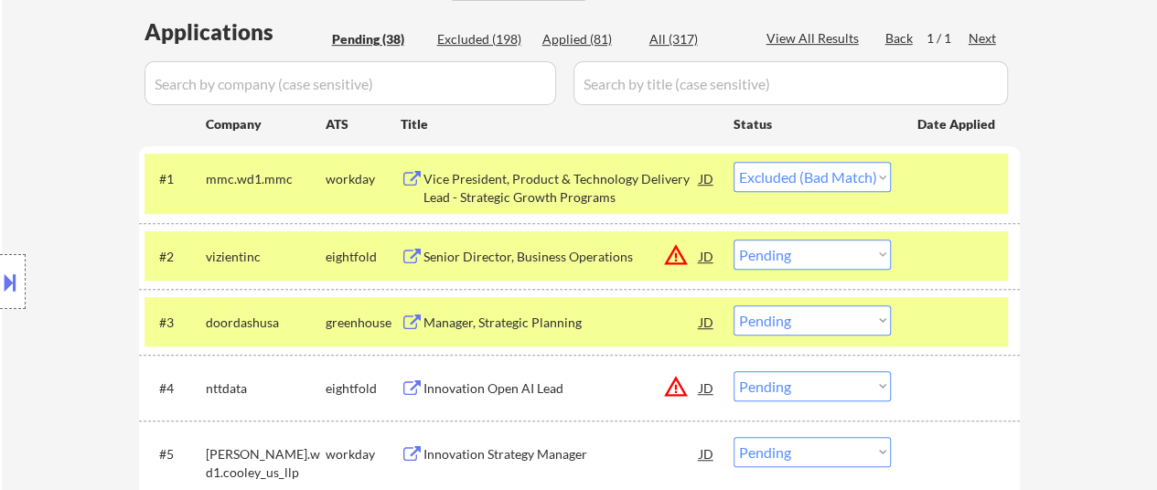
select select ""pending""
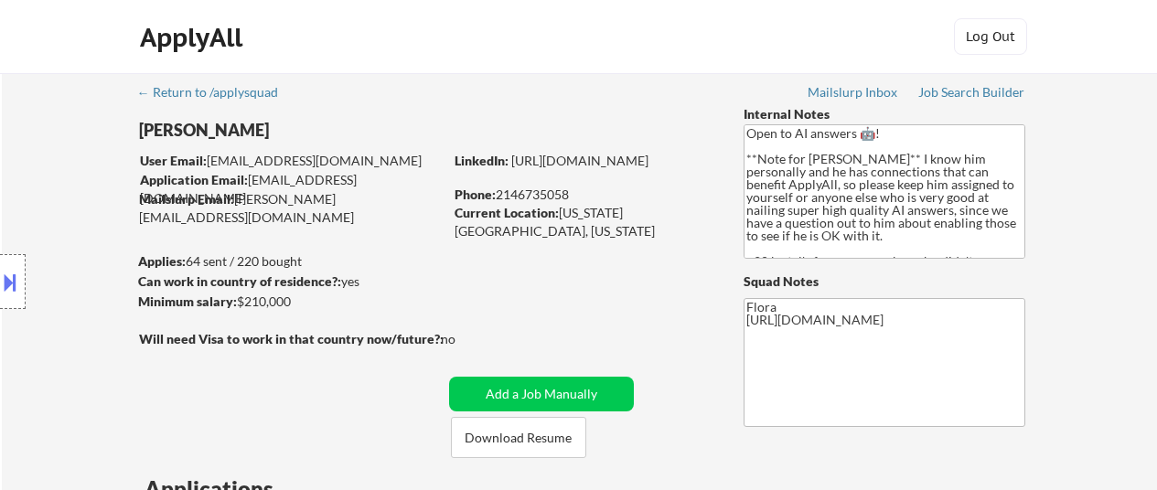
select select ""applied""
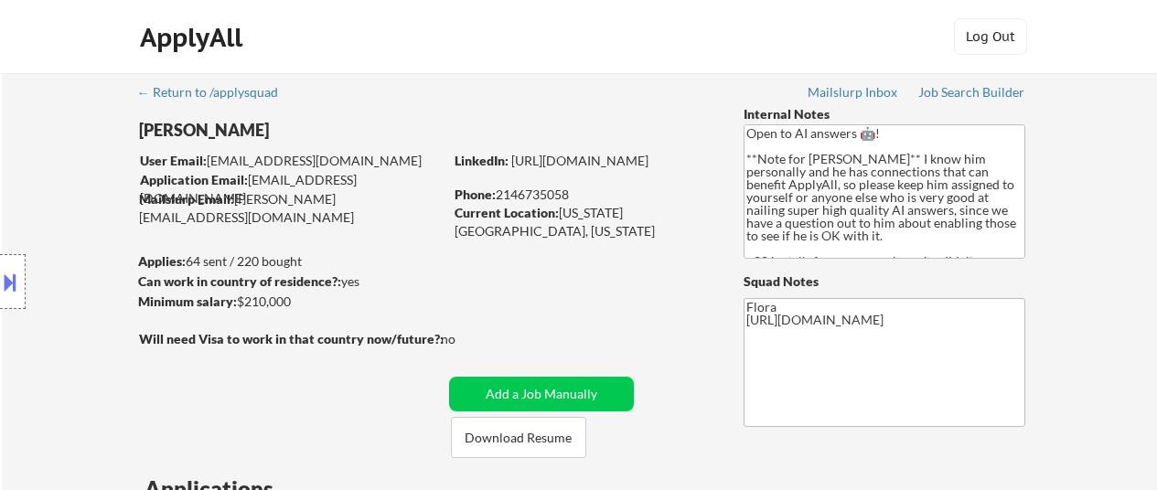
select select ""applied""
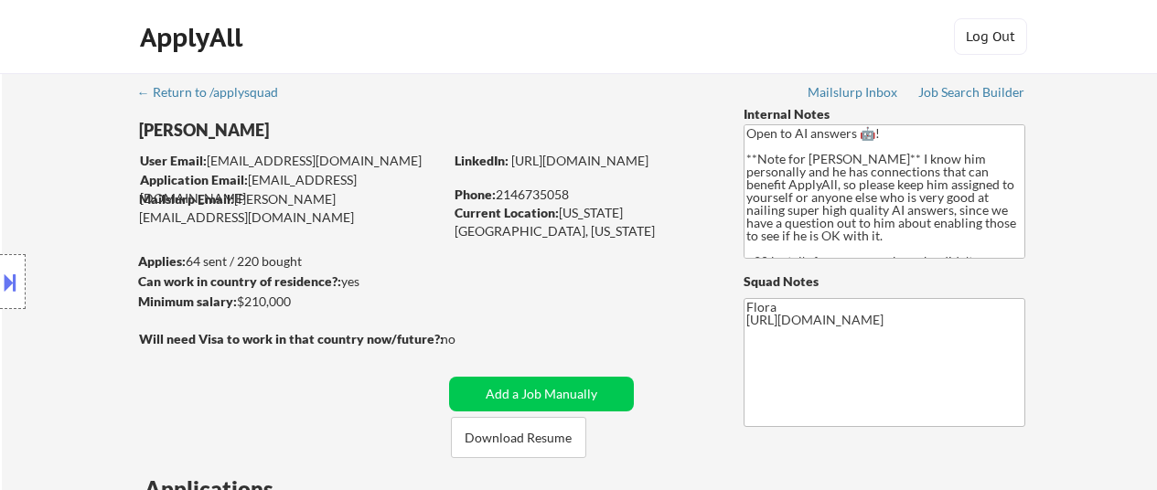
select select ""applied""
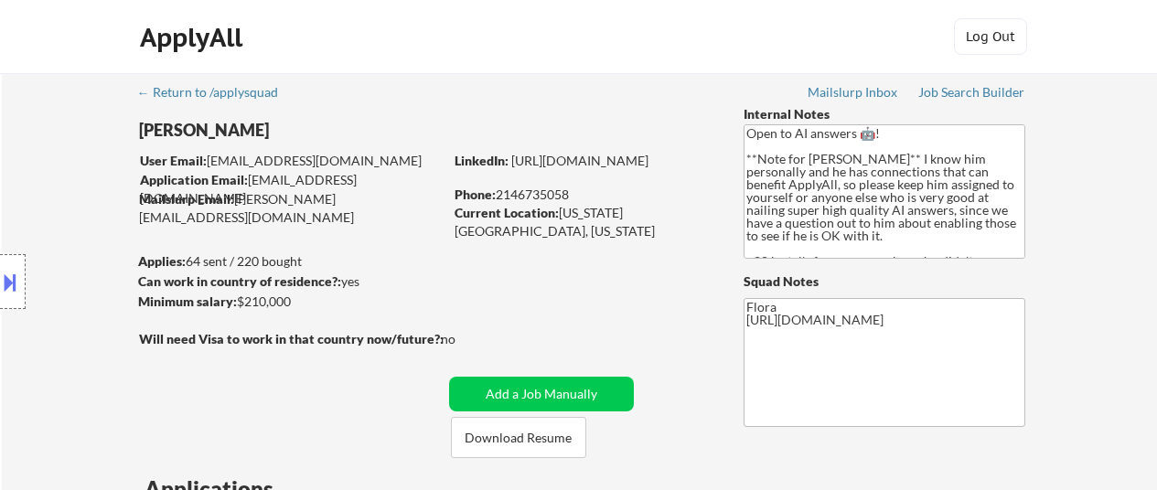
select select ""applied""
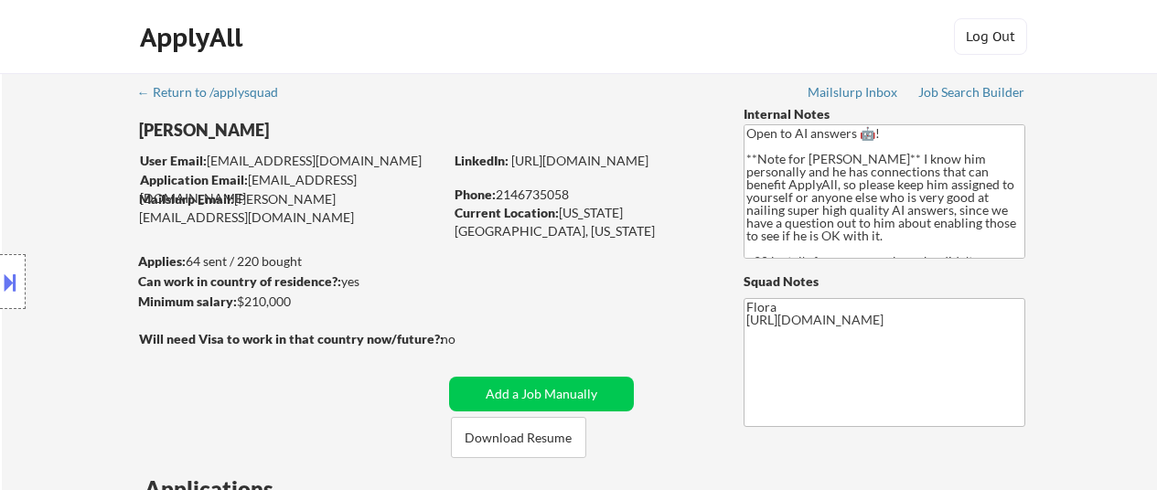
select select ""applied""
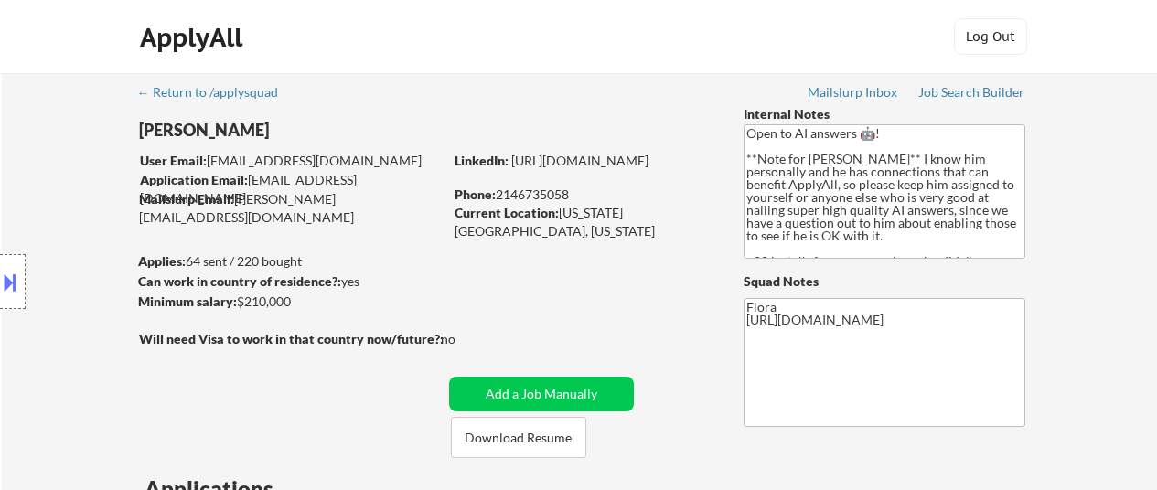
select select ""applied""
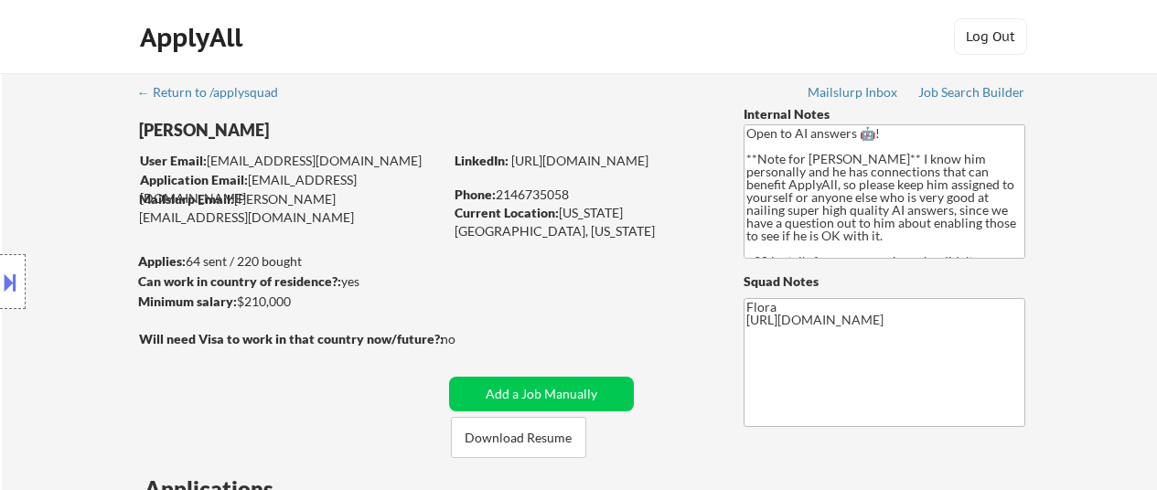
select select ""applied""
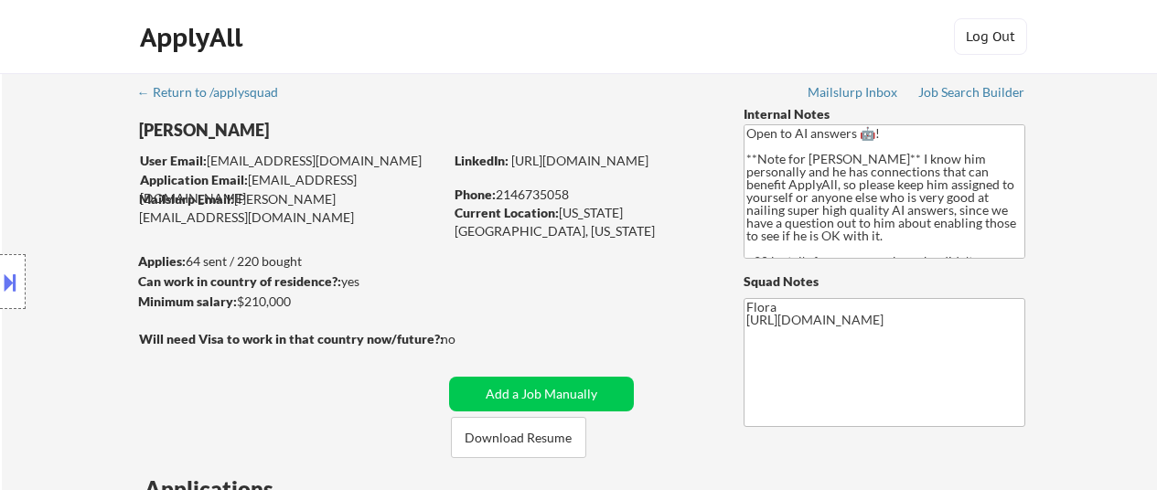
select select ""applied""
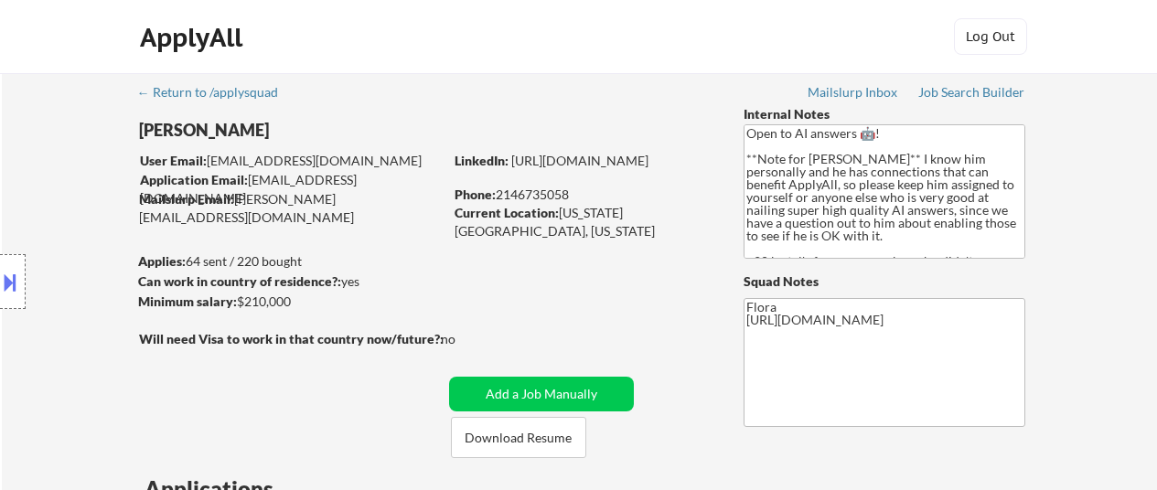
select select ""applied""
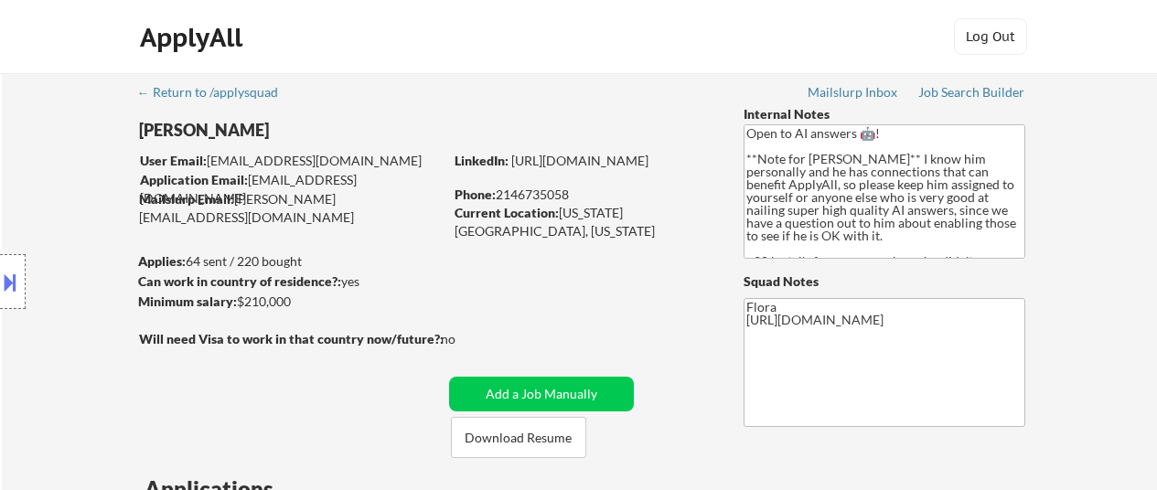
select select ""applied""
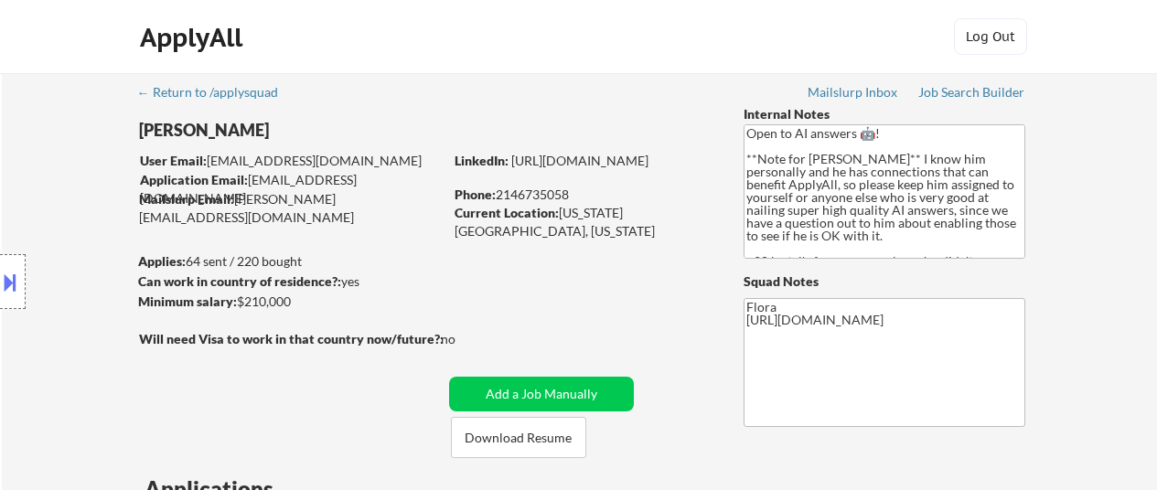
select select ""applied""
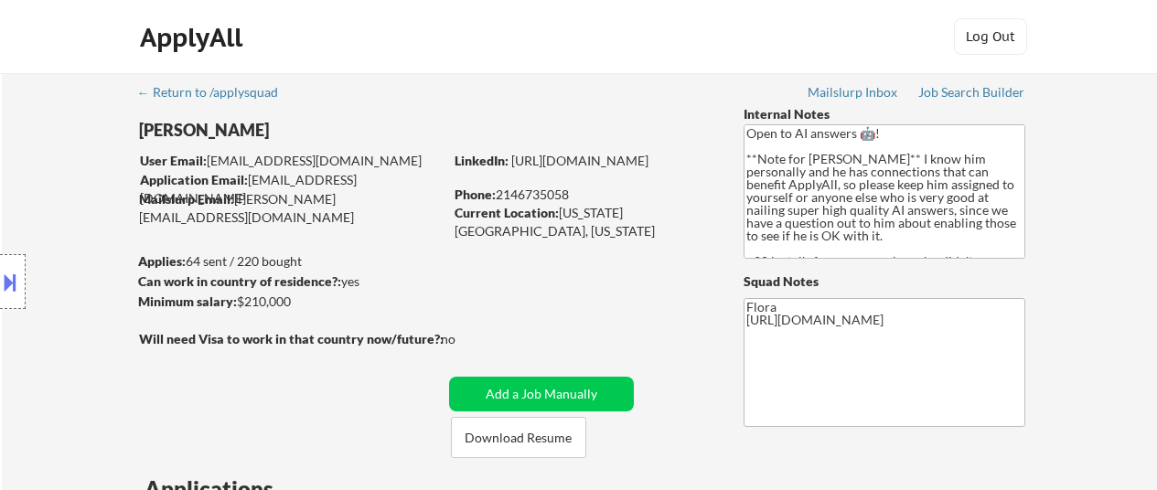
select select ""applied""
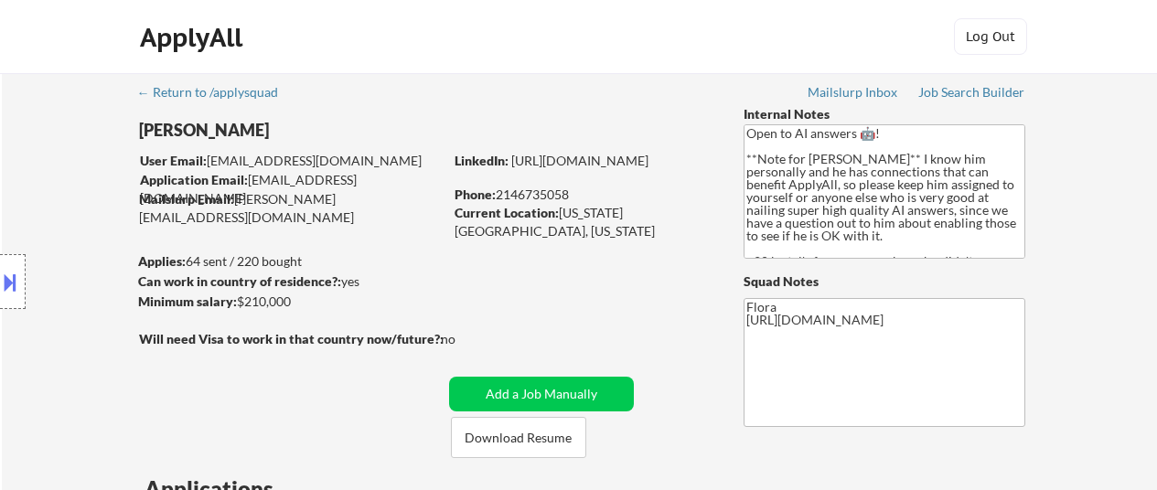
select select ""applied""
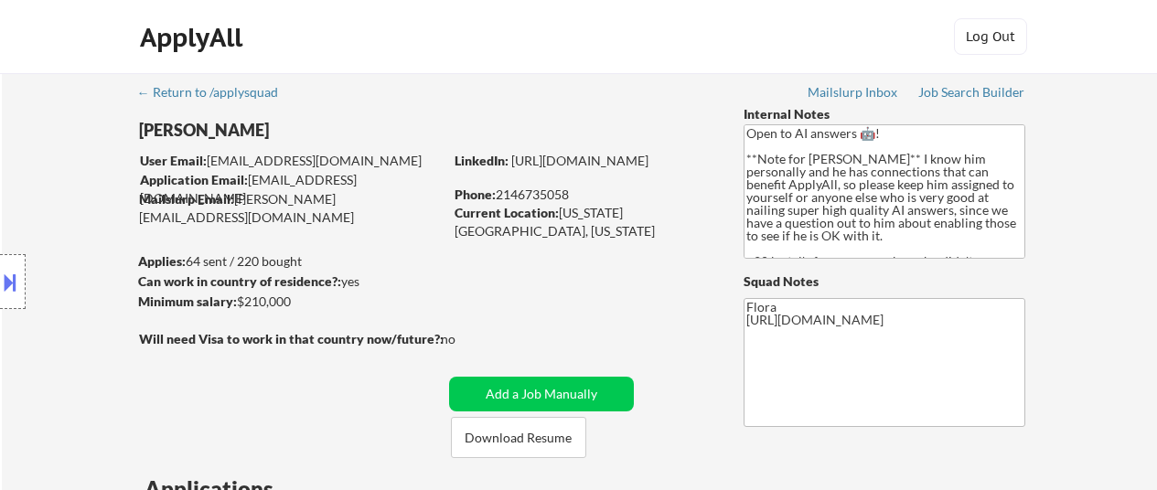
select select ""applied""
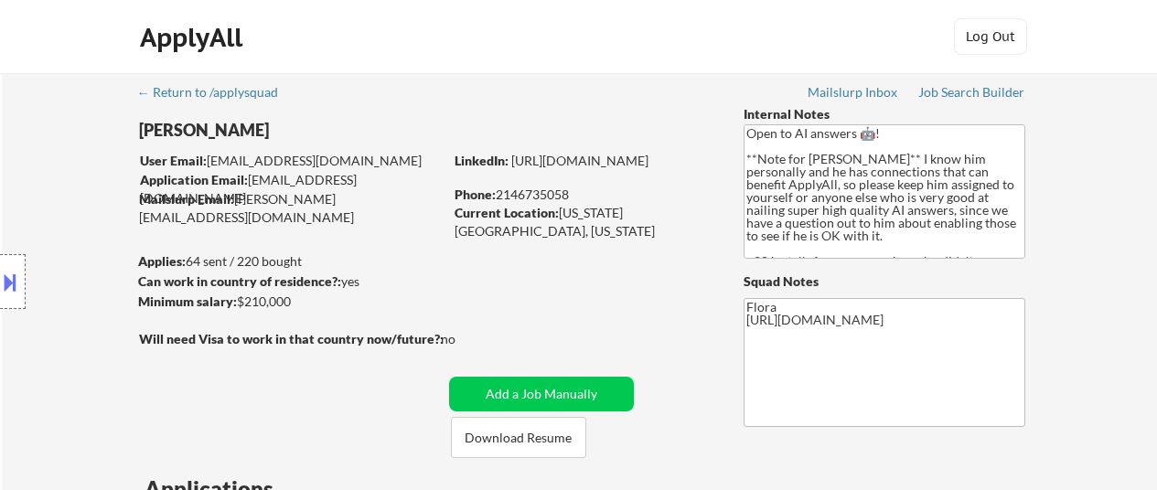
select select ""applied""
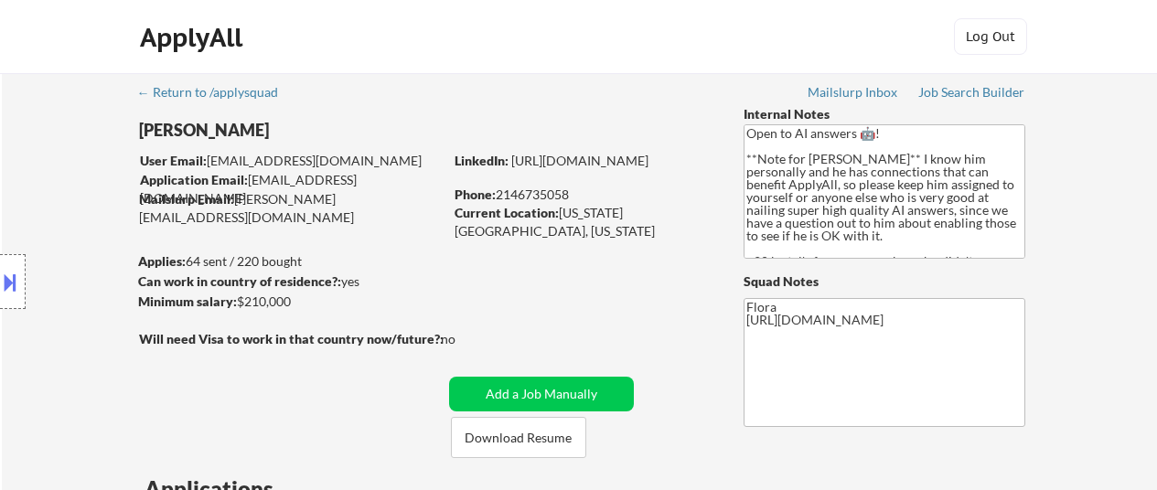
select select ""applied""
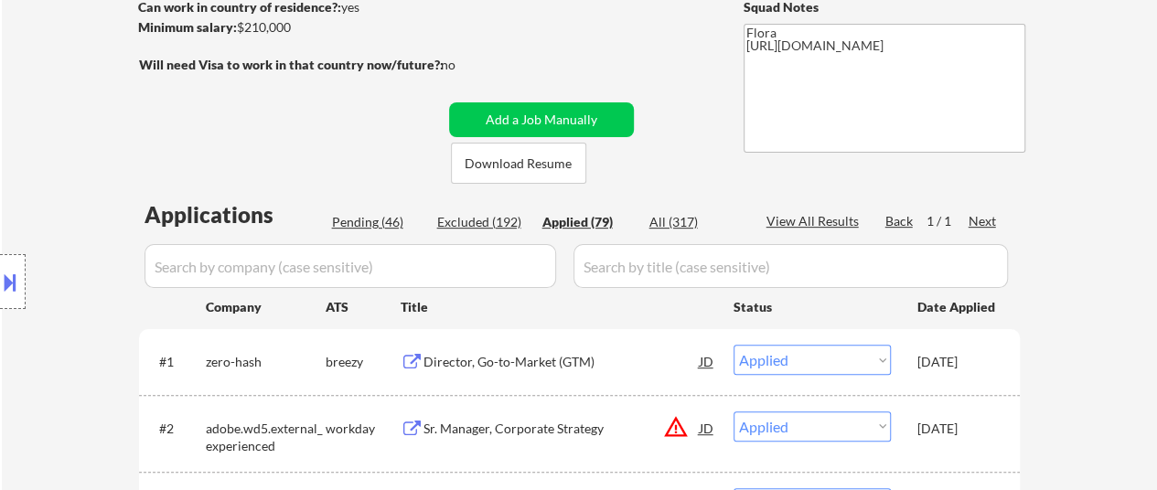
scroll to position [366, 0]
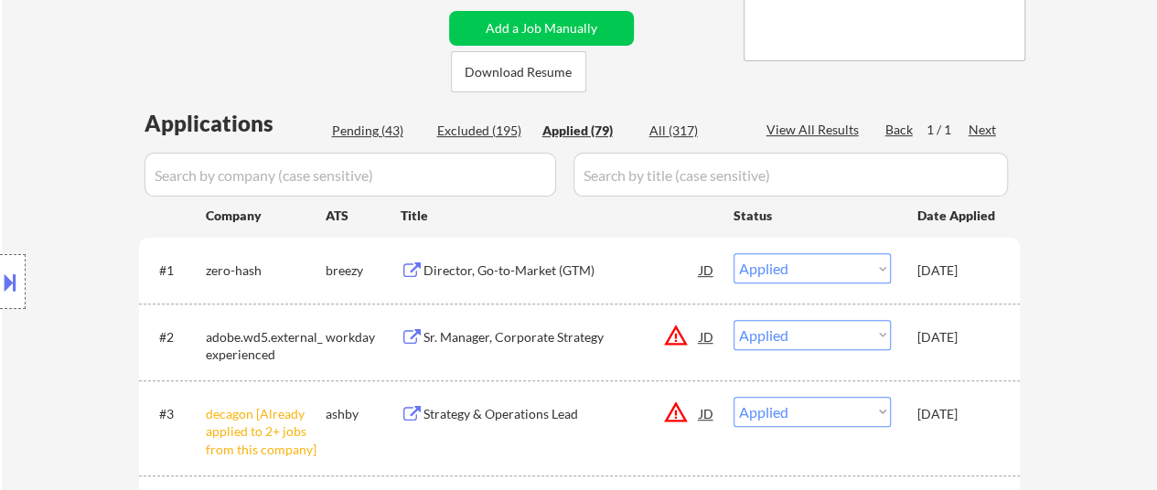
select select ""applied""
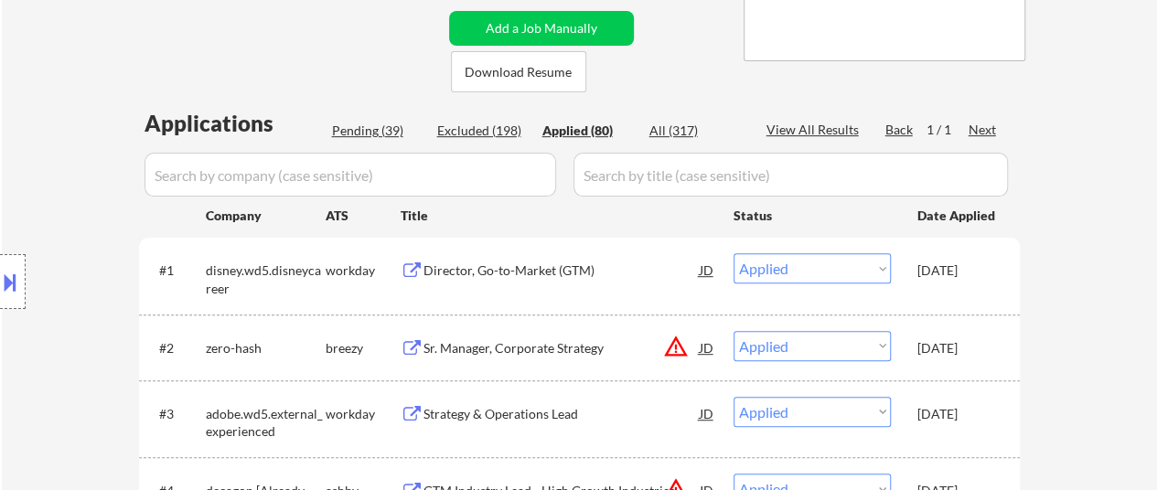
select select ""applied""
